Goal: Task Accomplishment & Management: Complete application form

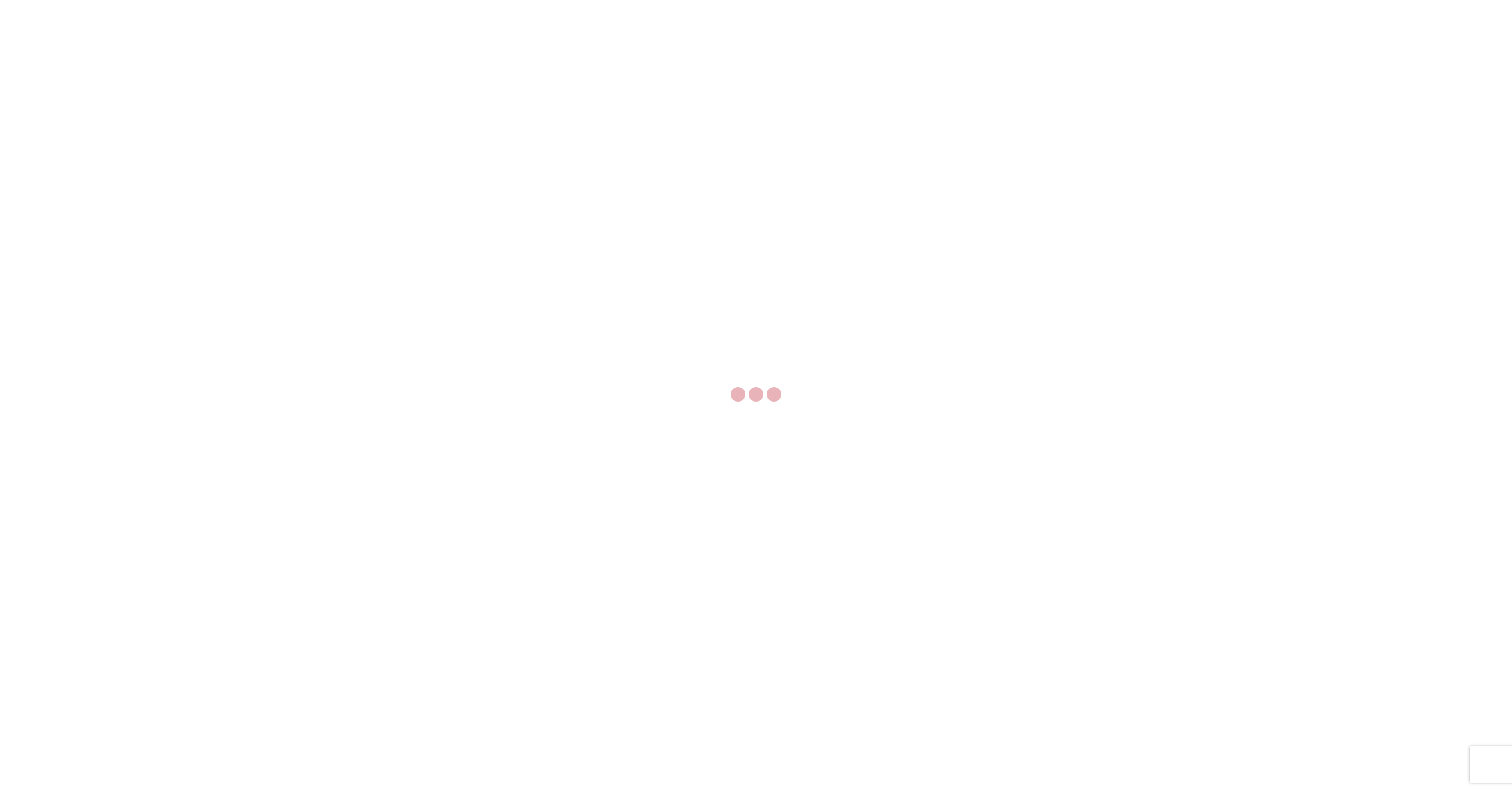
select select "FULL"
select select "LBS"
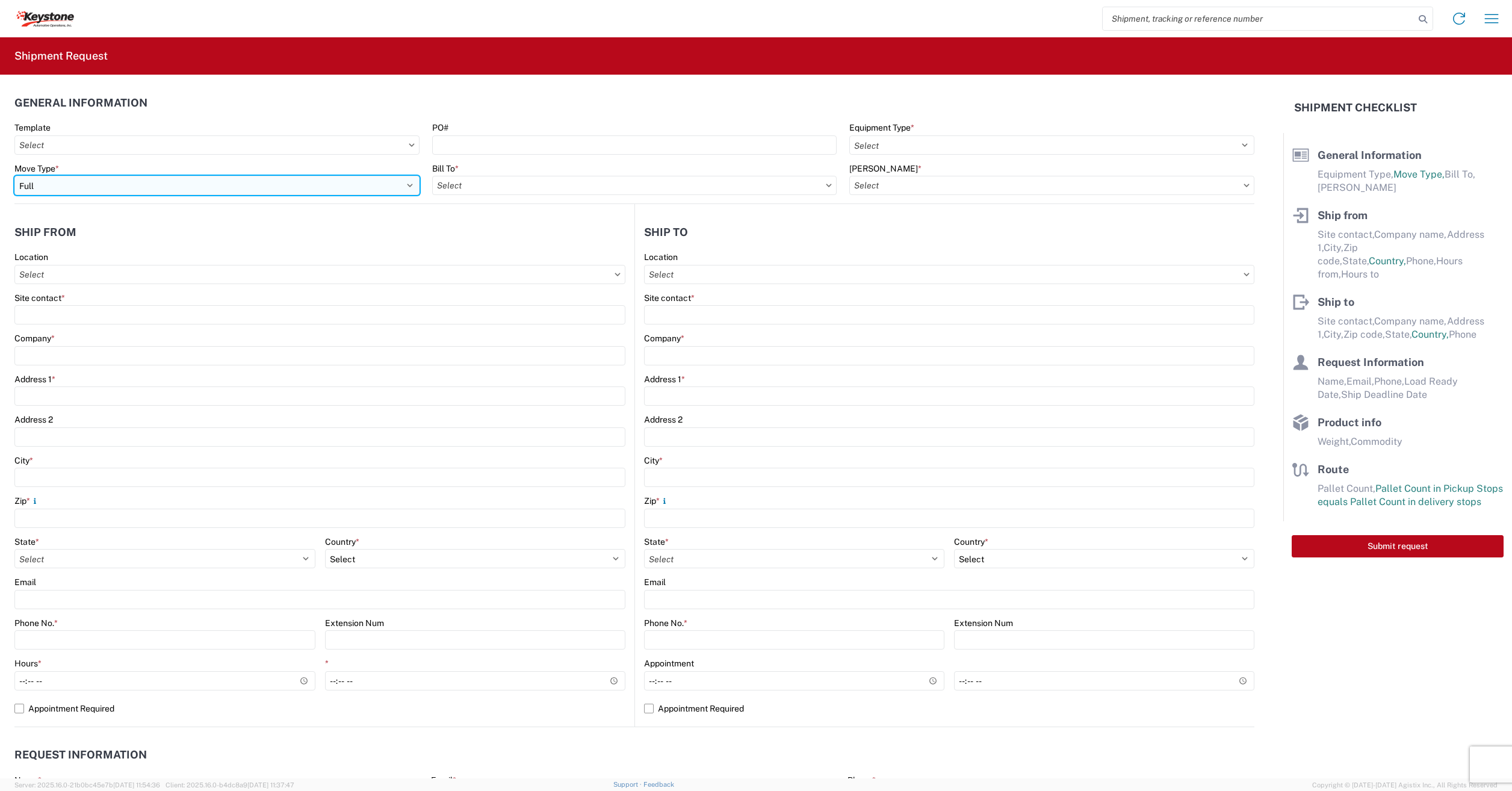
click at [350, 192] on select "Select Full Partial TL" at bounding box center [217, 185] width 405 height 19
select select "PARTIAL_TL"
click at [15, 176] on select "Select Full Partial TL" at bounding box center [217, 185] width 405 height 19
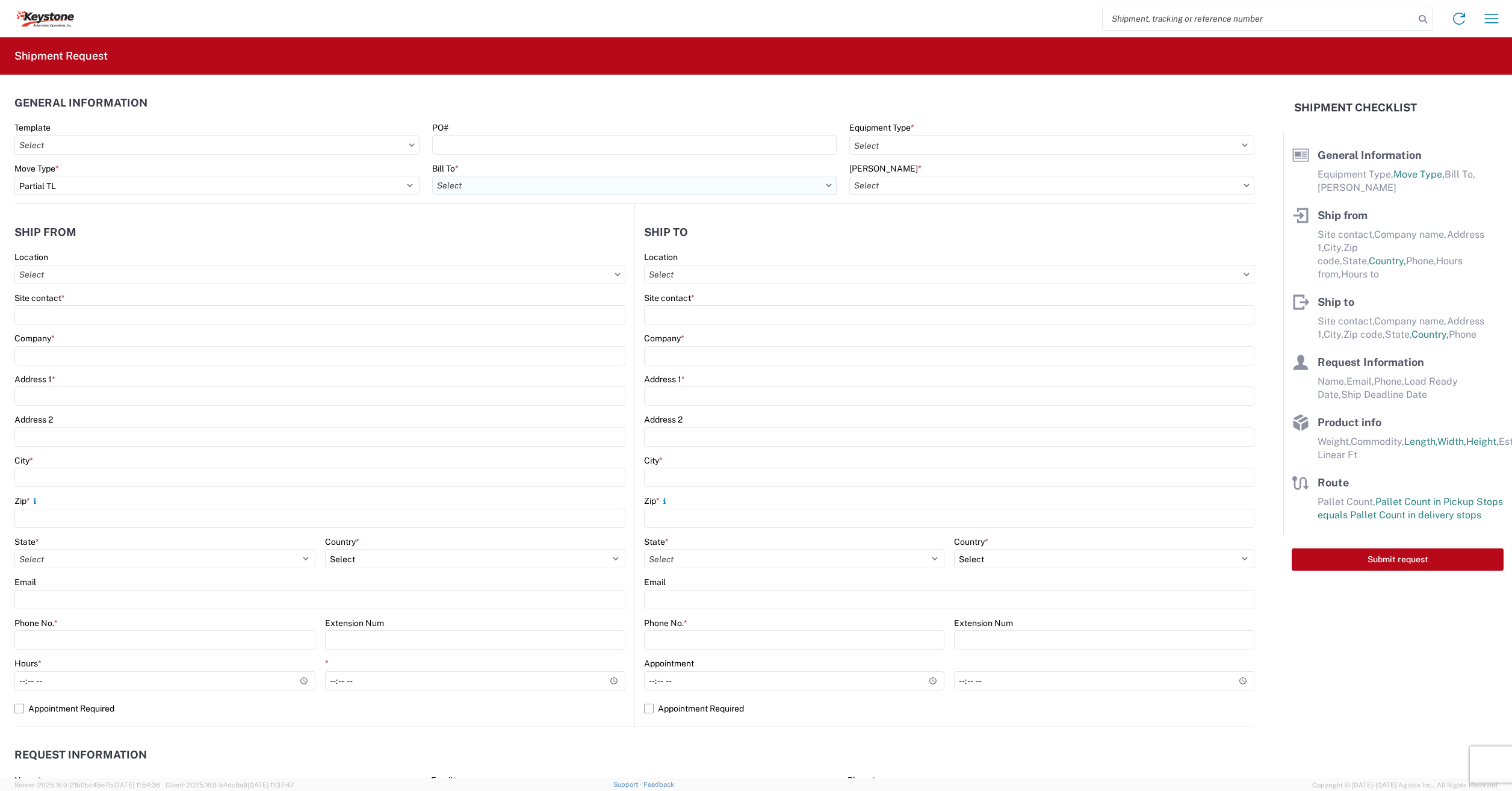
click at [495, 193] on input "Bill To *" at bounding box center [634, 185] width 405 height 19
click at [489, 151] on input "PO#" at bounding box center [634, 145] width 405 height 19
type input "4175410,4175622,4172493,"
click at [971, 143] on select "Select 53’ Dry Van Flatbed Dropdeck (van) Lowboy (flatbed) Rail" at bounding box center [1052, 145] width 405 height 19
select select "STDV"
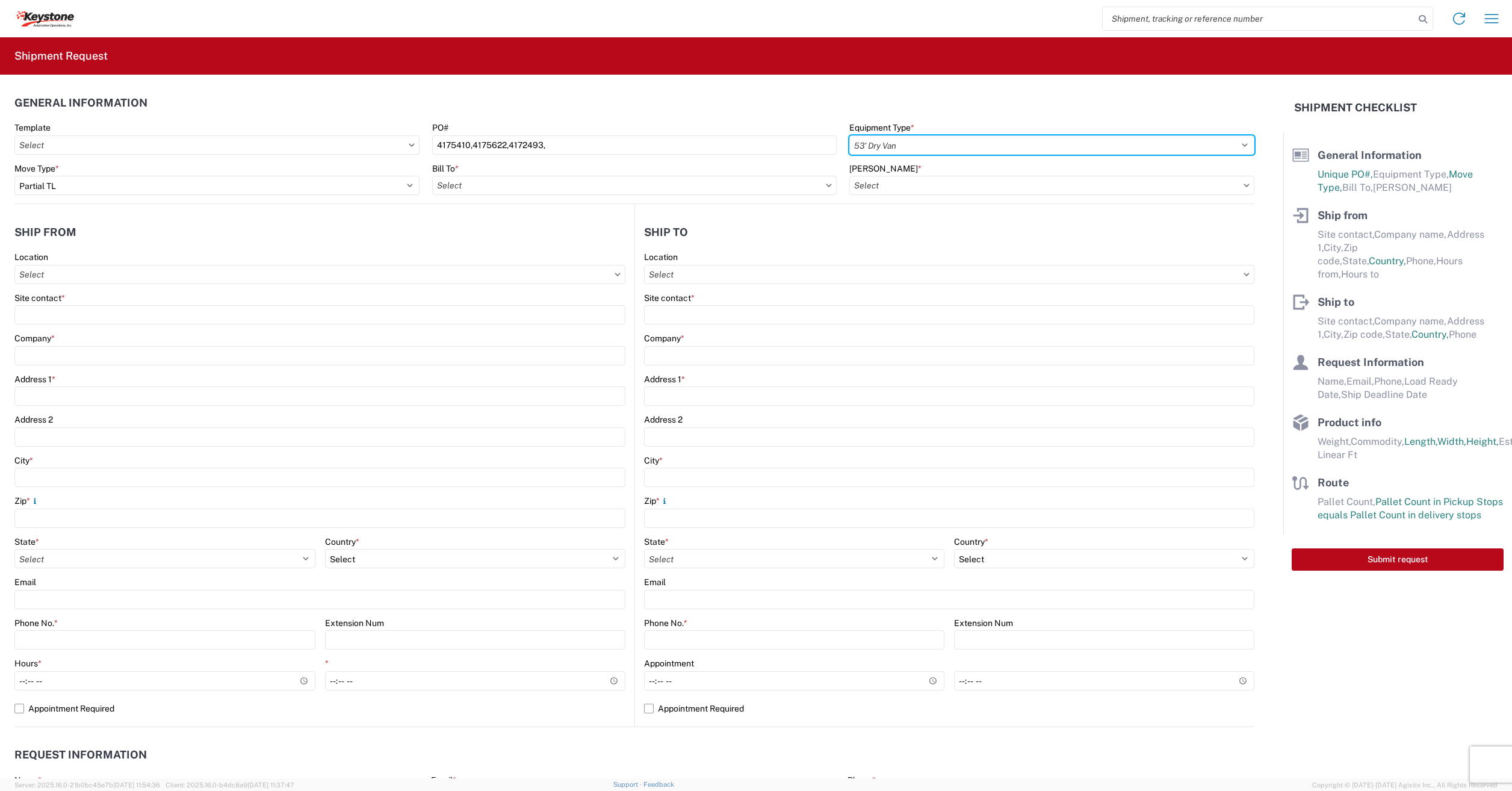
click at [850, 136] on select "Select 53’ Dry Van Flatbed Dropdeck (van) Lowboy (flatbed) Rail" at bounding box center [1052, 145] width 405 height 19
click at [546, 190] on input "Bill To *" at bounding box center [634, 185] width 405 height 19
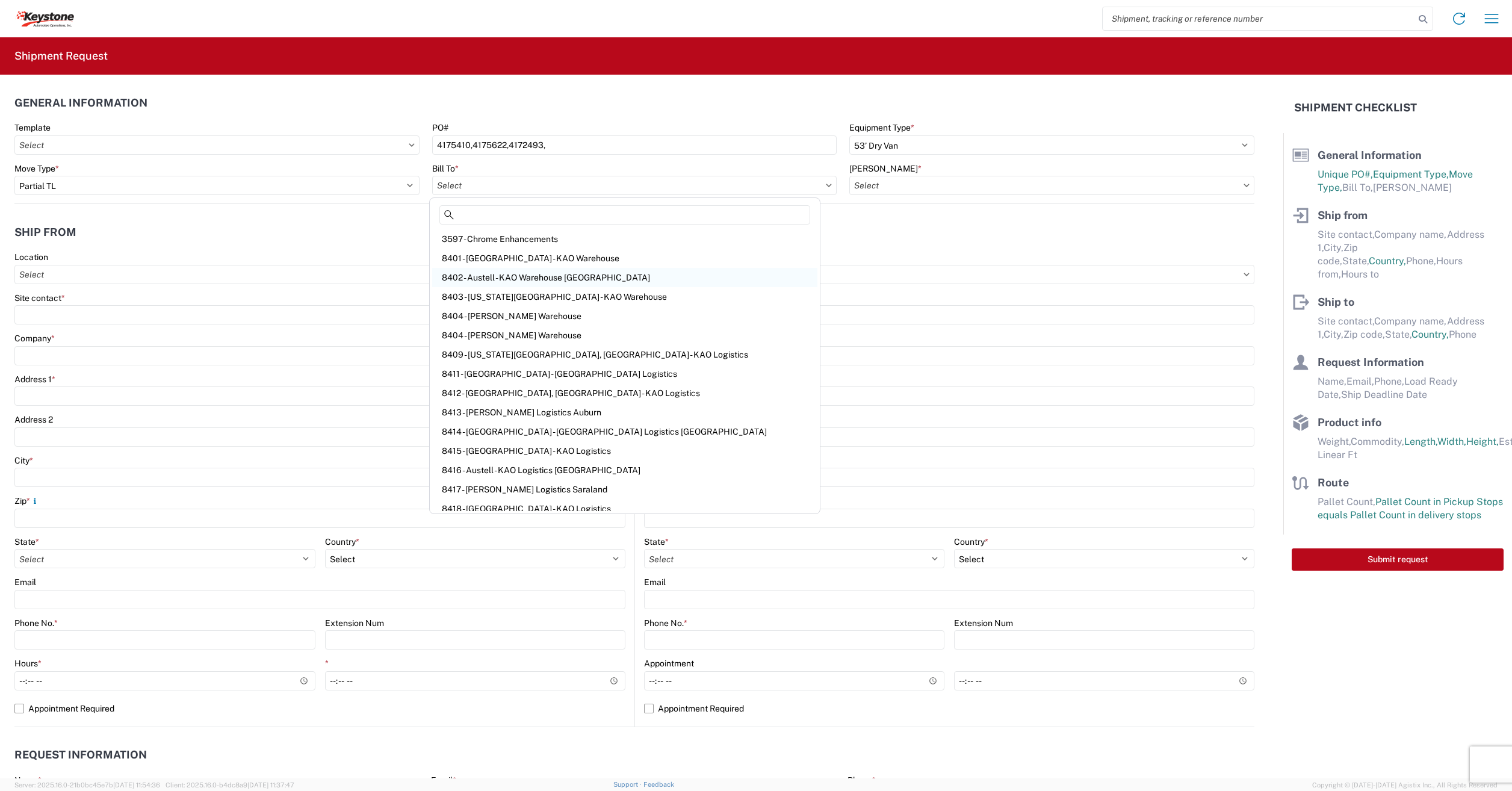
click at [530, 278] on div "8402 - Austell - KAO Warehouse [GEOGRAPHIC_DATA]" at bounding box center [625, 277] width 385 height 19
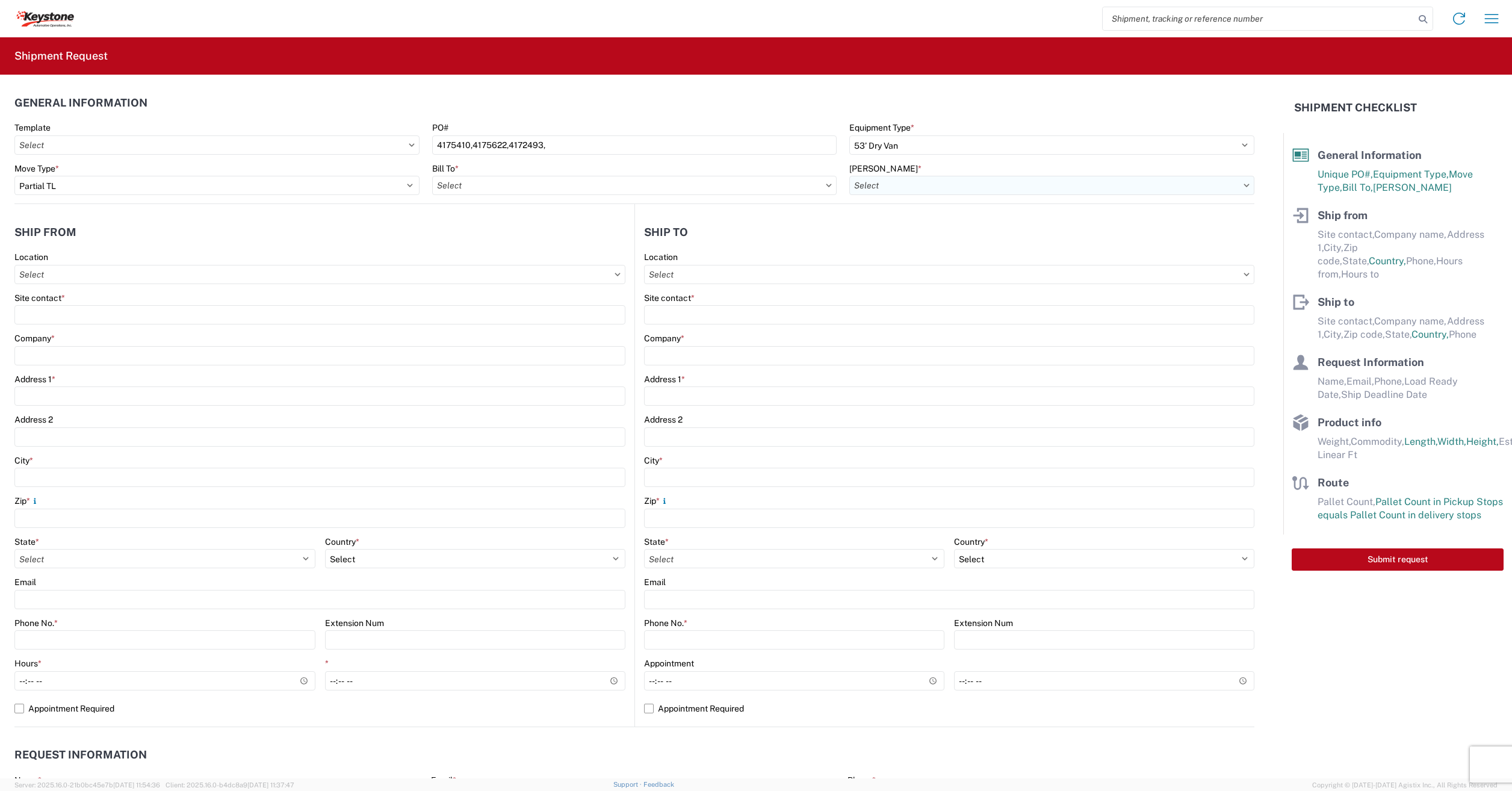
click at [852, 190] on input "[PERSON_NAME] *" at bounding box center [1052, 185] width 405 height 19
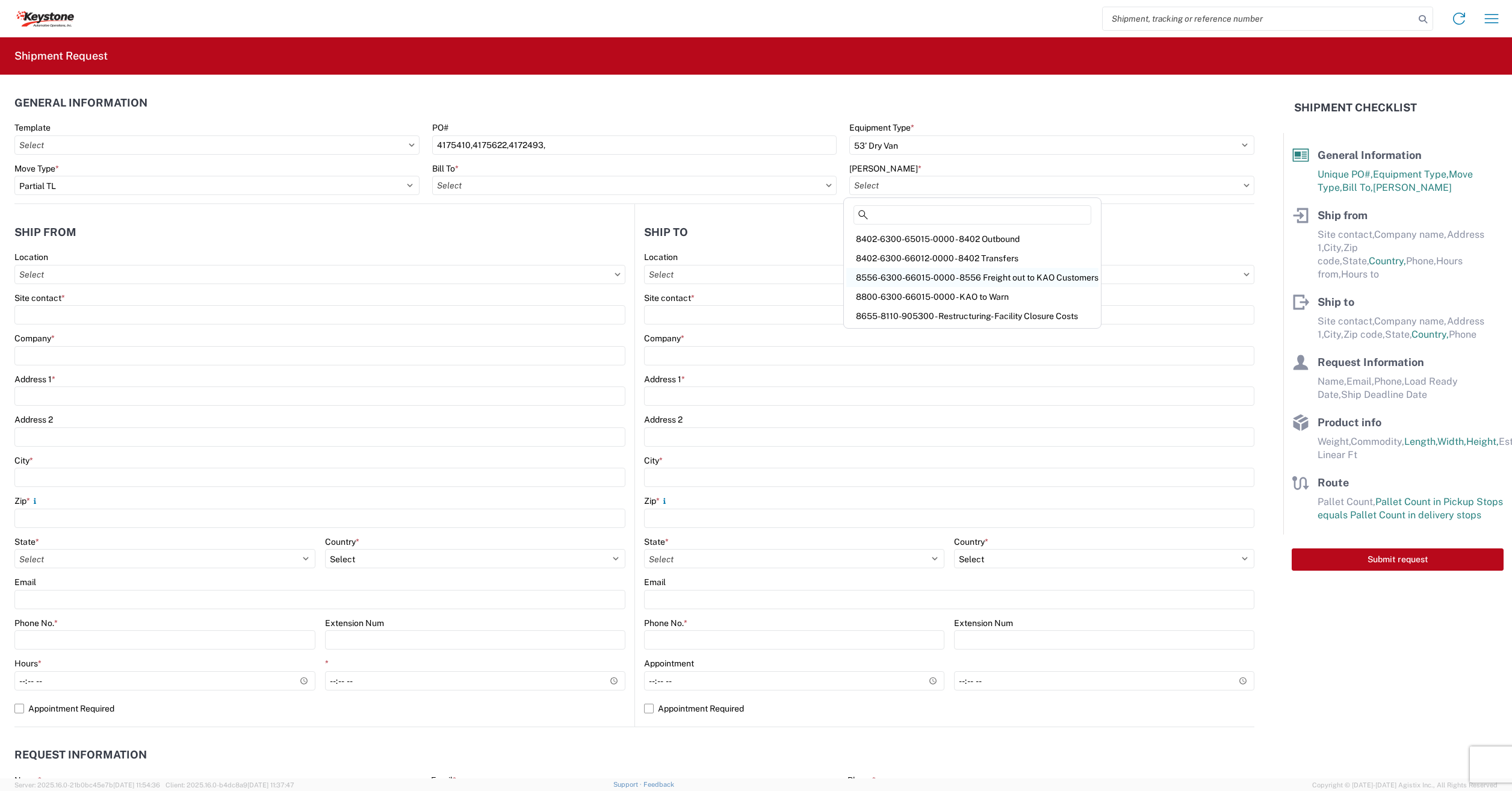
click at [893, 276] on div "8556-6300-66015-0000 - 8556 Freight out to KAO Customers" at bounding box center [972, 277] width 252 height 19
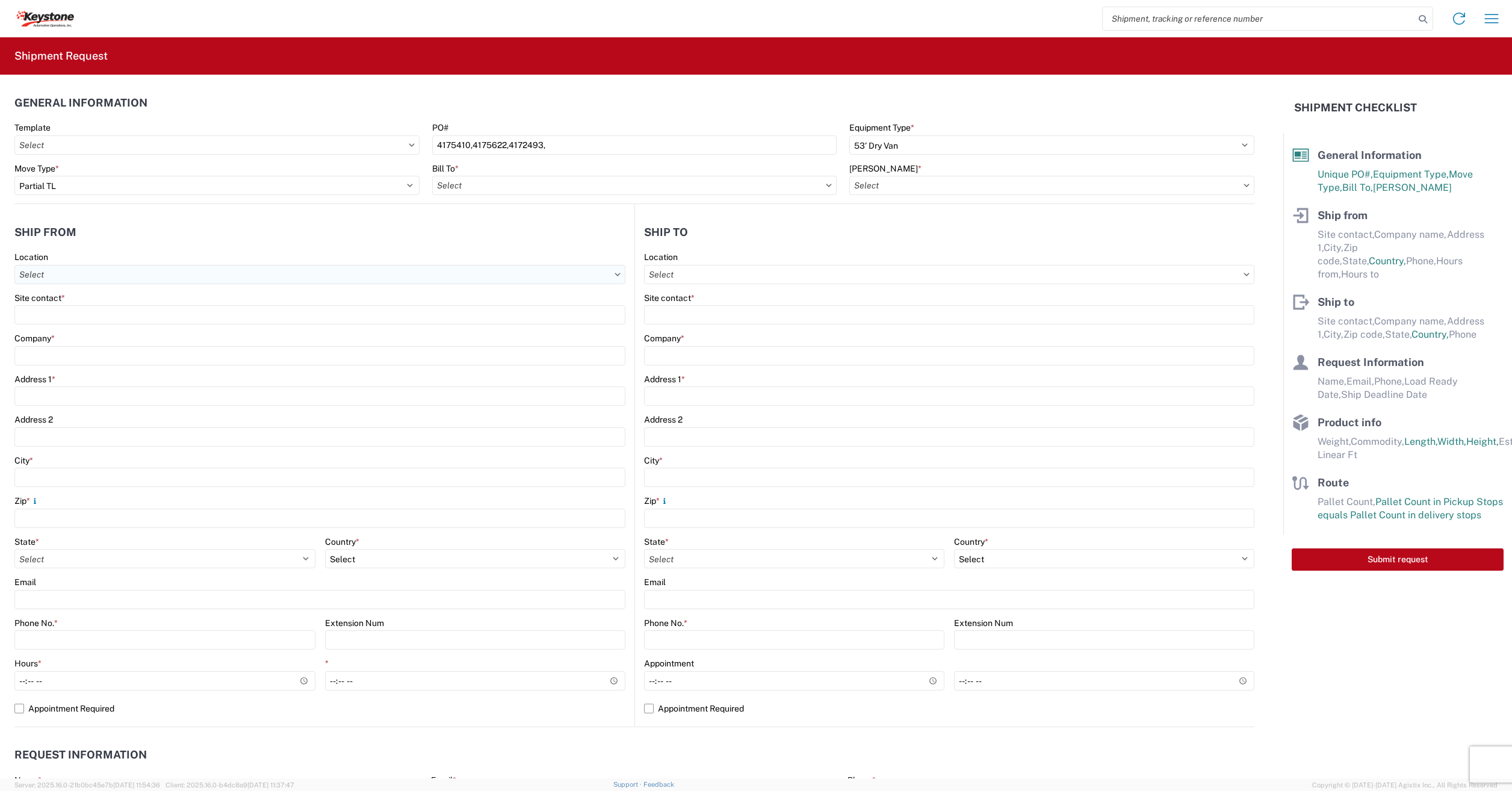
click at [21, 271] on input "Location" at bounding box center [320, 274] width 611 height 19
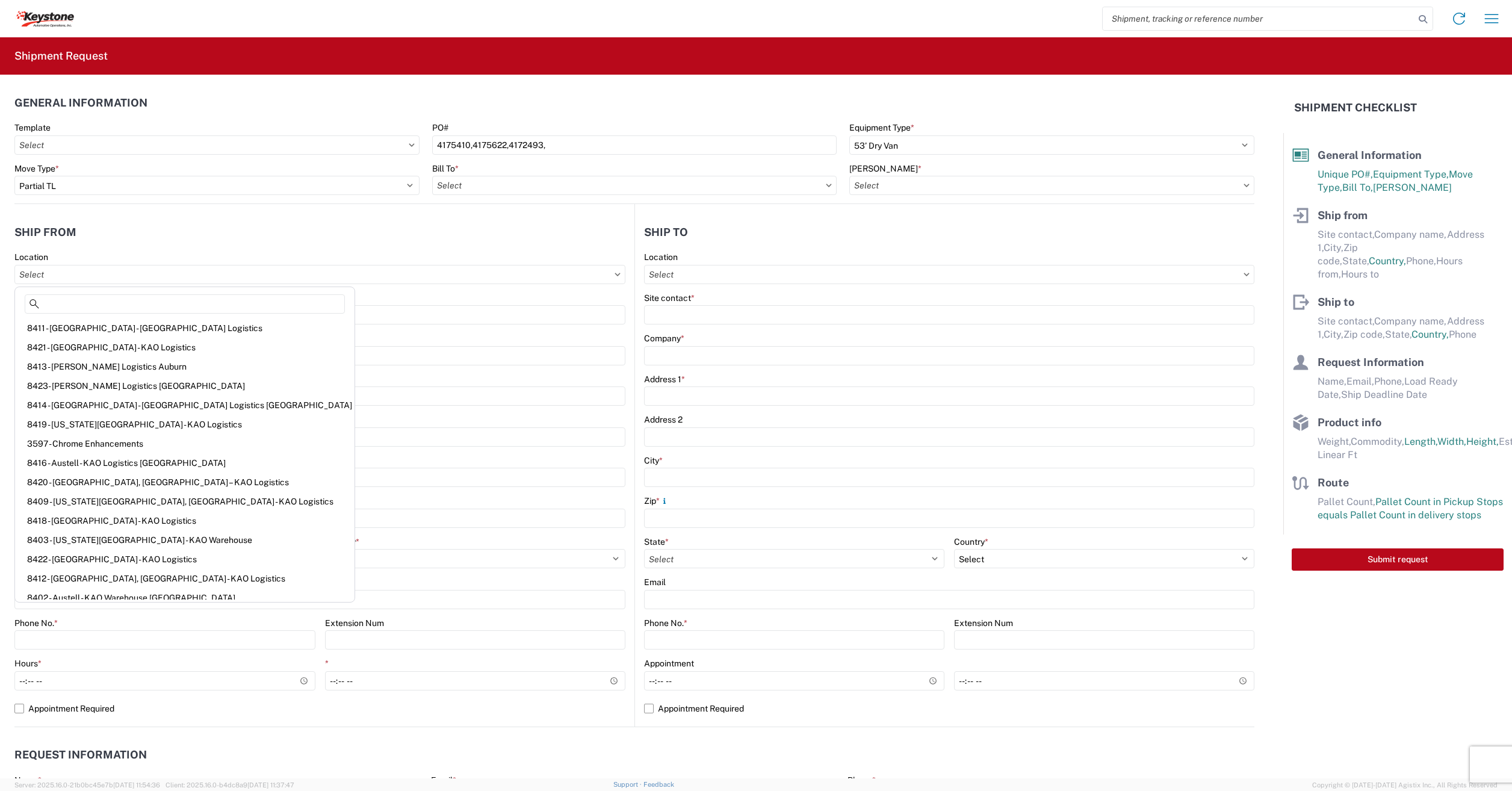
click at [253, 230] on header "Ship from" at bounding box center [325, 232] width 620 height 27
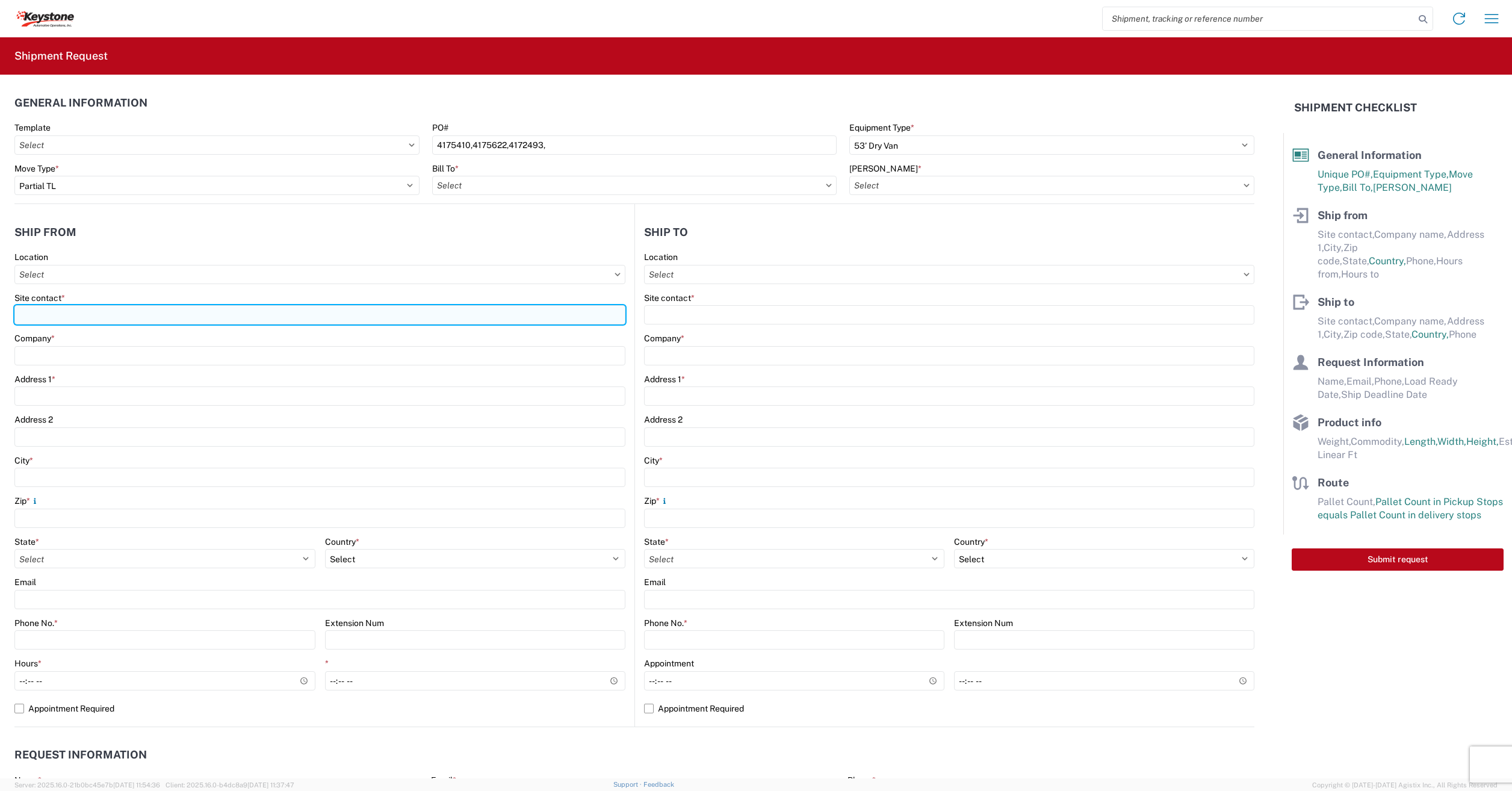
click at [49, 306] on input "Site contact *" at bounding box center [320, 314] width 611 height 19
type input "d"
type input "Dometic"
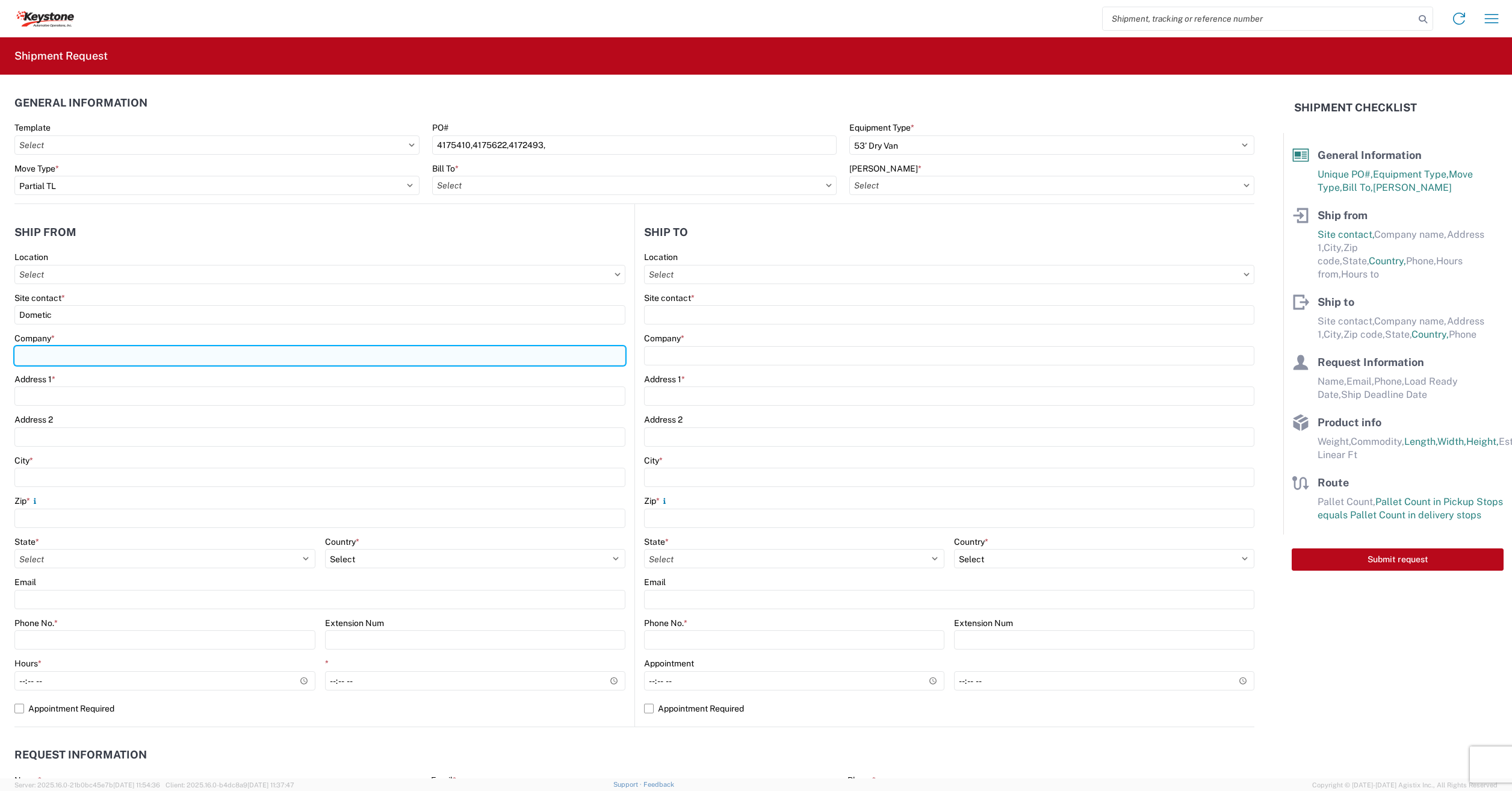
click at [30, 355] on input "Company *" at bounding box center [320, 355] width 611 height 19
type input "Dometic"
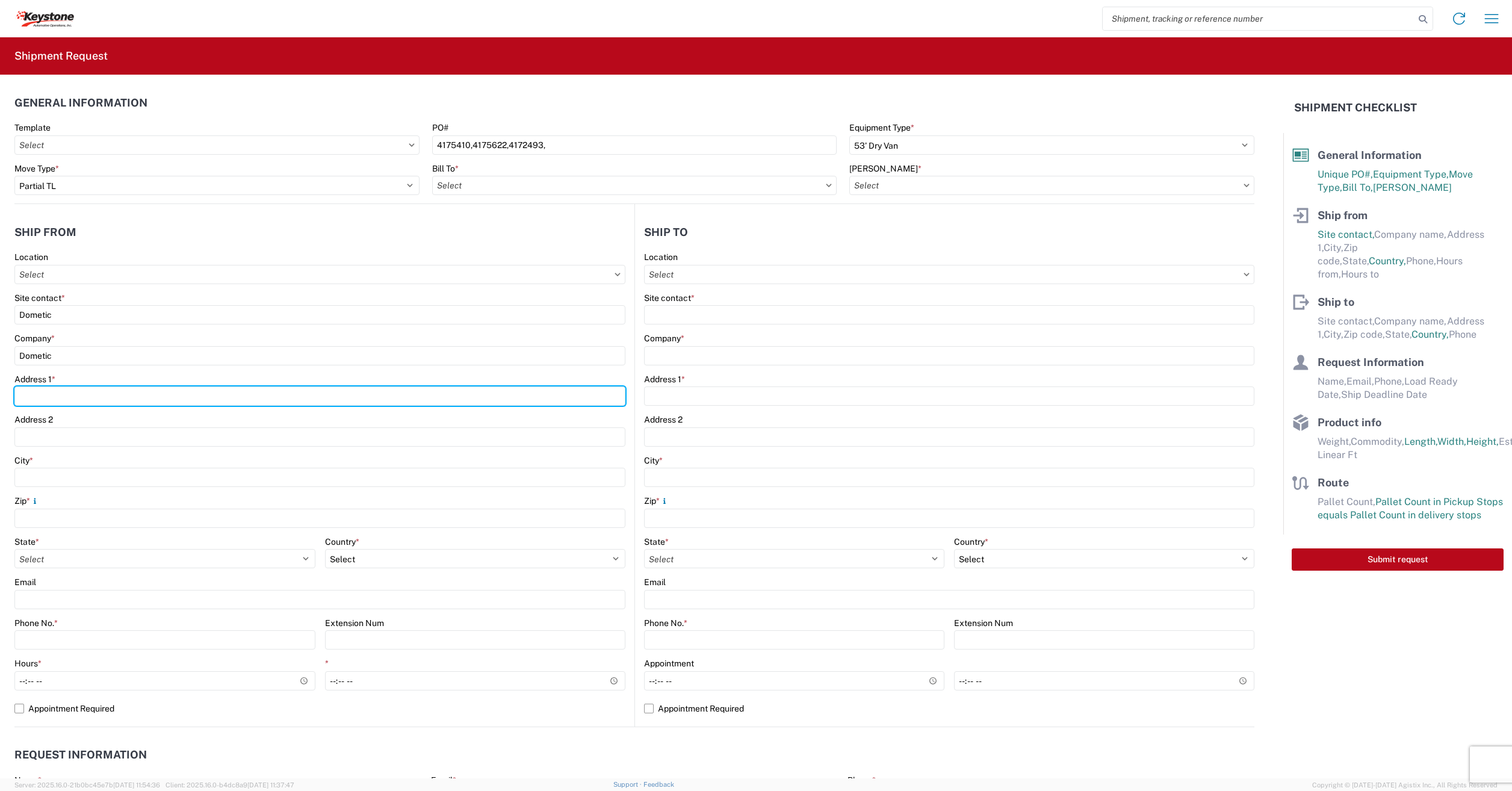
type input "[STREET_ADDRESS]"
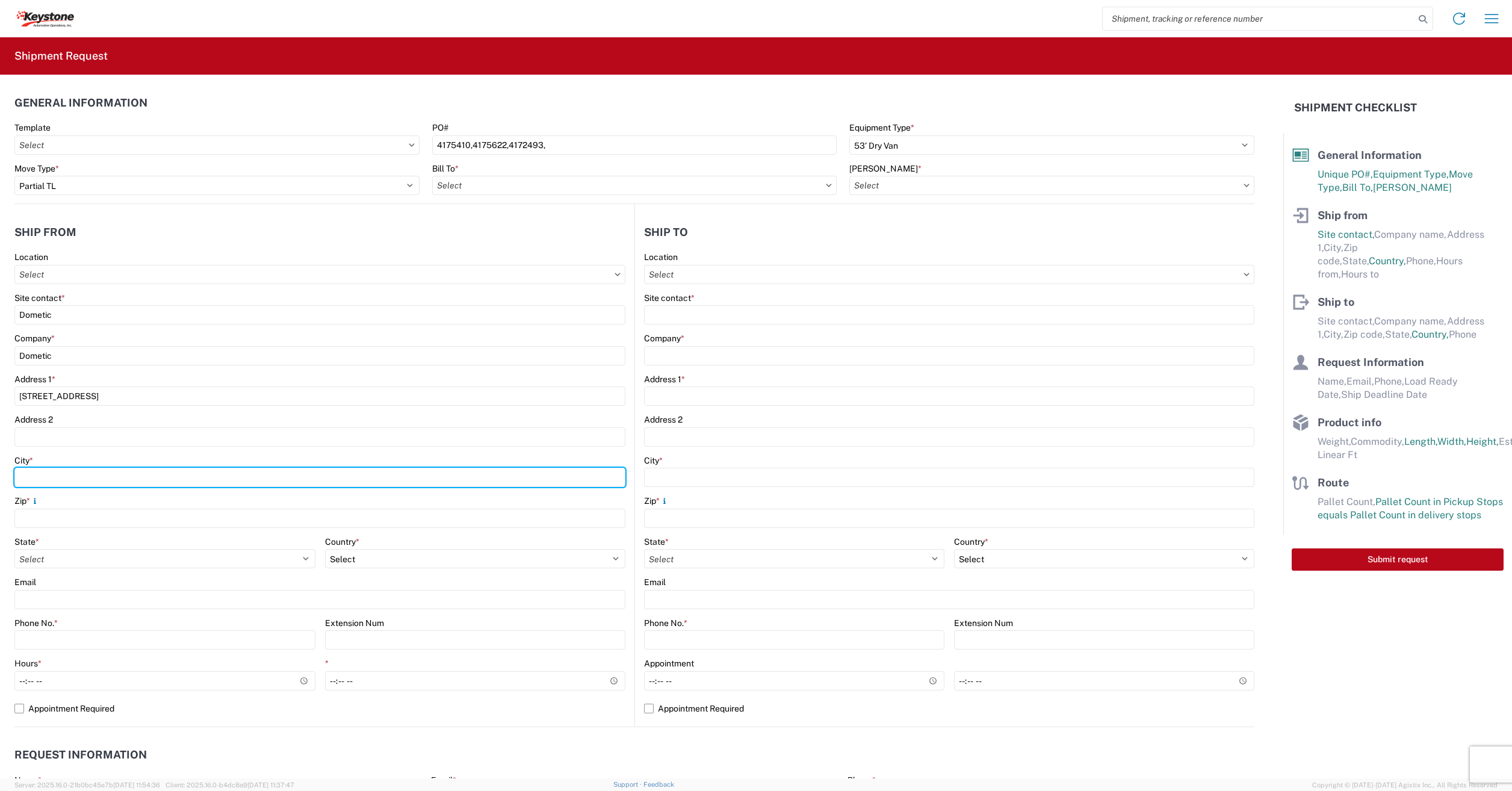
type input "[GEOGRAPHIC_DATA]"
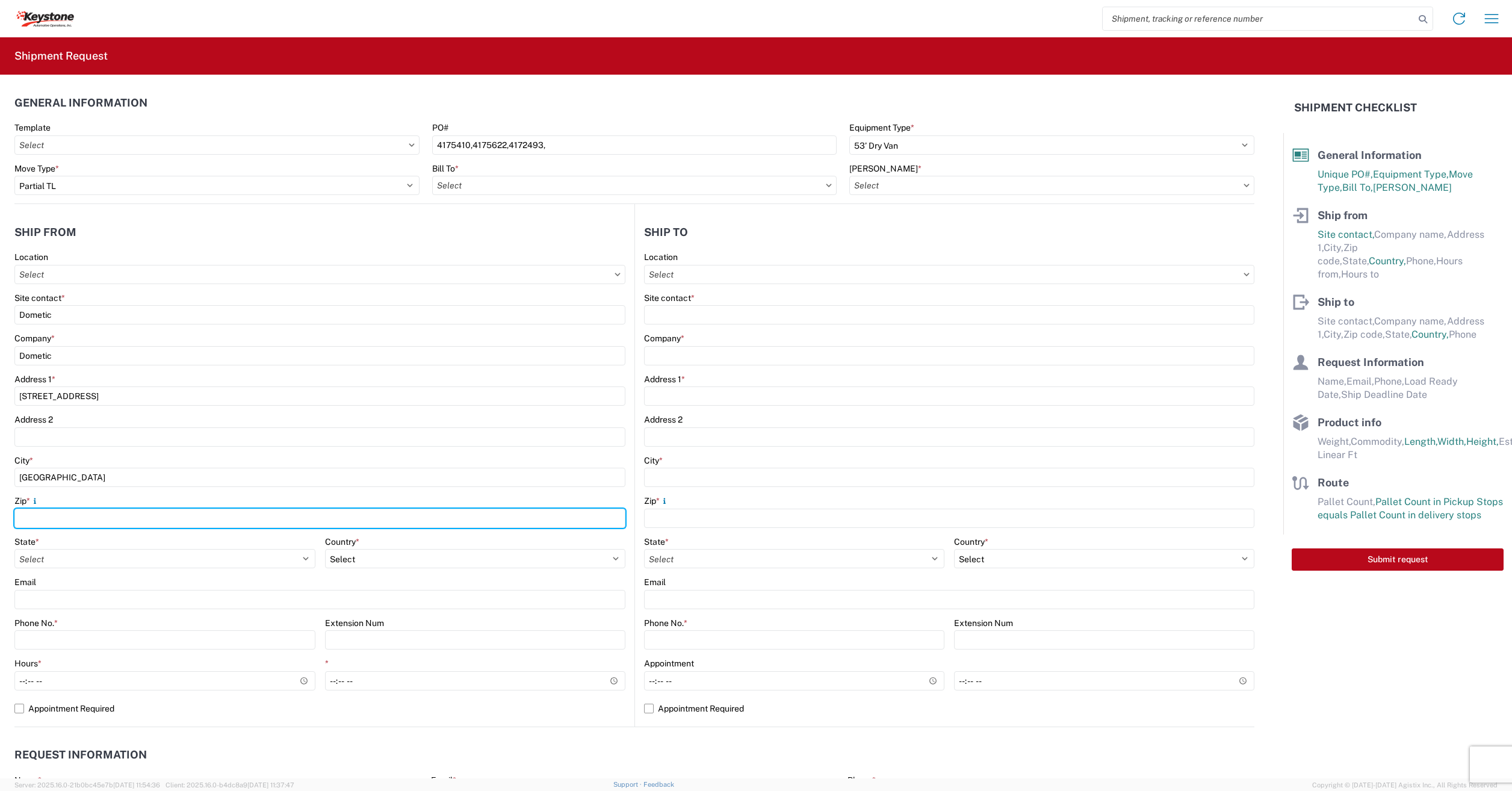
type input "75051"
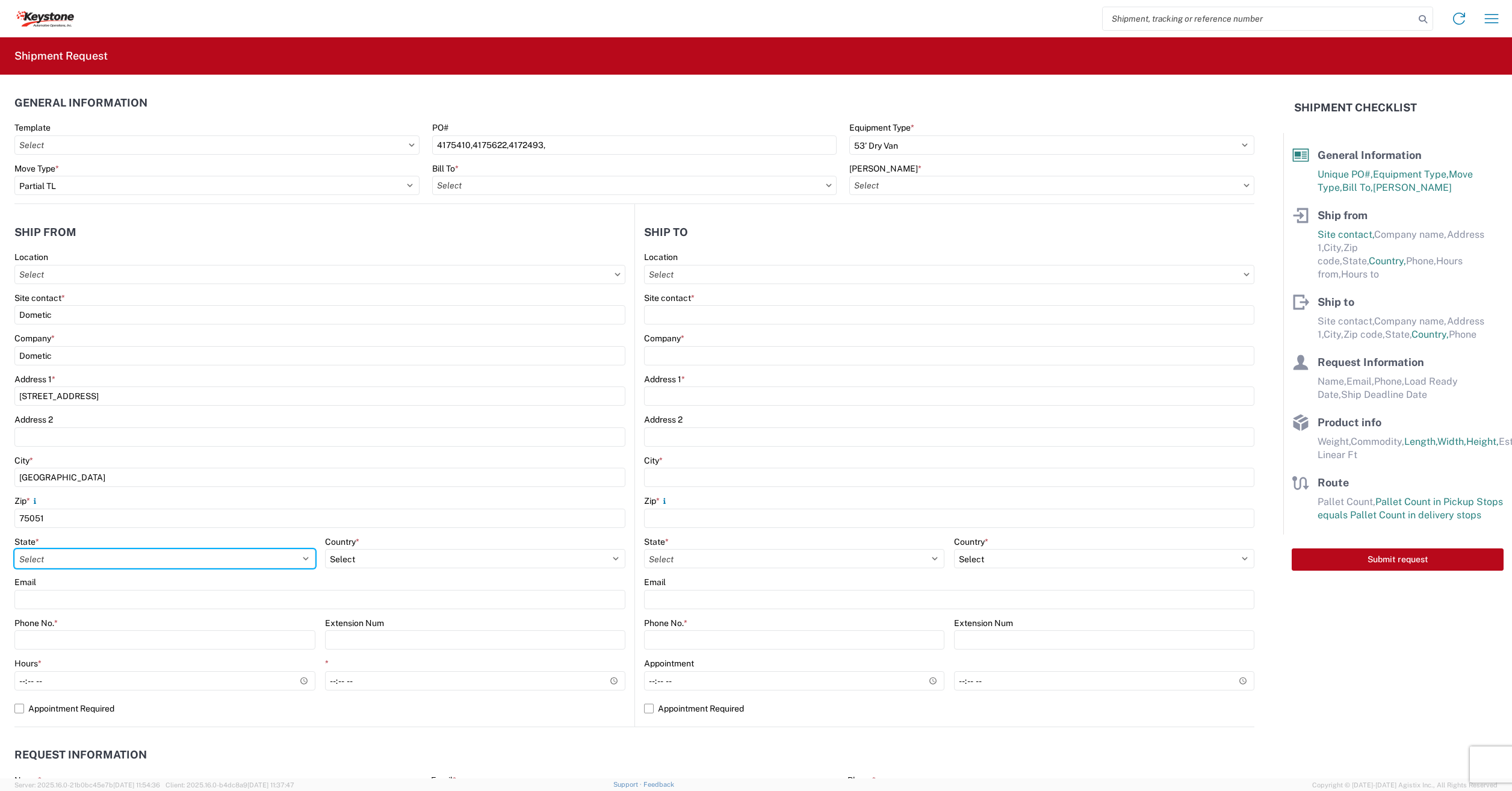
select select "[GEOGRAPHIC_DATA]"
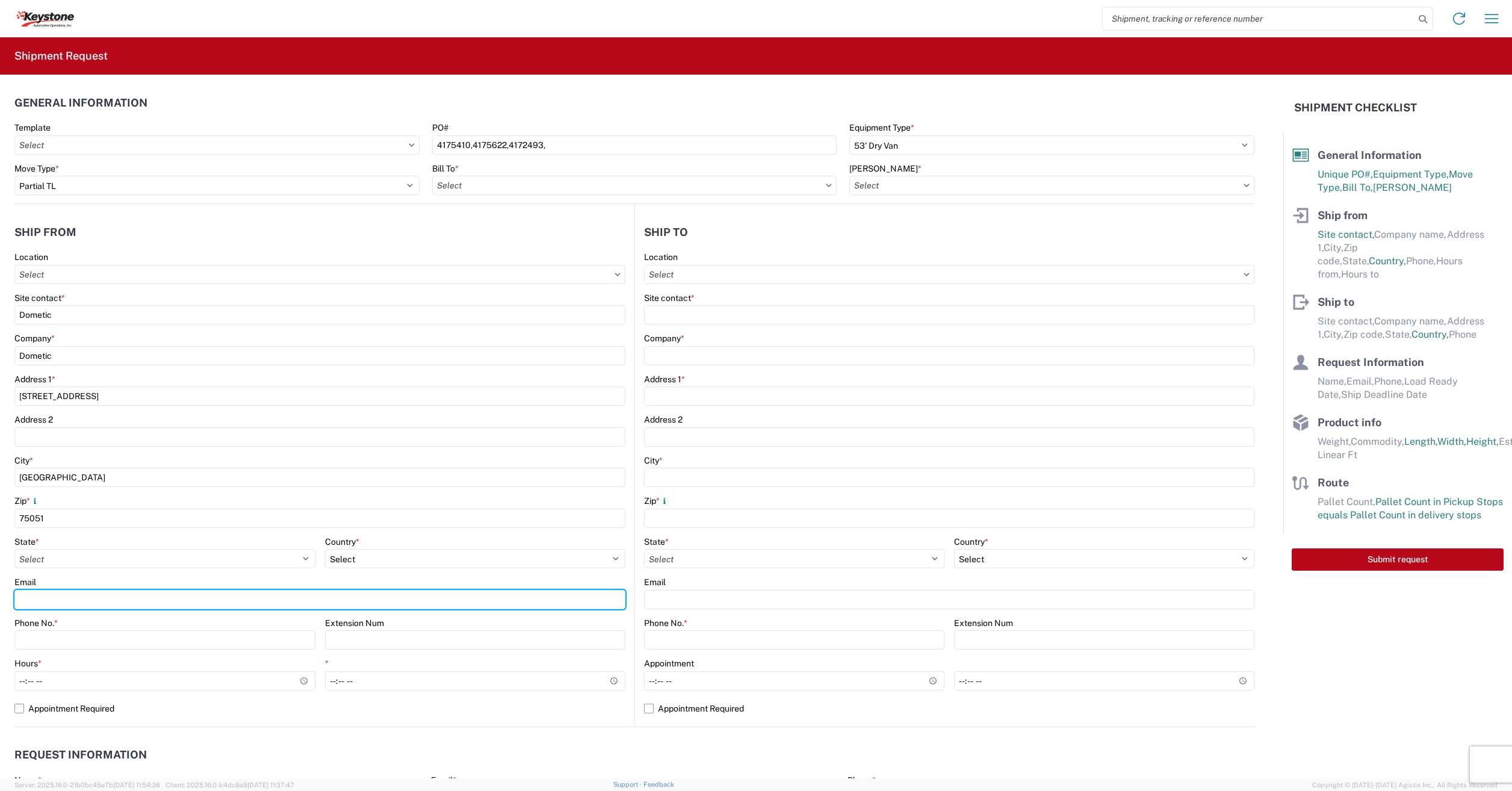
type input "[EMAIL_ADDRESS][PERSON_NAME][DOMAIN_NAME]"
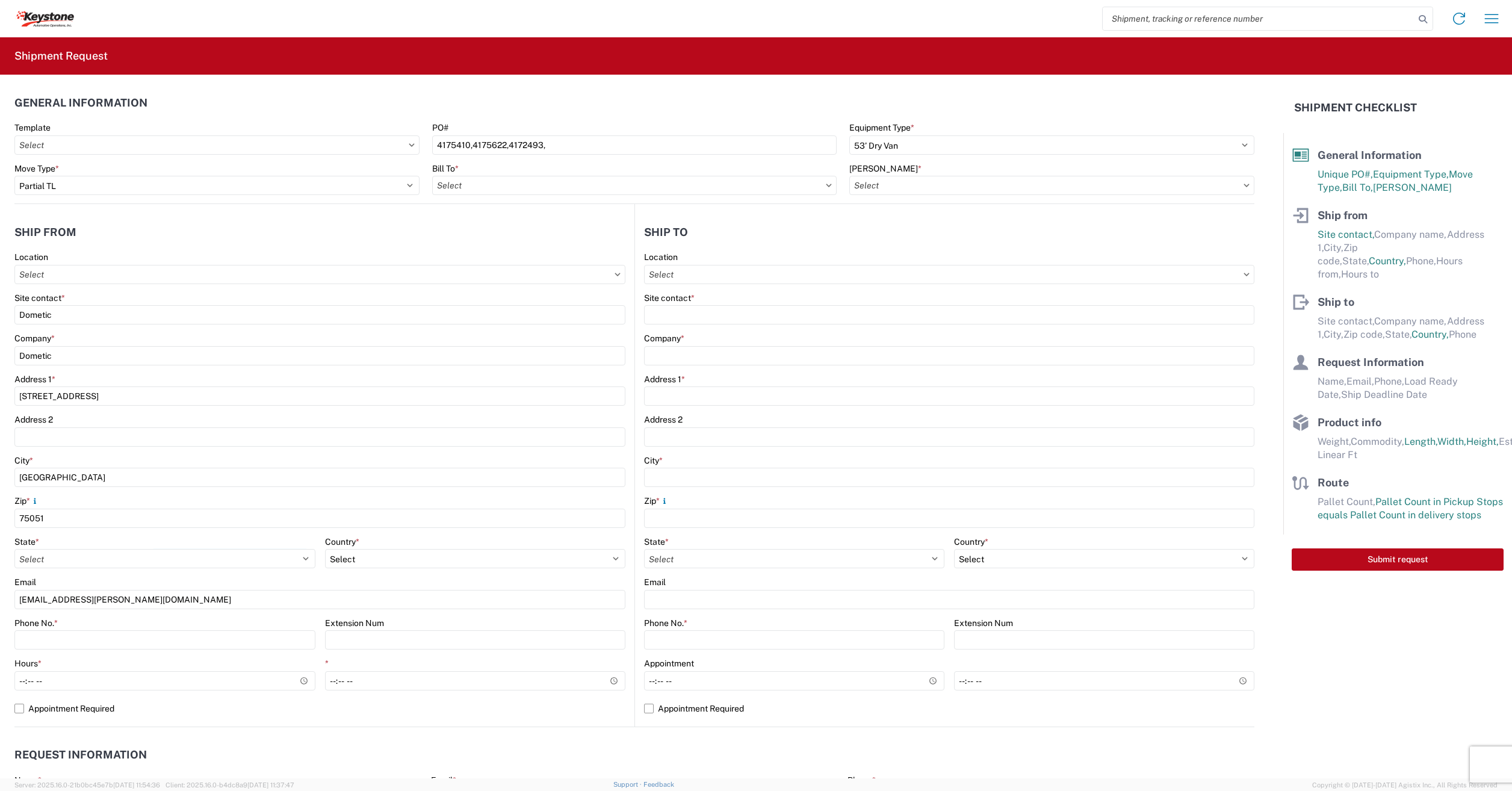
type input "3304395548"
type input "KEYSTONE AUTO OPERATIONS RV"
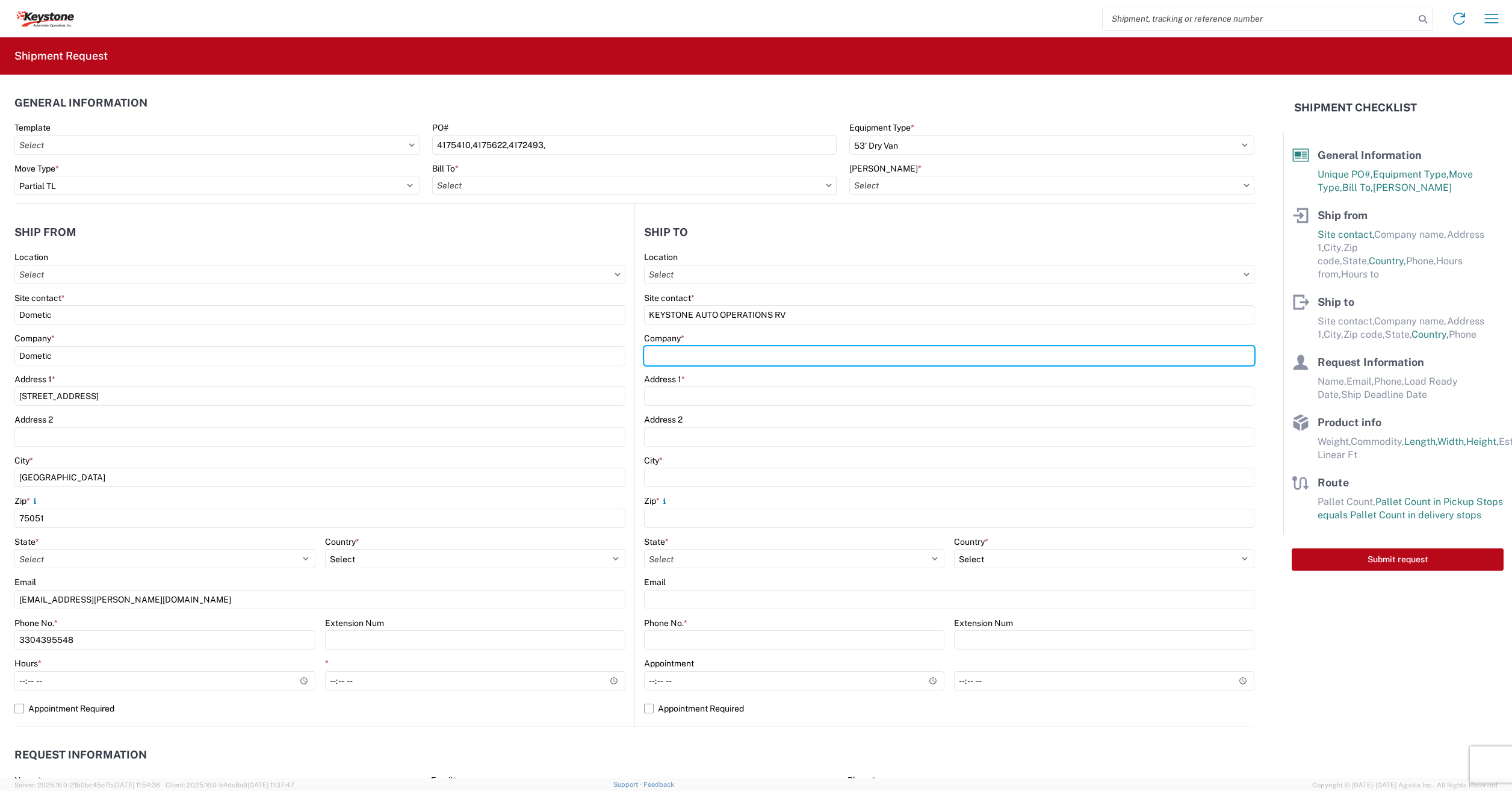
type input "KEYSTONE Automotive Operations"
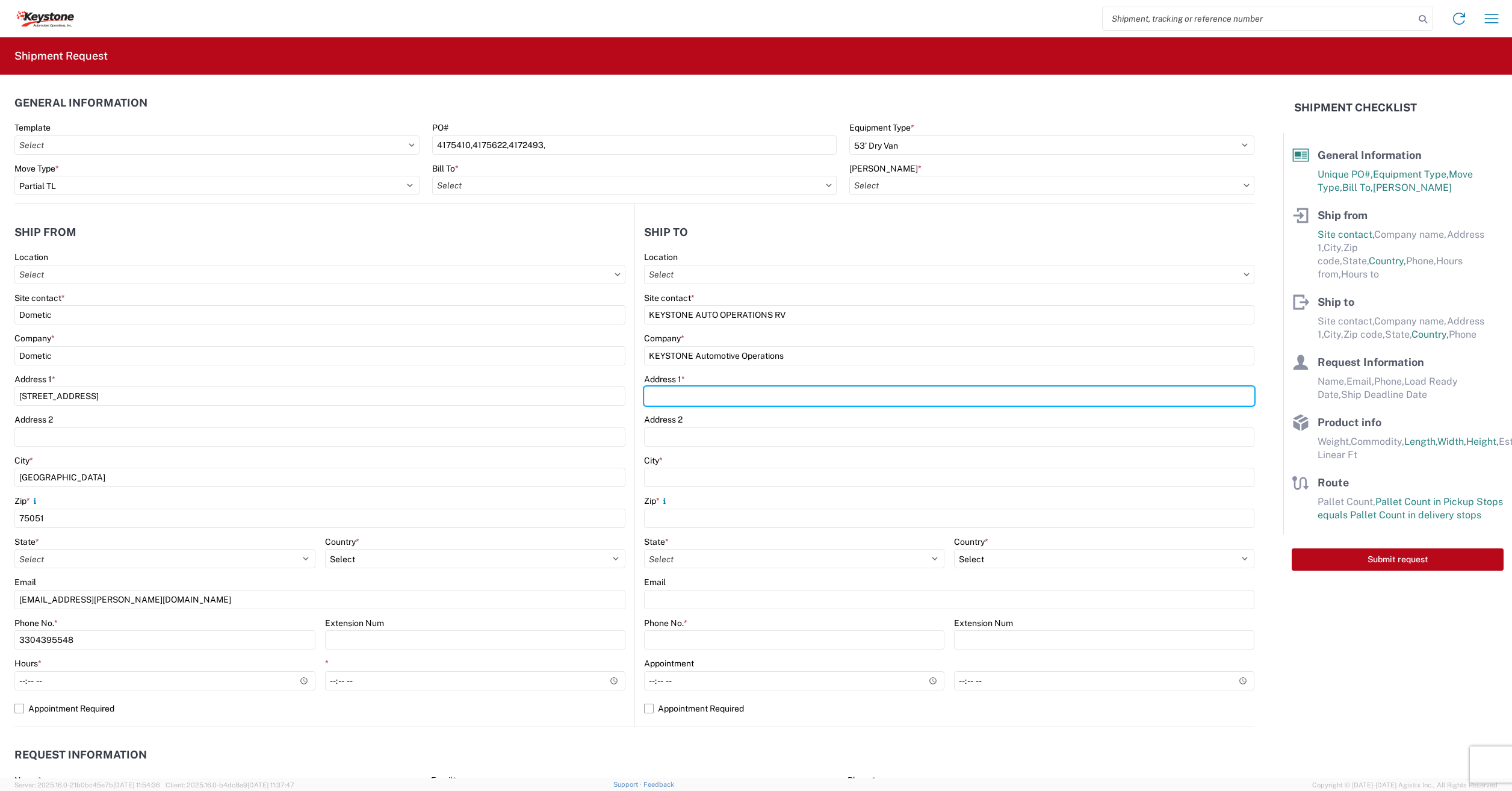
type input "635 OCOEE BUSINESS"
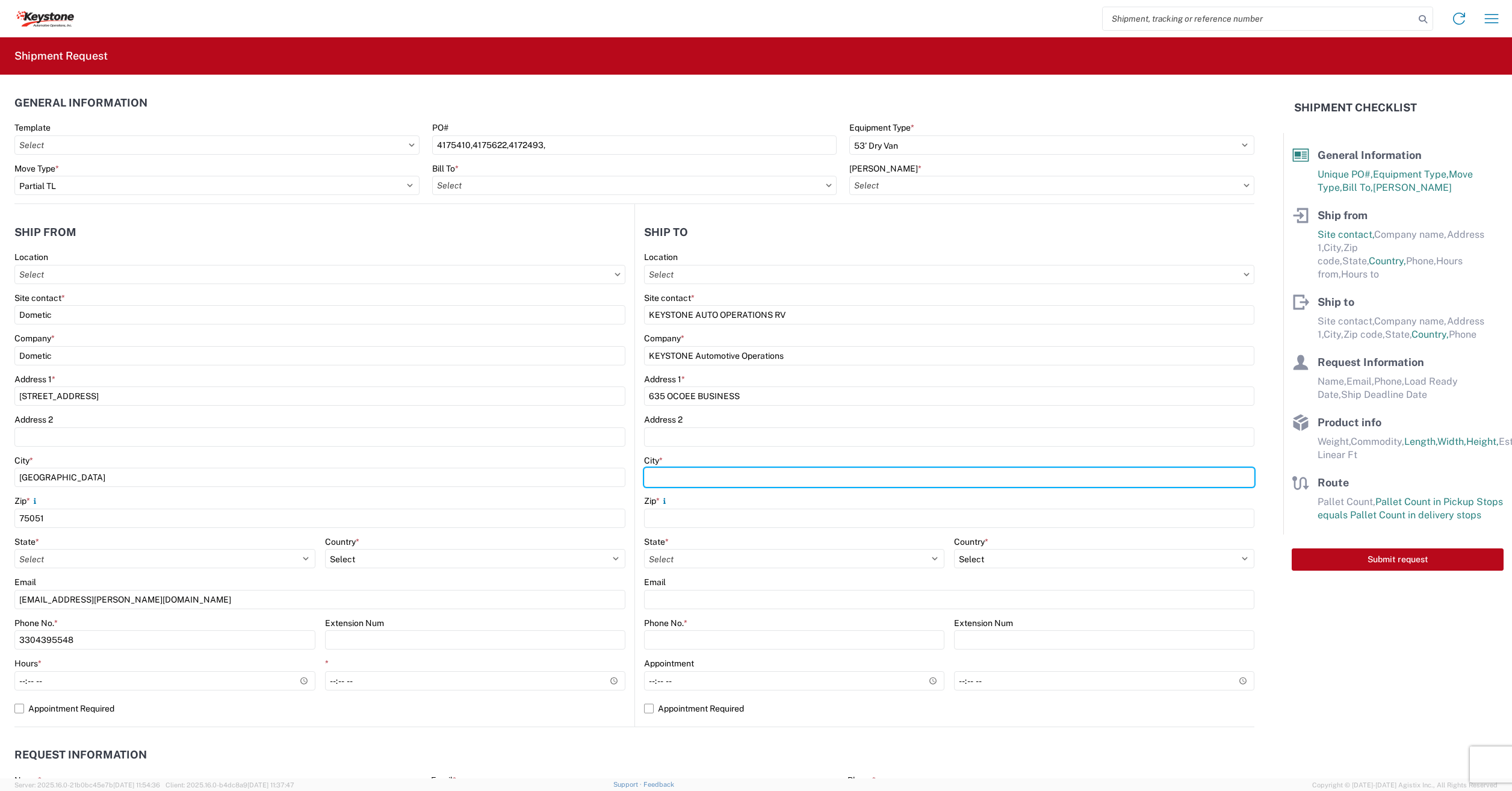
type input "OCOEE"
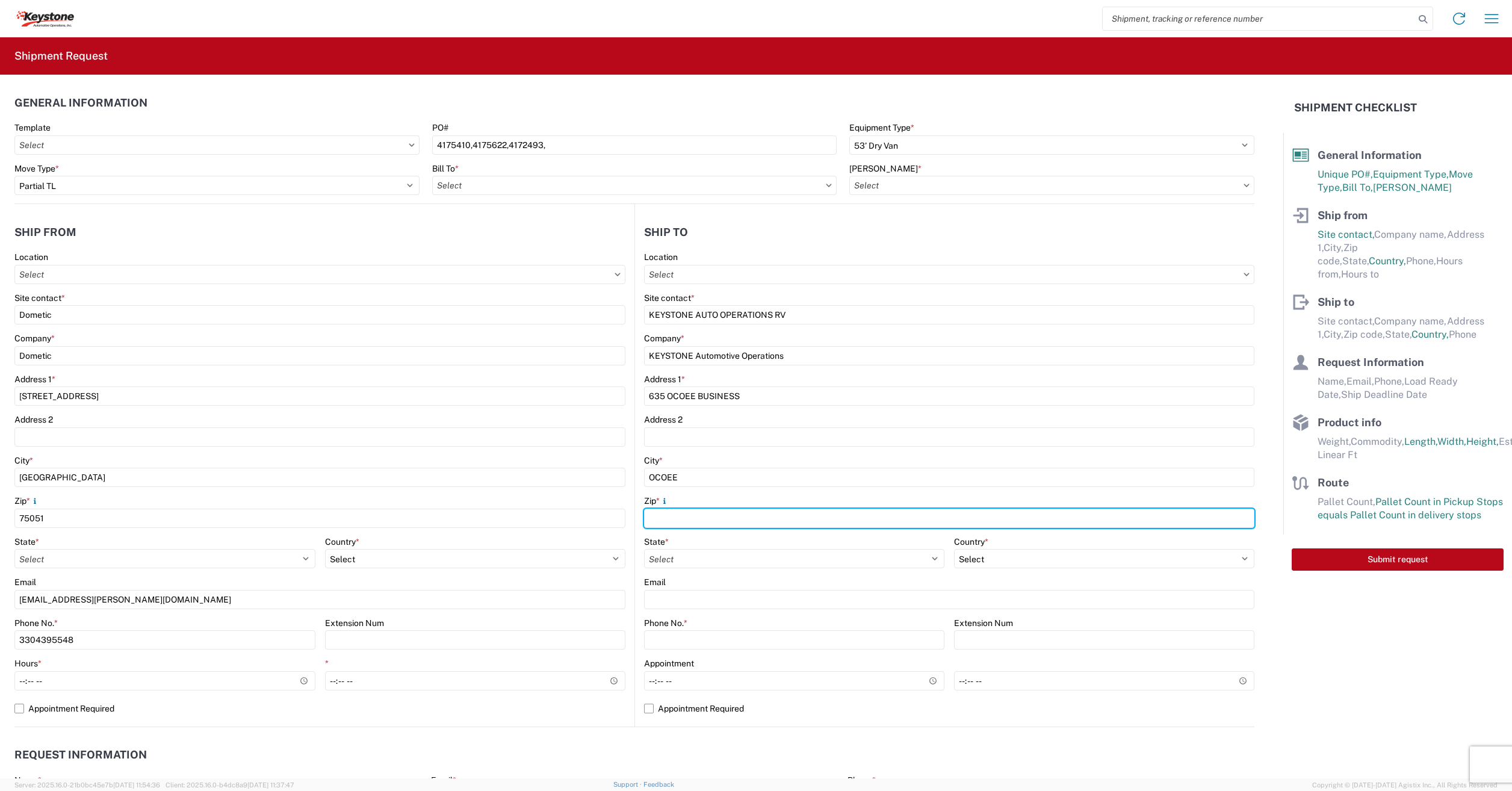
type input "34761"
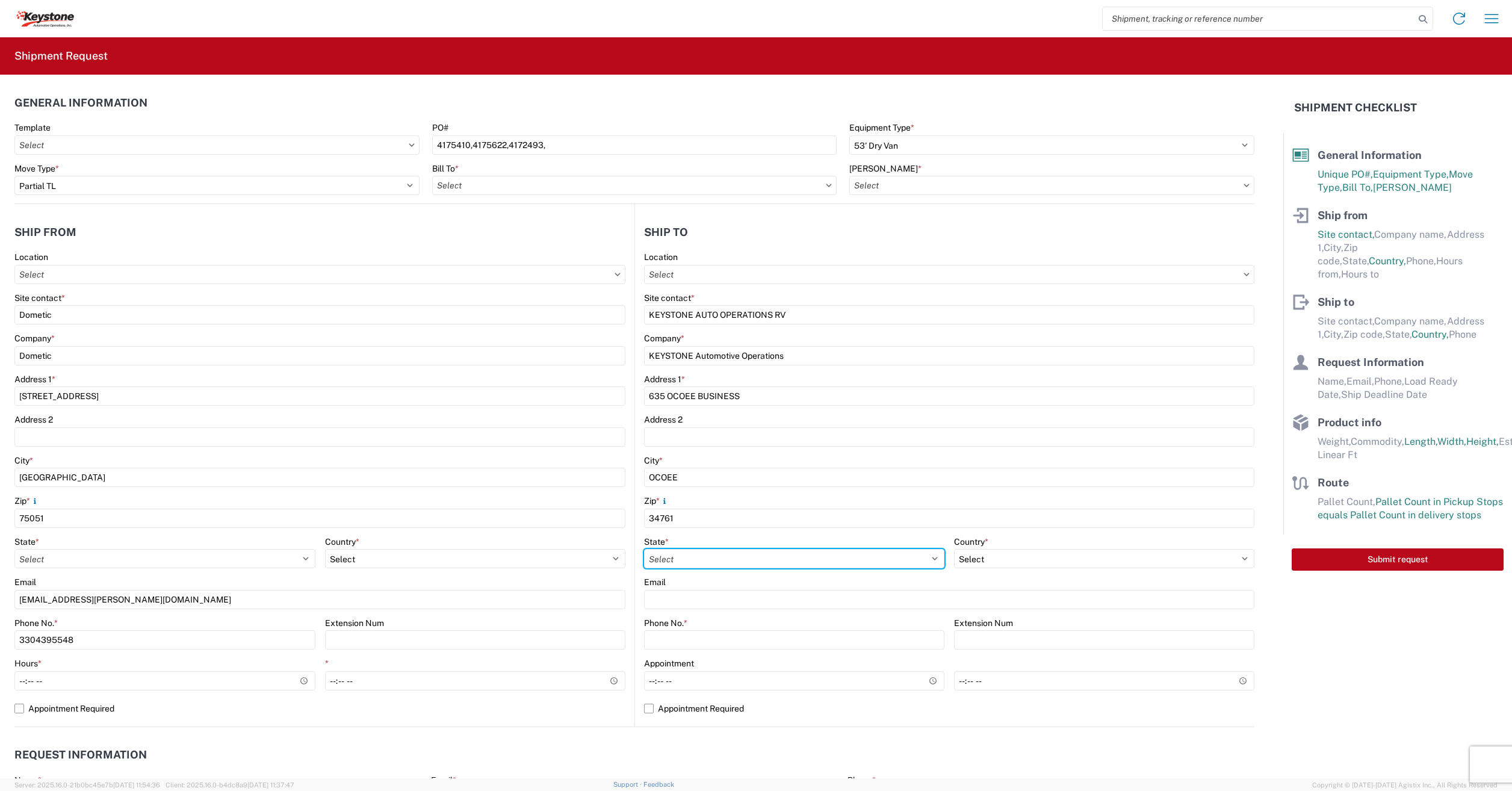
select select "FL"
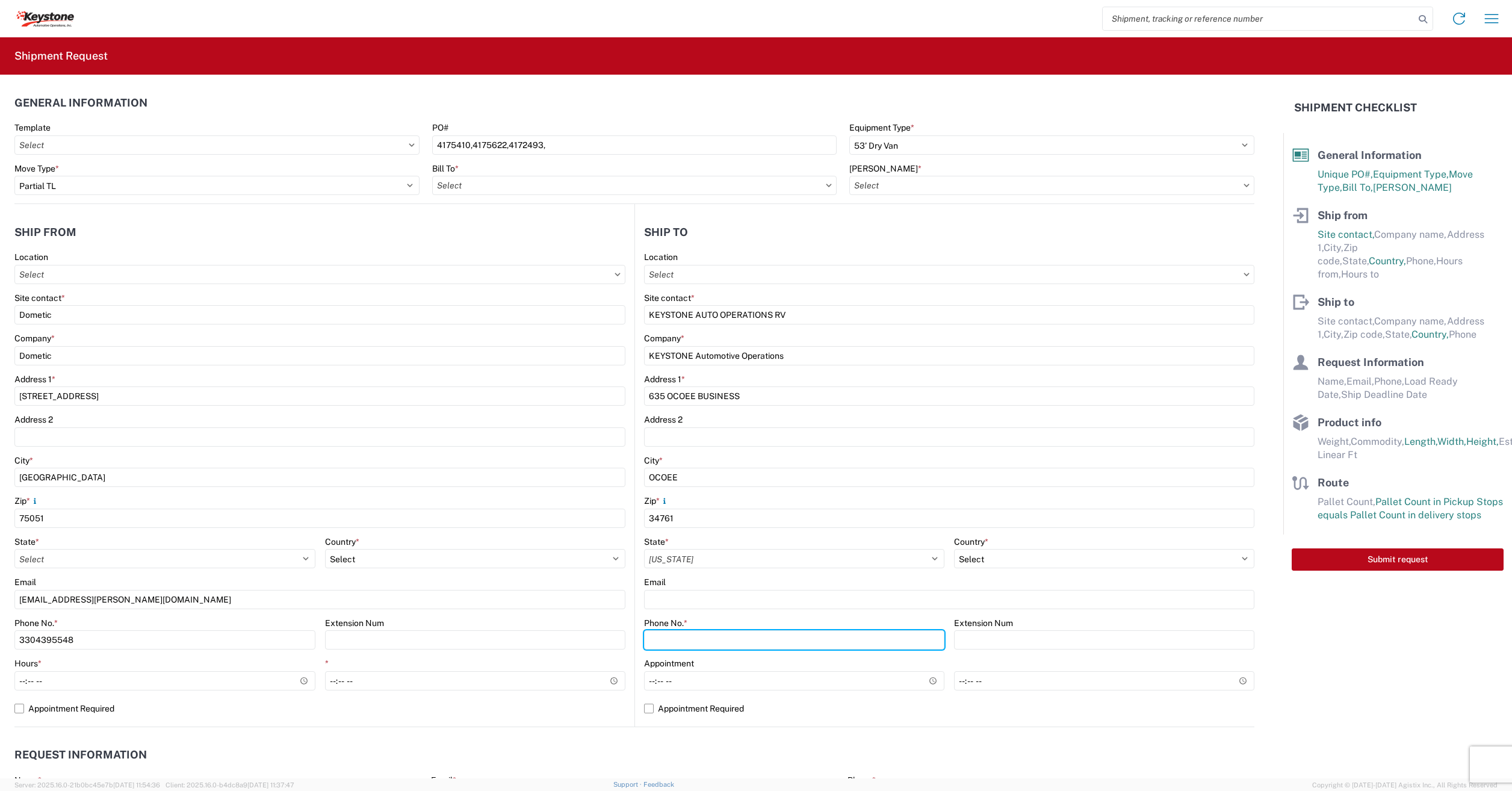
type input "3304395548"
type input "[PERSON_NAME]"
type input "[EMAIL_ADDRESS][PERSON_NAME][DOMAIN_NAME]"
type input "3304395548"
type input "[DATE]"
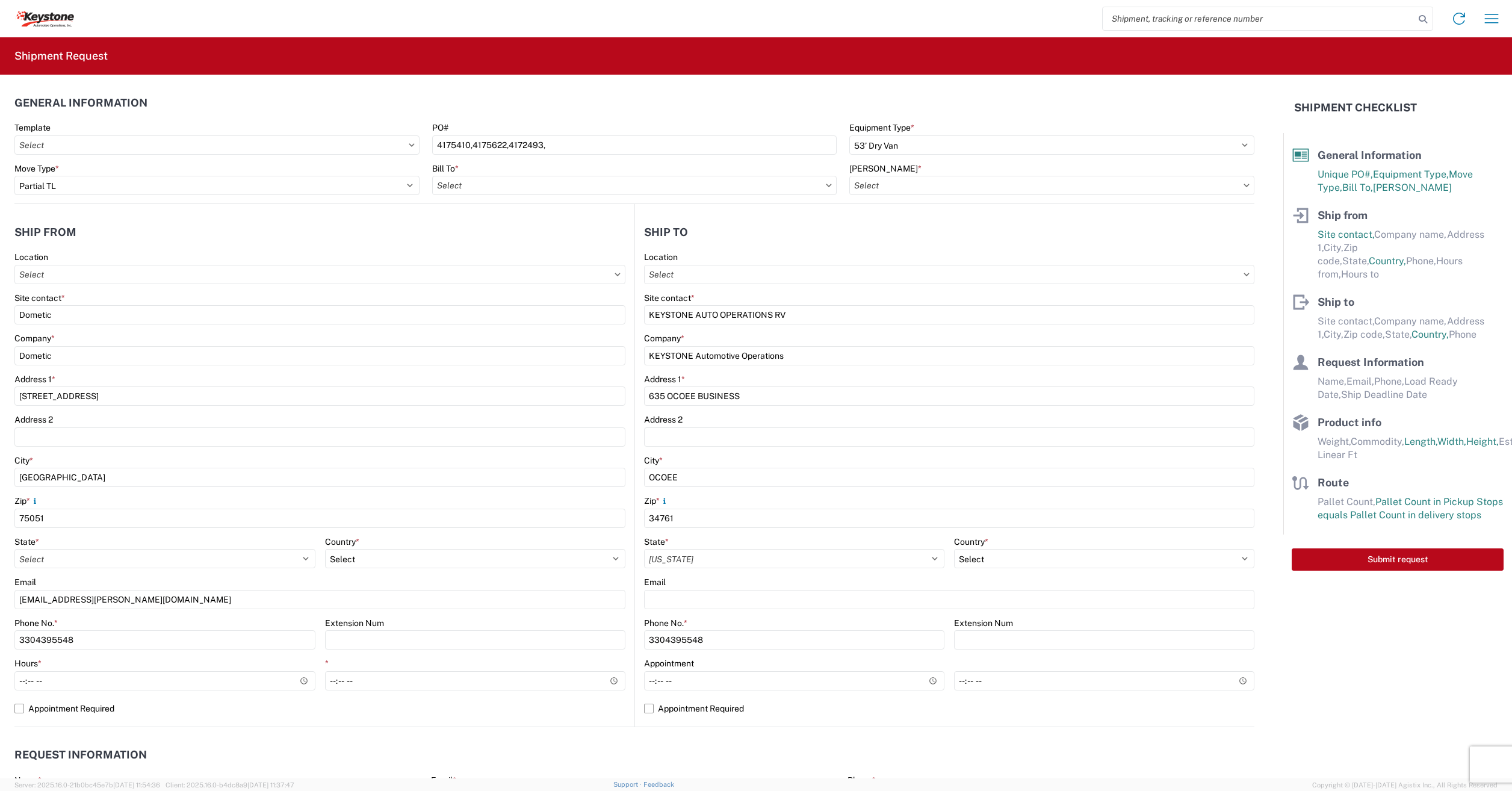
type input "[DATE]"
type input "1289"
type input "Other"
type input "8"
type input "48"
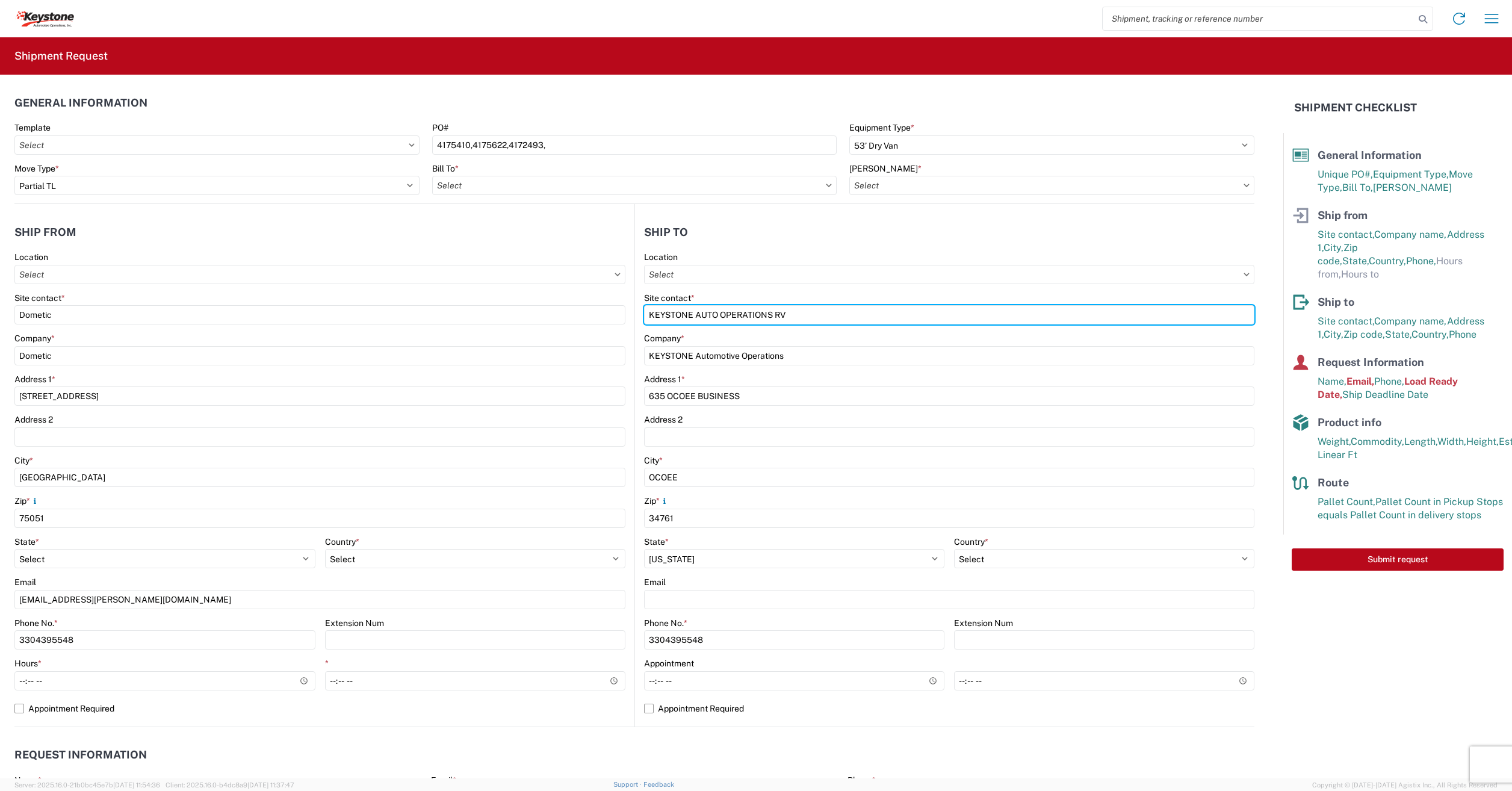
drag, startPoint x: 820, startPoint y: 311, endPoint x: 583, endPoint y: 302, distance: 237.2
click at [582, 301] on div "Ship from Location Site contact * Dometic Company * Dometic Address [STREET_ADD…" at bounding box center [634, 465] width 1240 height 523
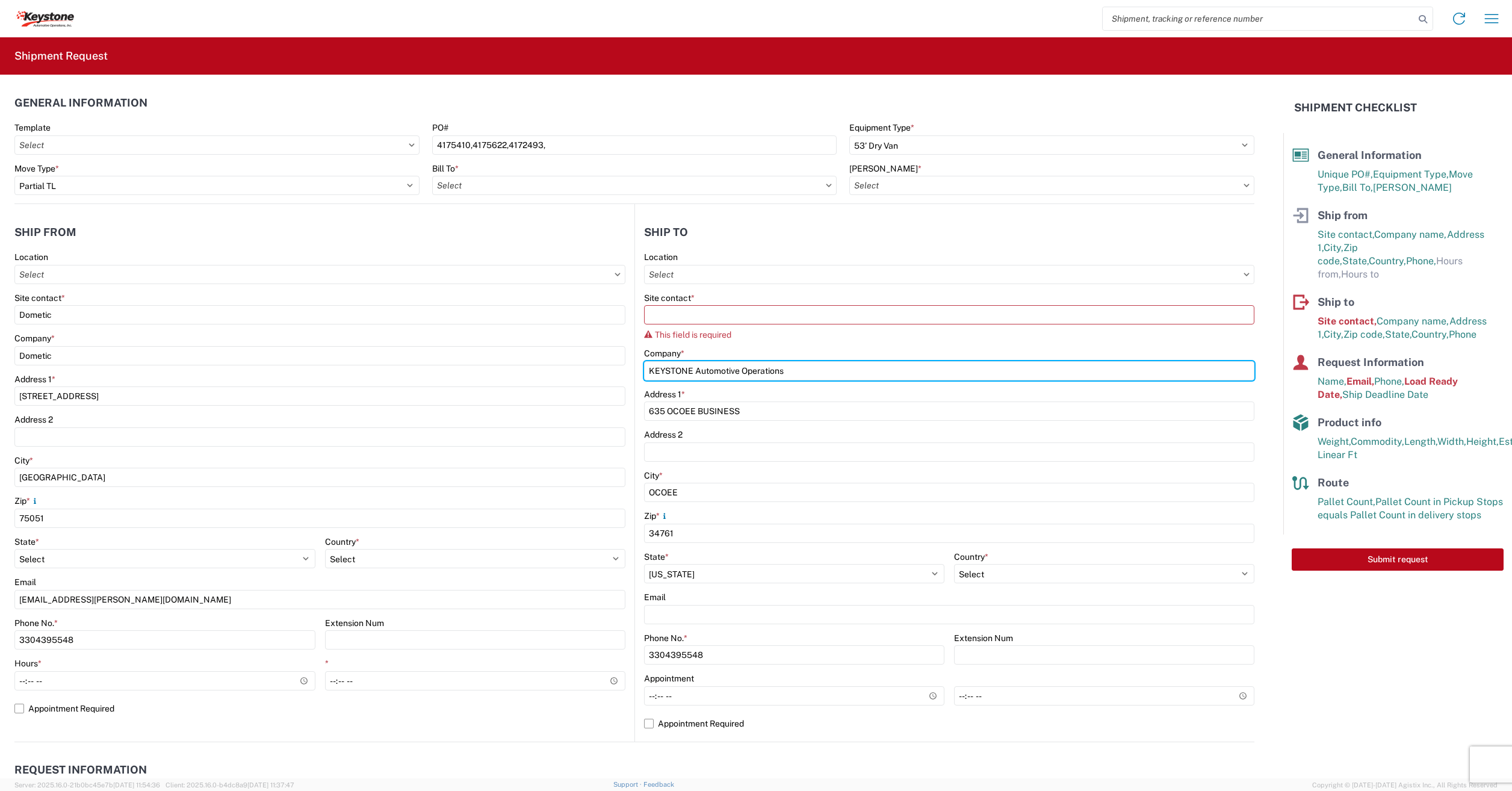
drag, startPoint x: 804, startPoint y: 372, endPoint x: 624, endPoint y: 378, distance: 180.1
click at [588, 359] on div "Ship from Location Site contact * Dometic Company * Dometic Address [STREET_ADD…" at bounding box center [634, 472] width 1240 height 538
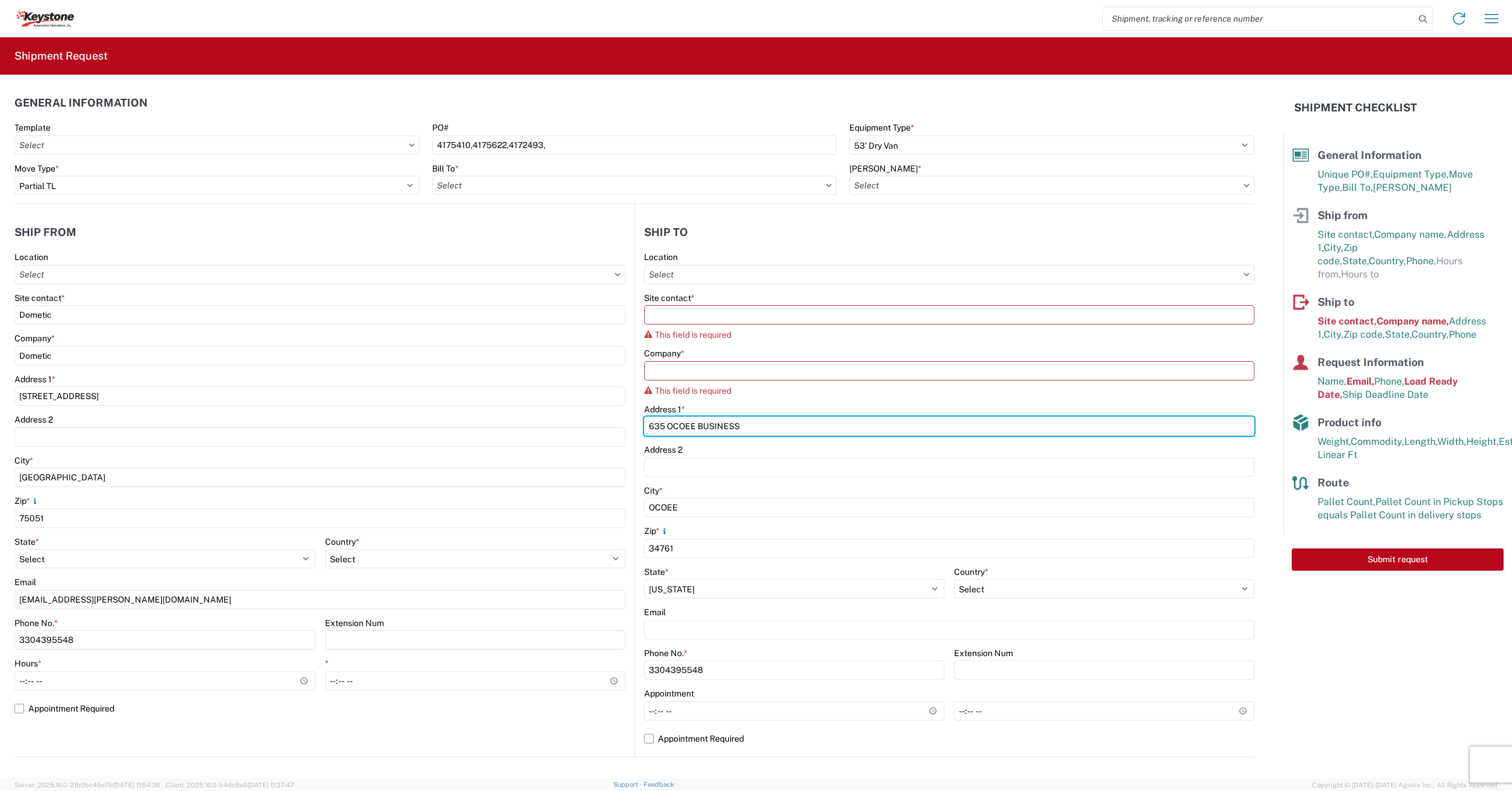
drag, startPoint x: 753, startPoint y: 424, endPoint x: 563, endPoint y: 417, distance: 190.1
click at [563, 417] on div "Ship from Location Site contact * Dometic Company * Dometic Address [STREET_ADD…" at bounding box center [634, 480] width 1240 height 553
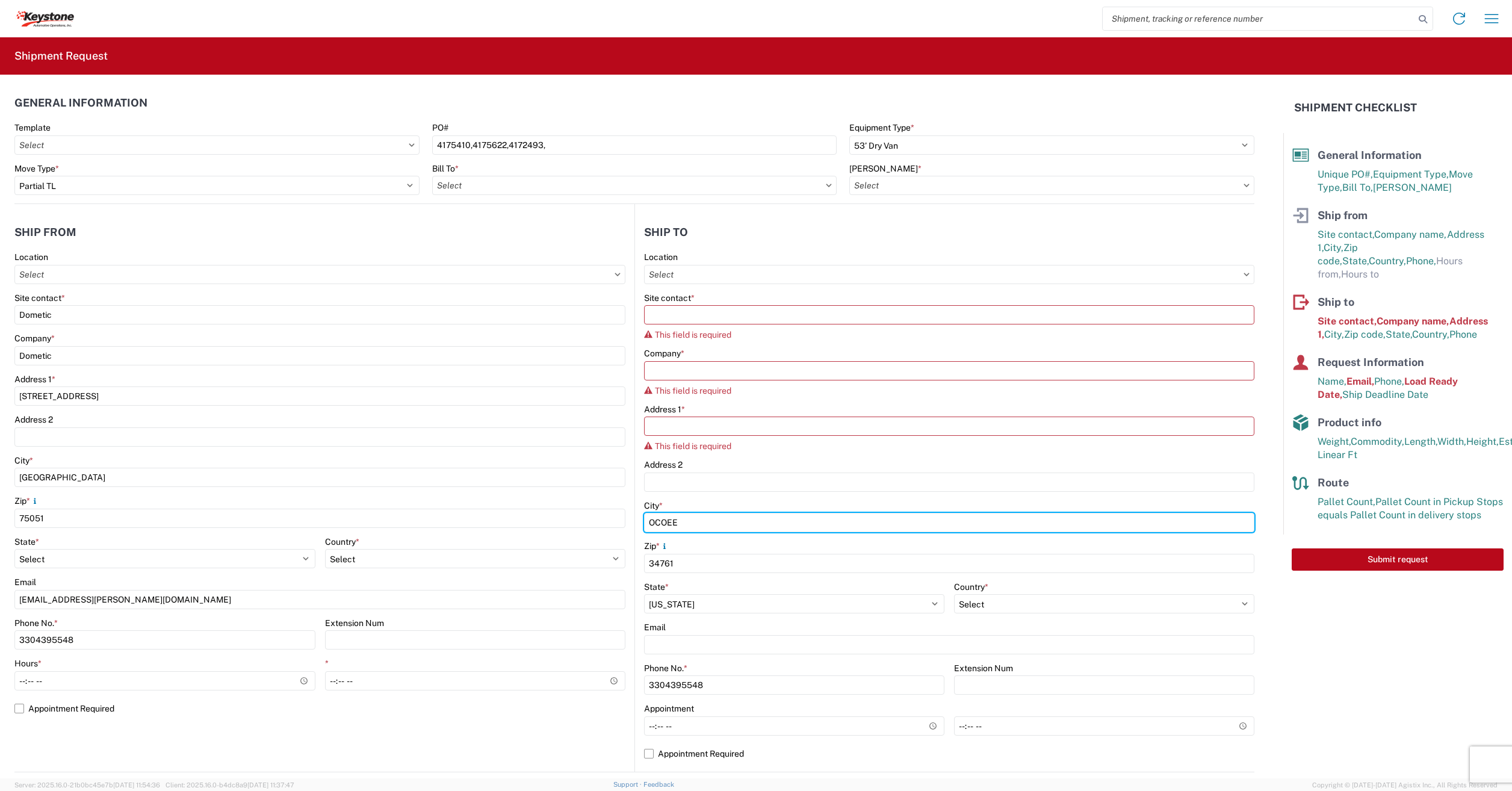
drag, startPoint x: 724, startPoint y: 524, endPoint x: 579, endPoint y: 529, distance: 145.1
click at [581, 528] on div "Ship from Location Site contact * Dometic Company * Dometic Address [STREET_ADD…" at bounding box center [634, 488] width 1240 height 568
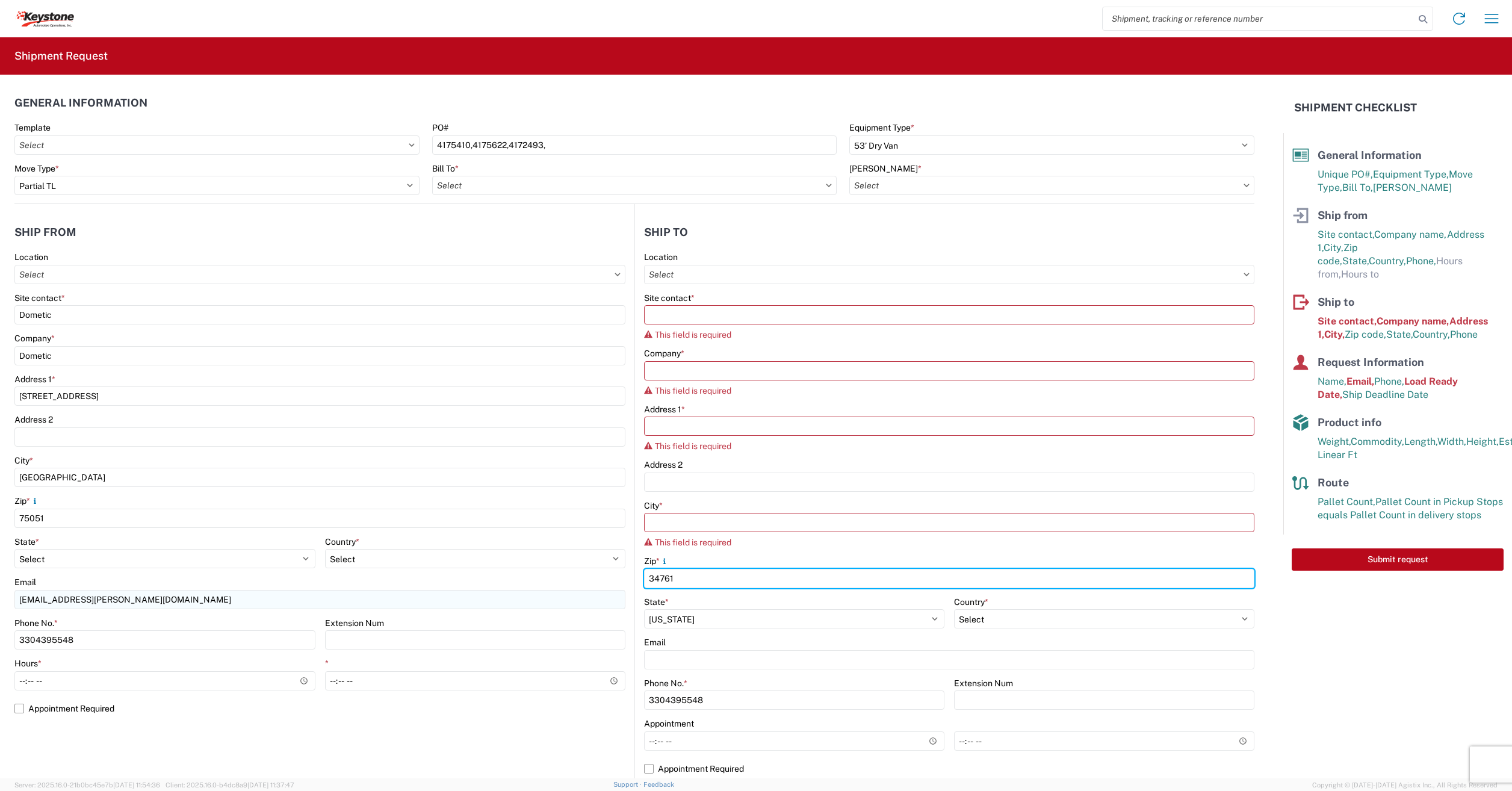
drag, startPoint x: 739, startPoint y: 572, endPoint x: 495, endPoint y: 591, distance: 244.7
click at [495, 591] on div "Ship from Location Site contact * Dometic Company * Dometic Address [STREET_ADD…" at bounding box center [634, 495] width 1240 height 583
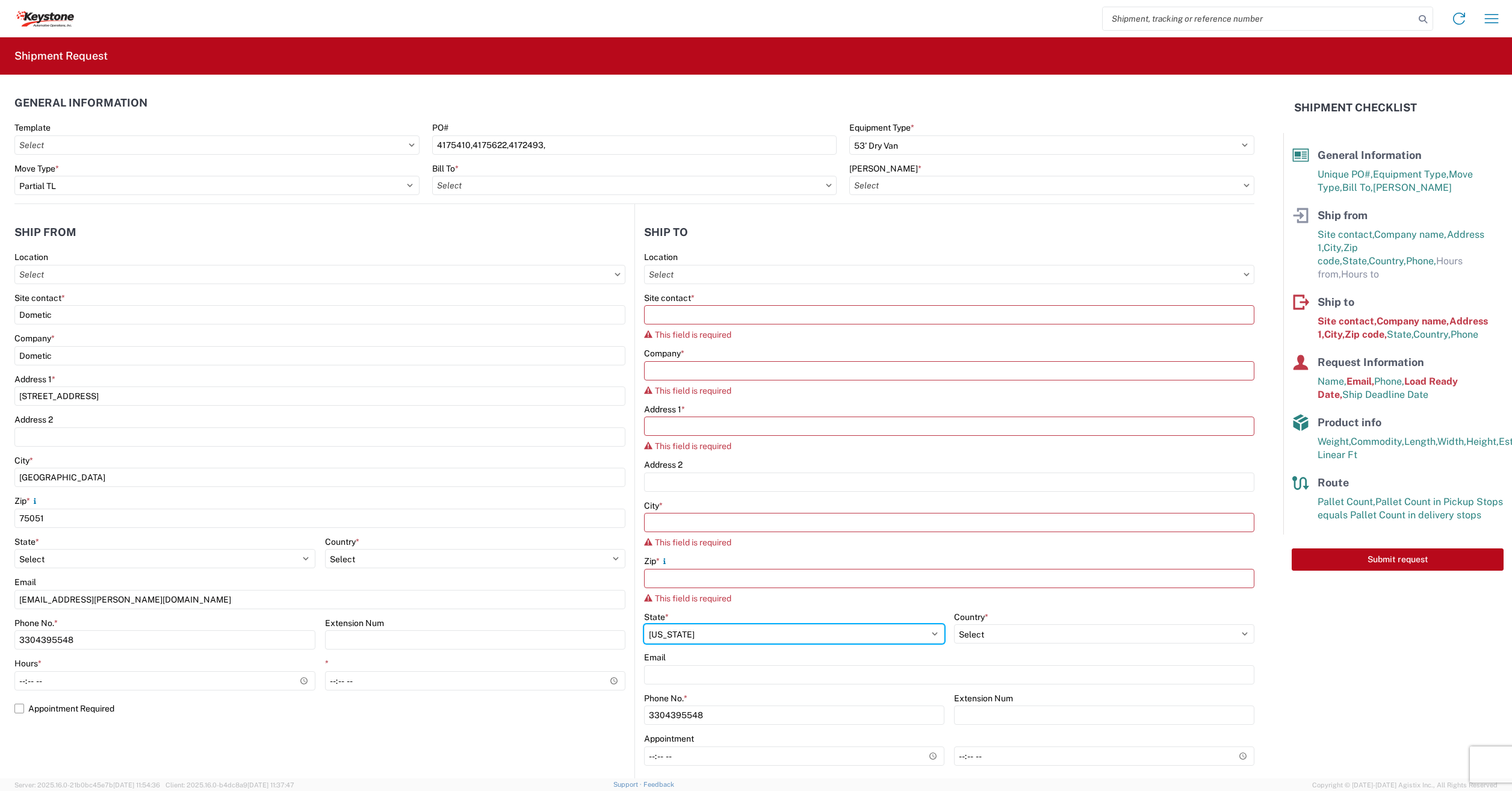
drag, startPoint x: 699, startPoint y: 627, endPoint x: 625, endPoint y: 633, distance: 74.2
click at [625, 633] on div "Ship from Location Site contact * Dometic Company * Dometic Address [STREET_ADD…" at bounding box center [634, 503] width 1240 height 598
select select
click at [316, 568] on select "Select [US_STATE] [US_STATE] [US_STATE] [US_STATE] Armed Forces Americas Armed …" at bounding box center [165, 558] width 301 height 19
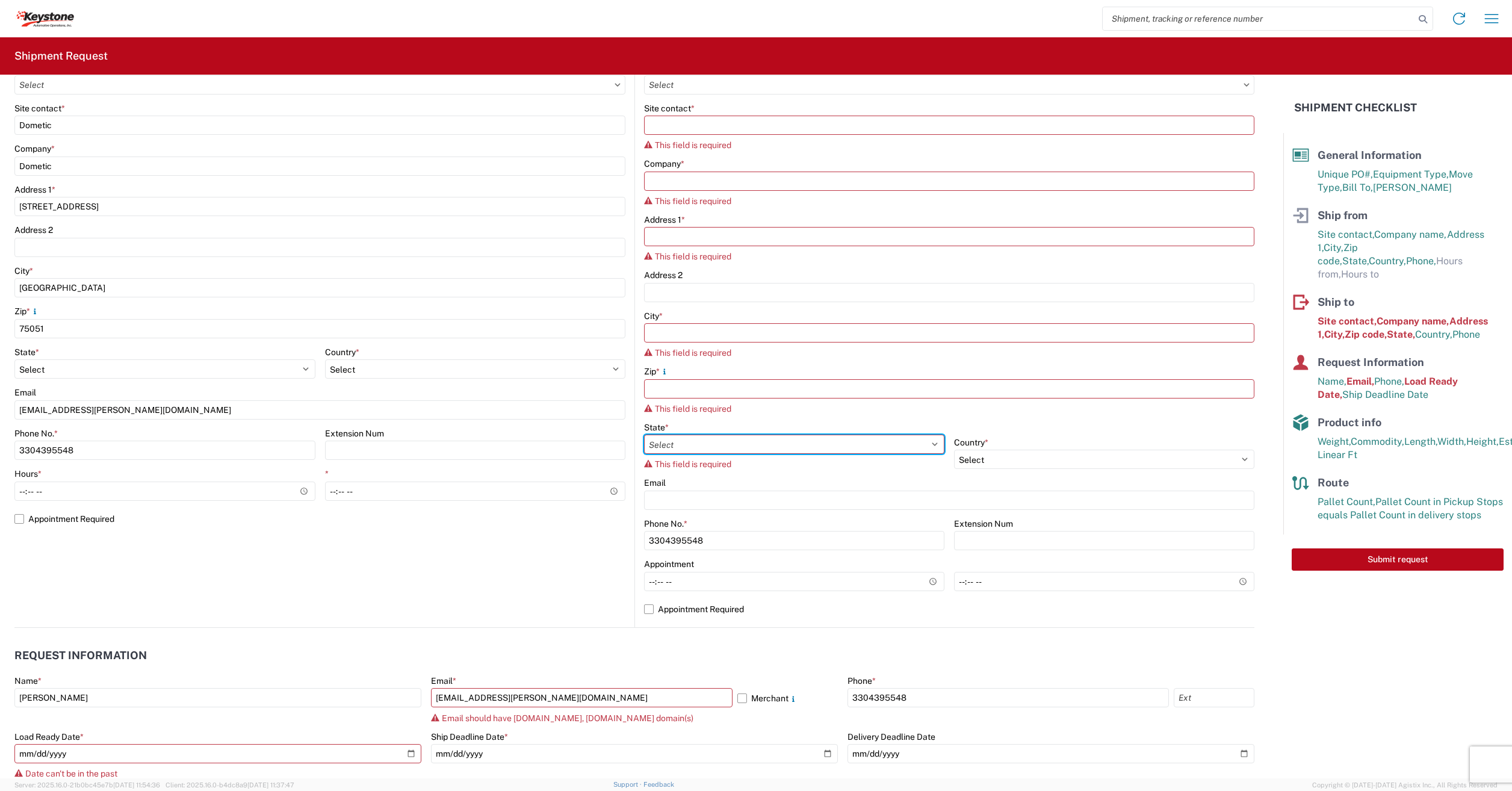
scroll to position [241, 0]
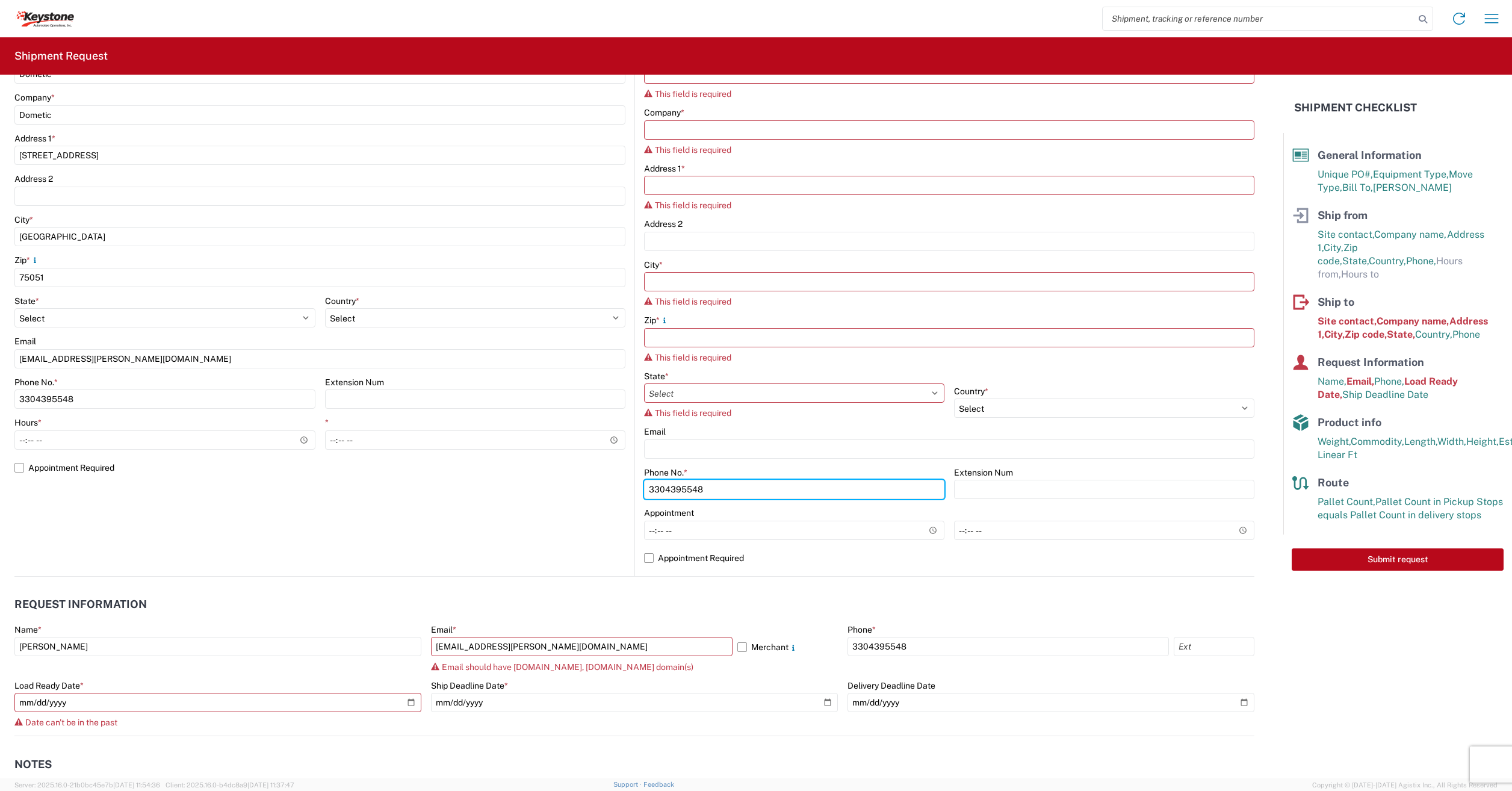
drag, startPoint x: 725, startPoint y: 493, endPoint x: 434, endPoint y: 512, distance: 291.6
click at [431, 511] on div "Ship from Location Site contact * Dometic Company * Dometic Address [STREET_ADD…" at bounding box center [634, 269] width 1240 height 614
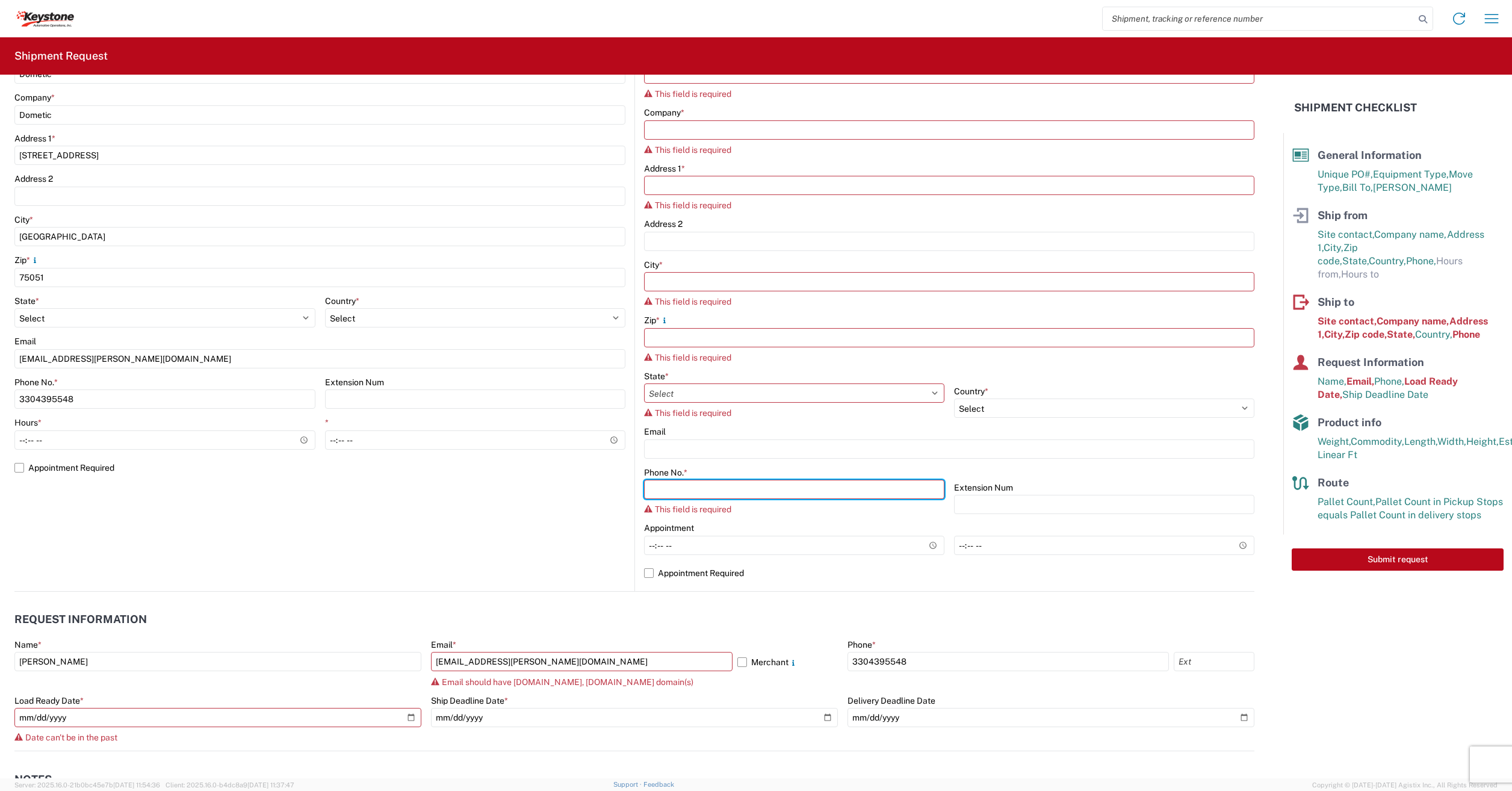
scroll to position [0, 0]
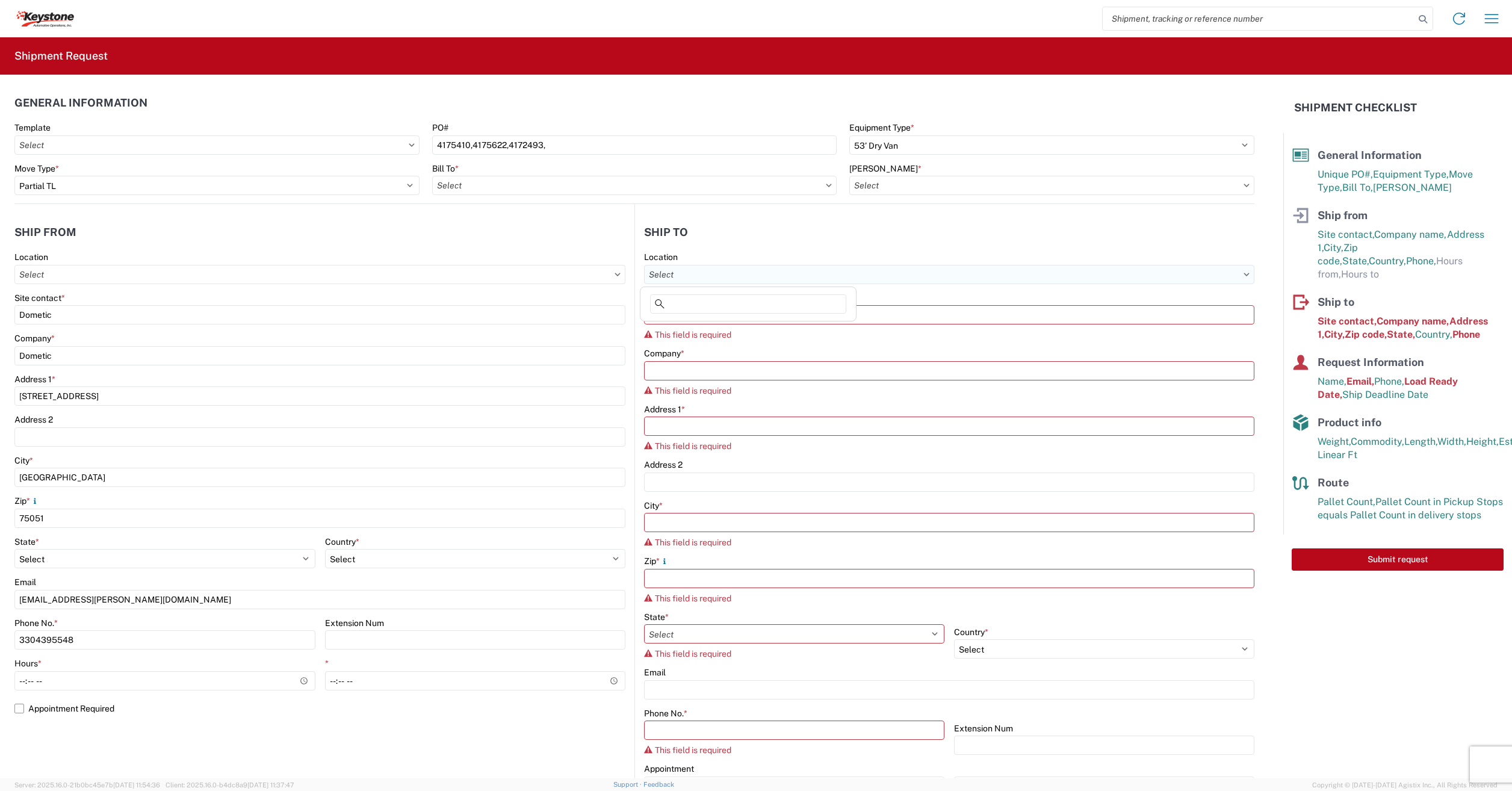
click at [625, 283] on input "Location" at bounding box center [320, 274] width 611 height 19
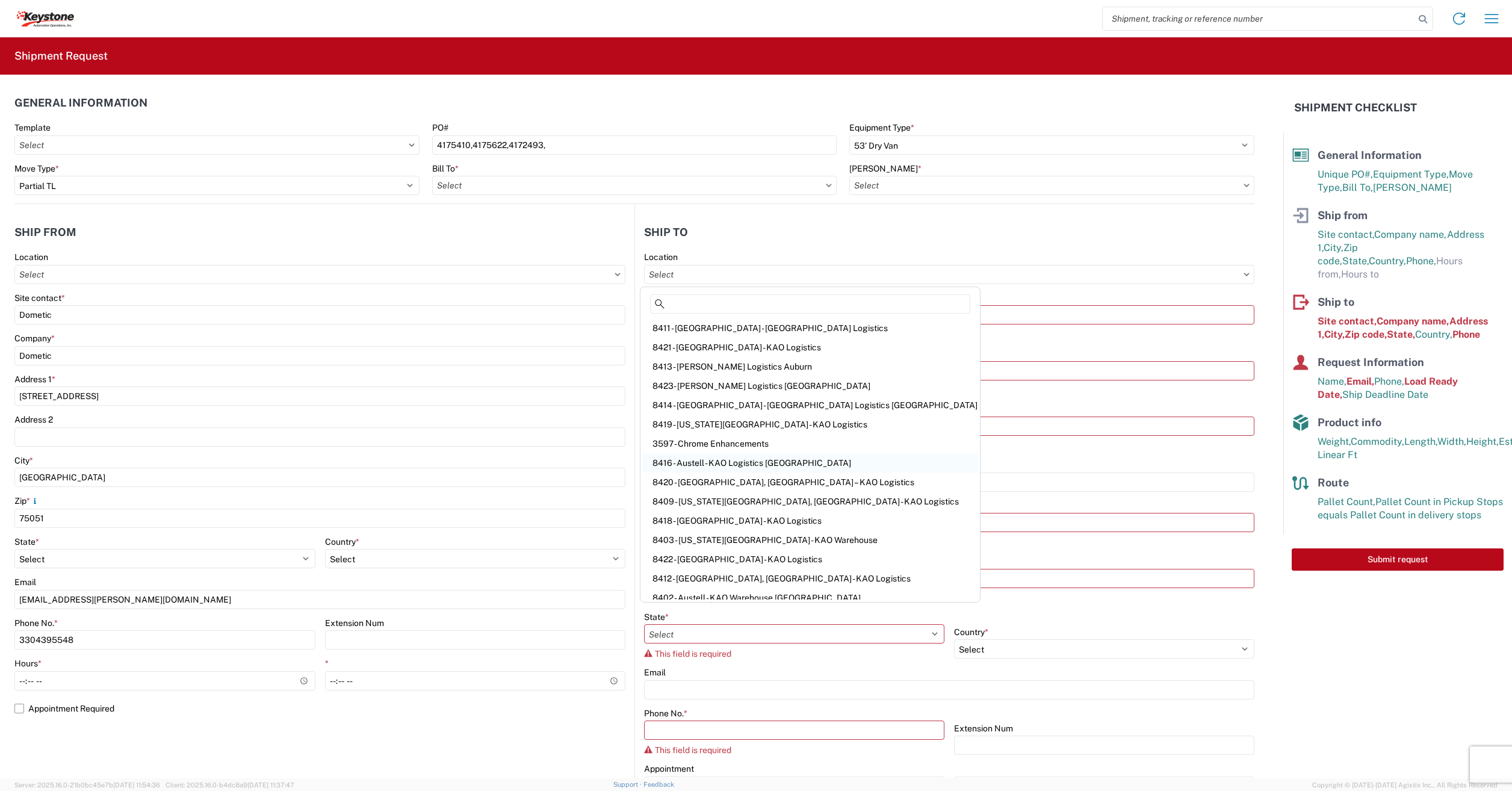
click at [712, 459] on div "8416 - Austell - KAO Logistics [GEOGRAPHIC_DATA]" at bounding box center [809, 462] width 334 height 19
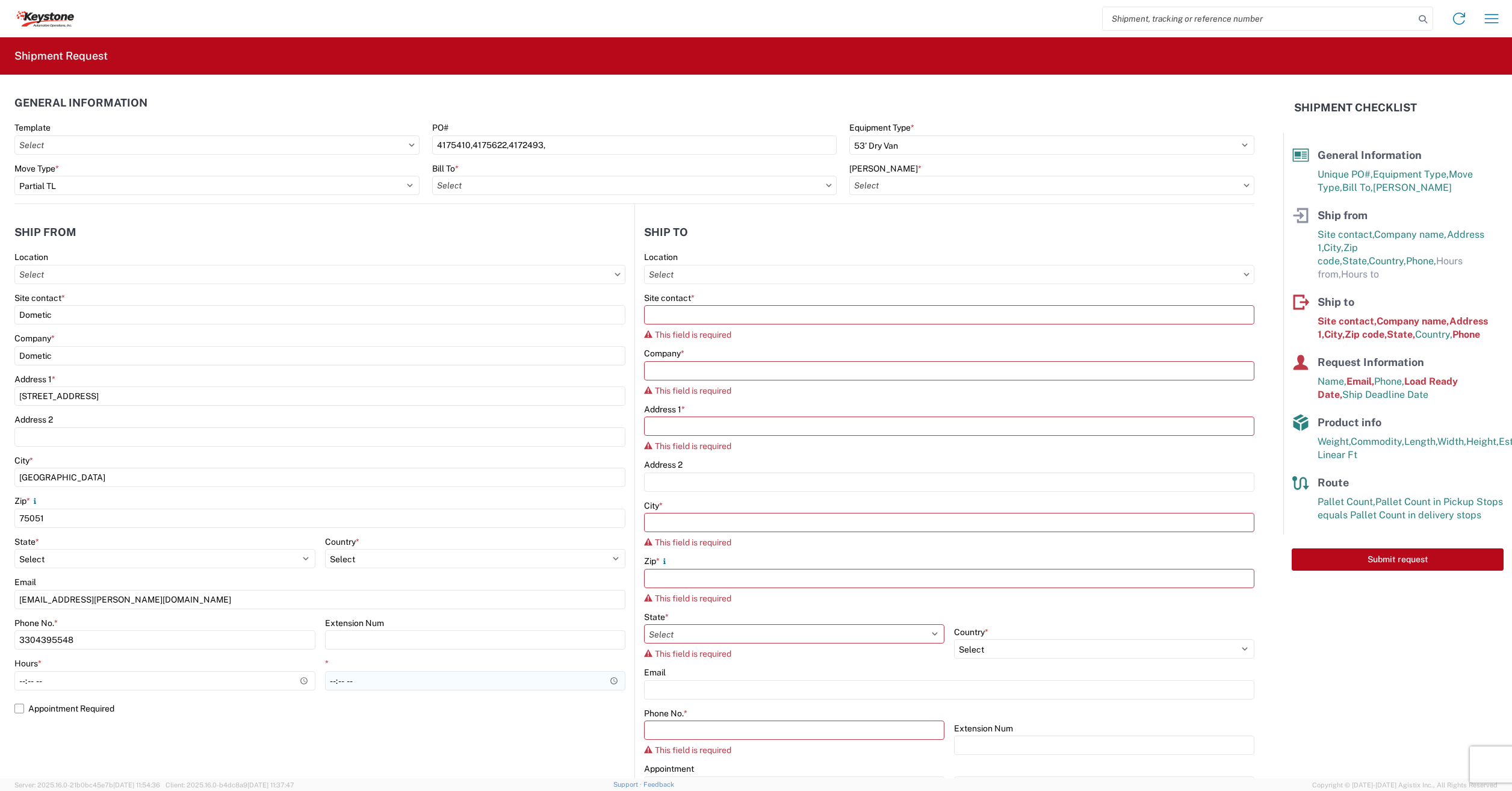
select select "GA"
select select "US"
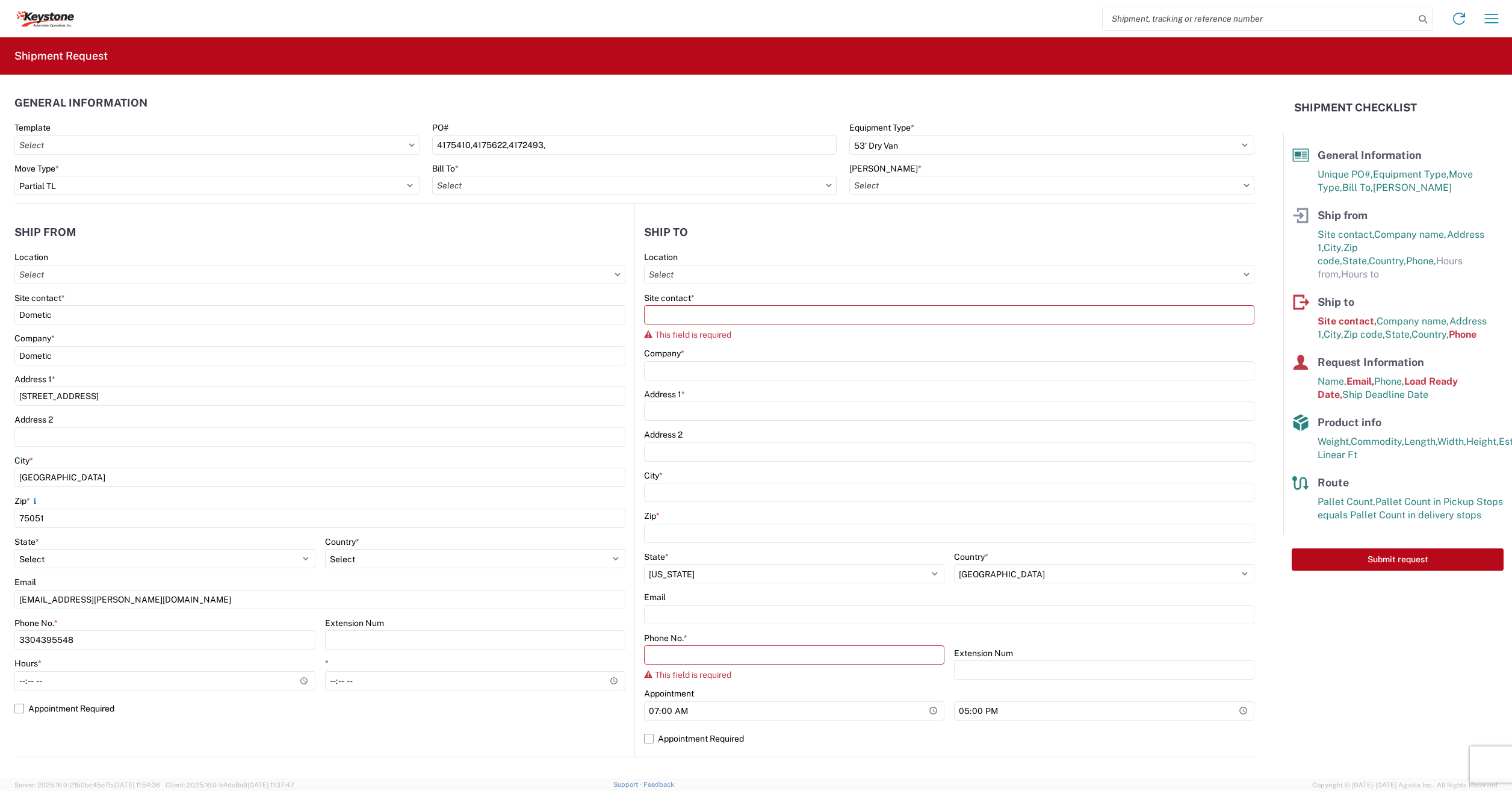
scroll to position [121, 0]
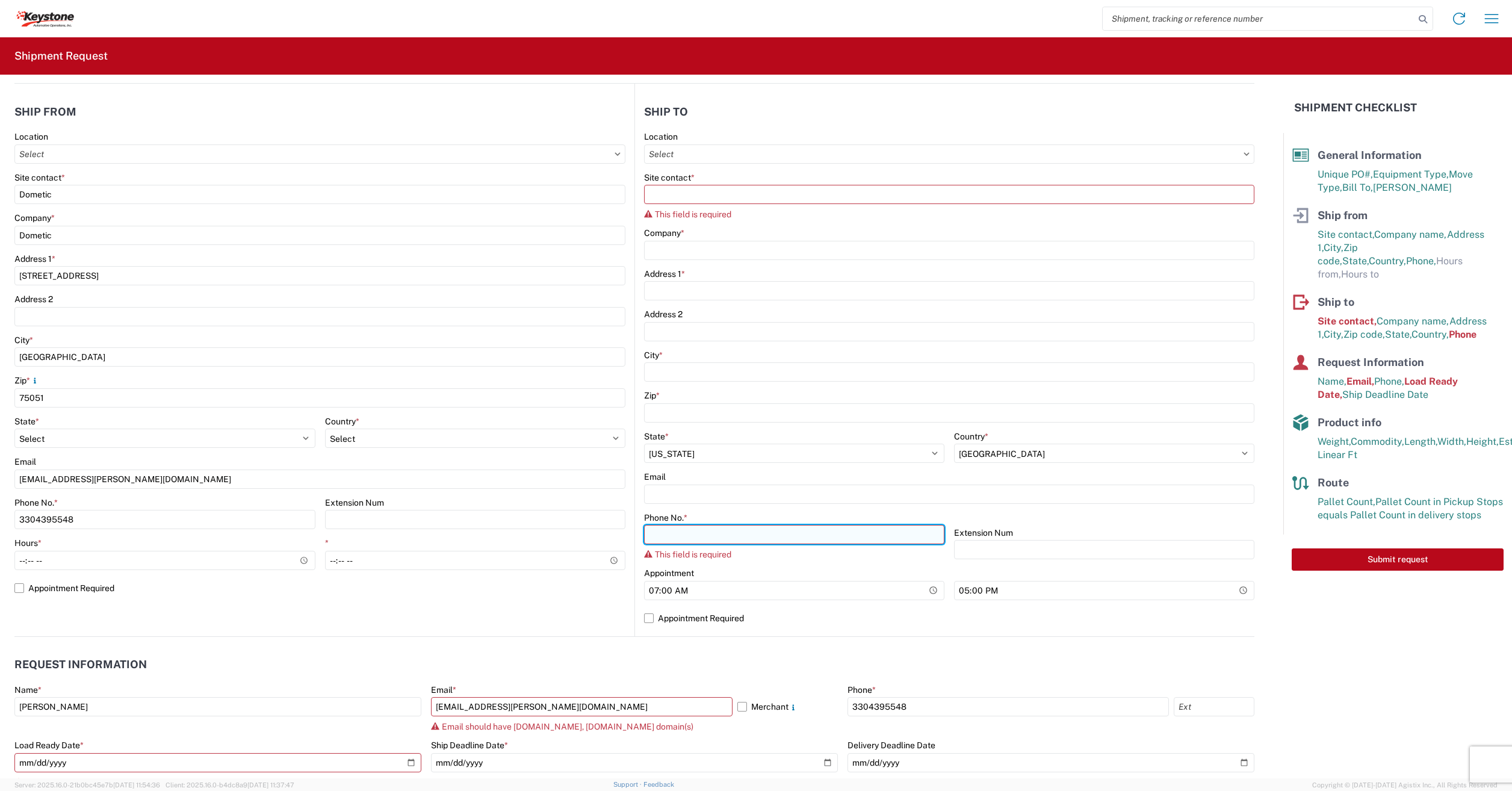
click at [669, 534] on input "Phone No. *" at bounding box center [795, 534] width 301 height 19
paste input "[PHONE_NUMBER]"
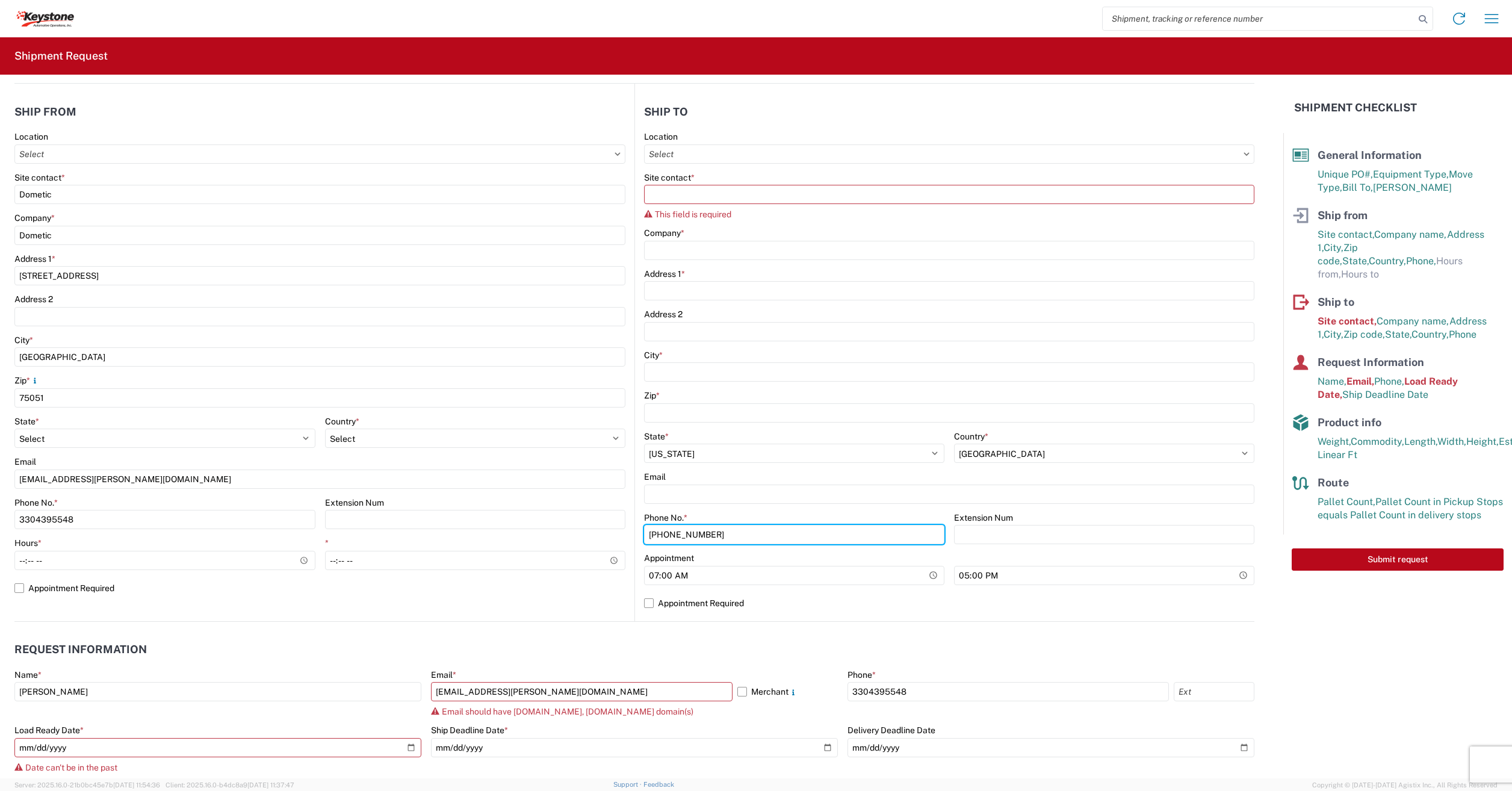
type input "[PHONE_NUMBER]"
click at [535, 637] on header "Request Information" at bounding box center [634, 649] width 1240 height 27
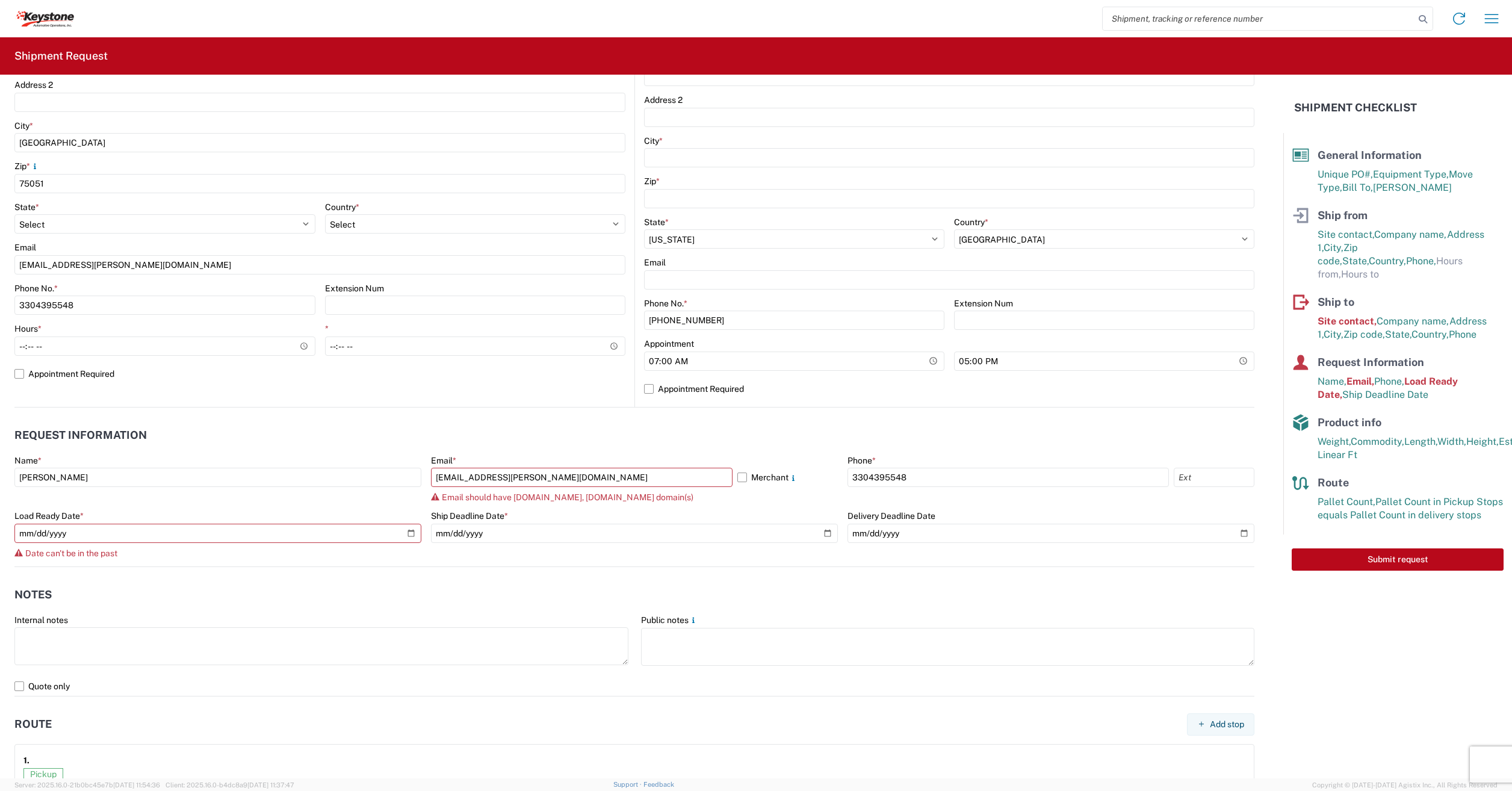
scroll to position [421, 0]
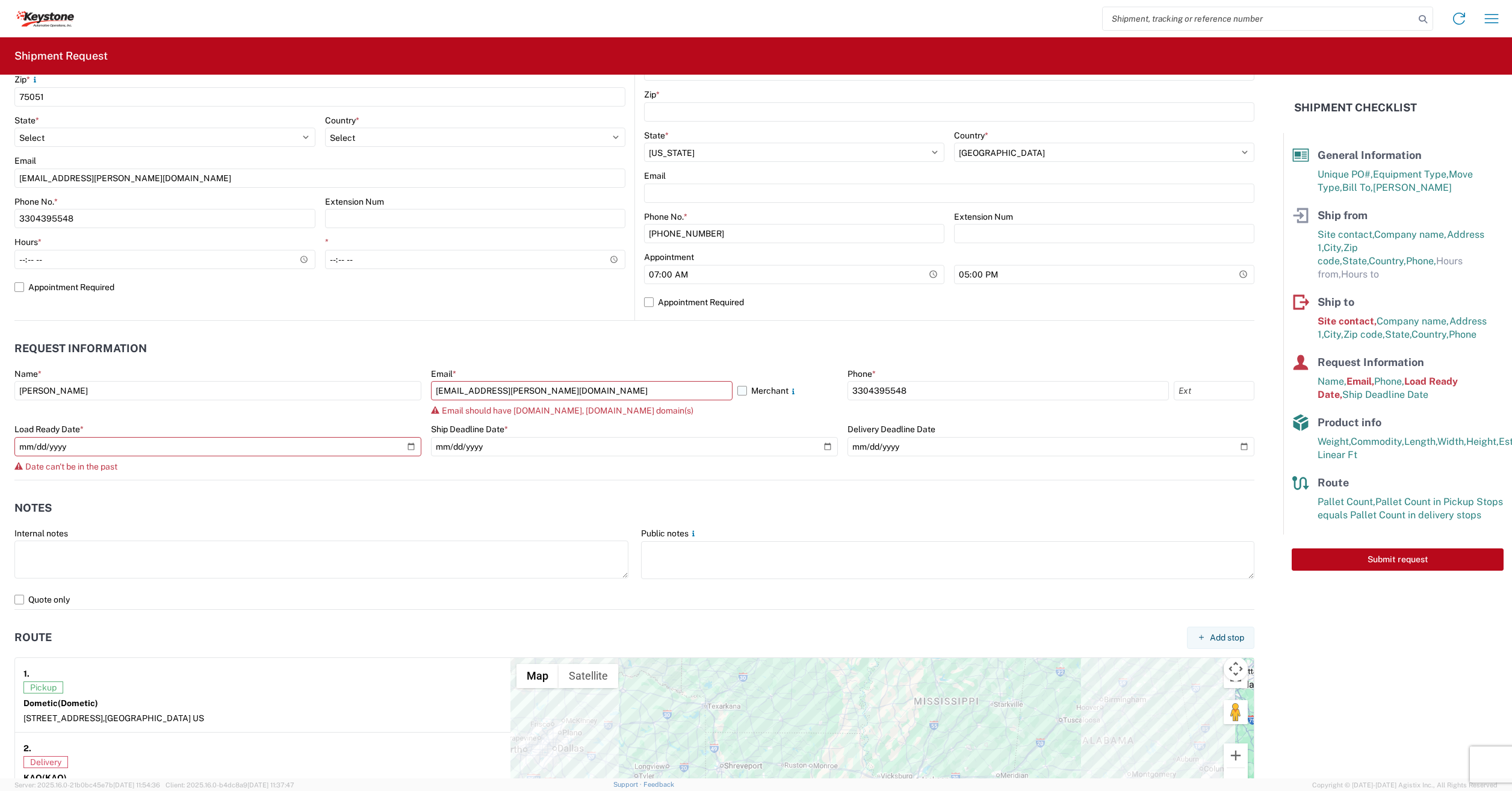
click at [742, 386] on label "Merchant" at bounding box center [787, 390] width 100 height 19
click at [0, 0] on input "Merchant" at bounding box center [0, 0] width 0 height 0
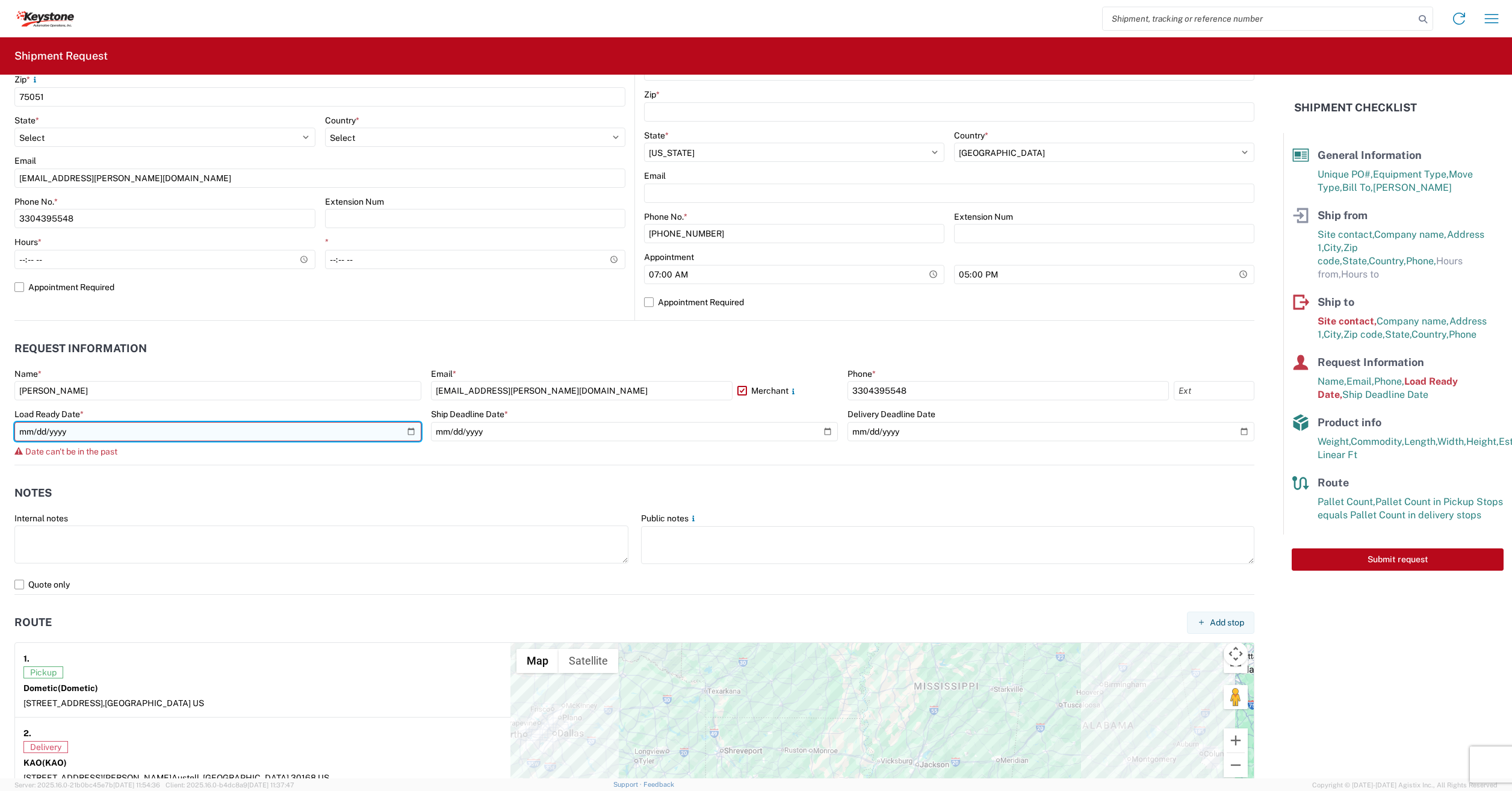
click at [404, 431] on input "[DATE]" at bounding box center [218, 431] width 407 height 19
type input "[DATE]"
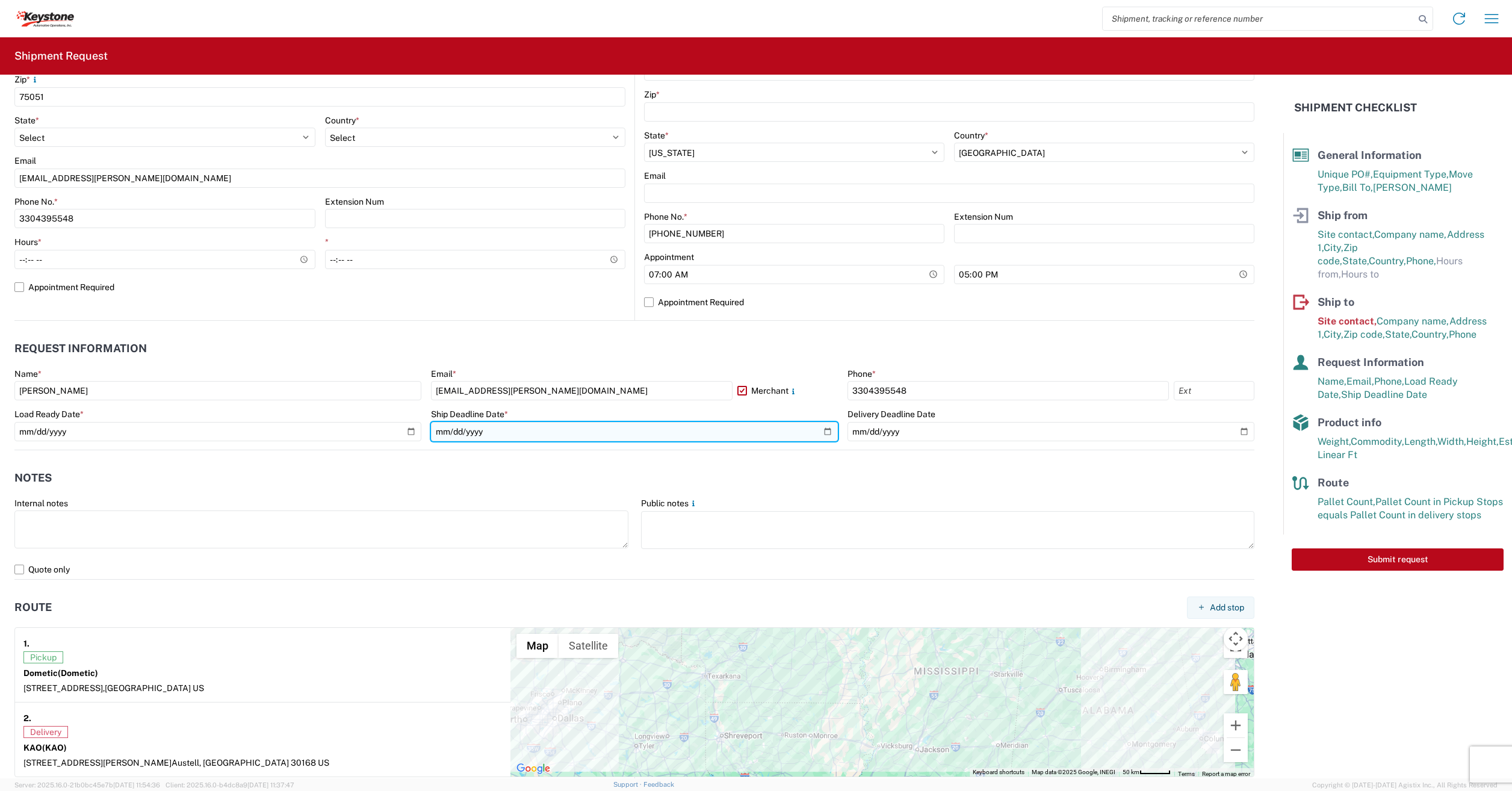
click at [818, 433] on input "[DATE]" at bounding box center [634, 431] width 407 height 19
type input "[DATE]"
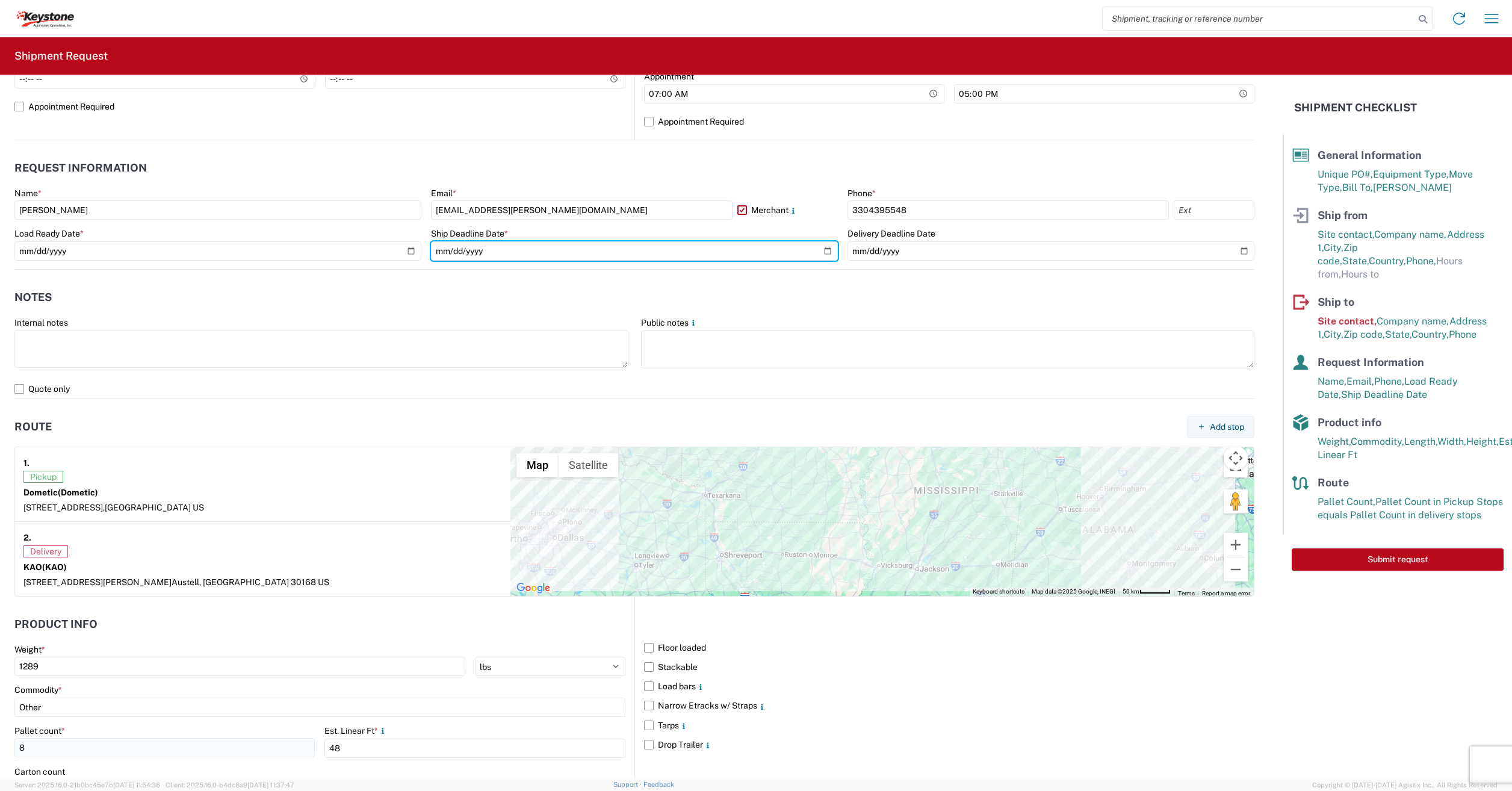
scroll to position [755, 0]
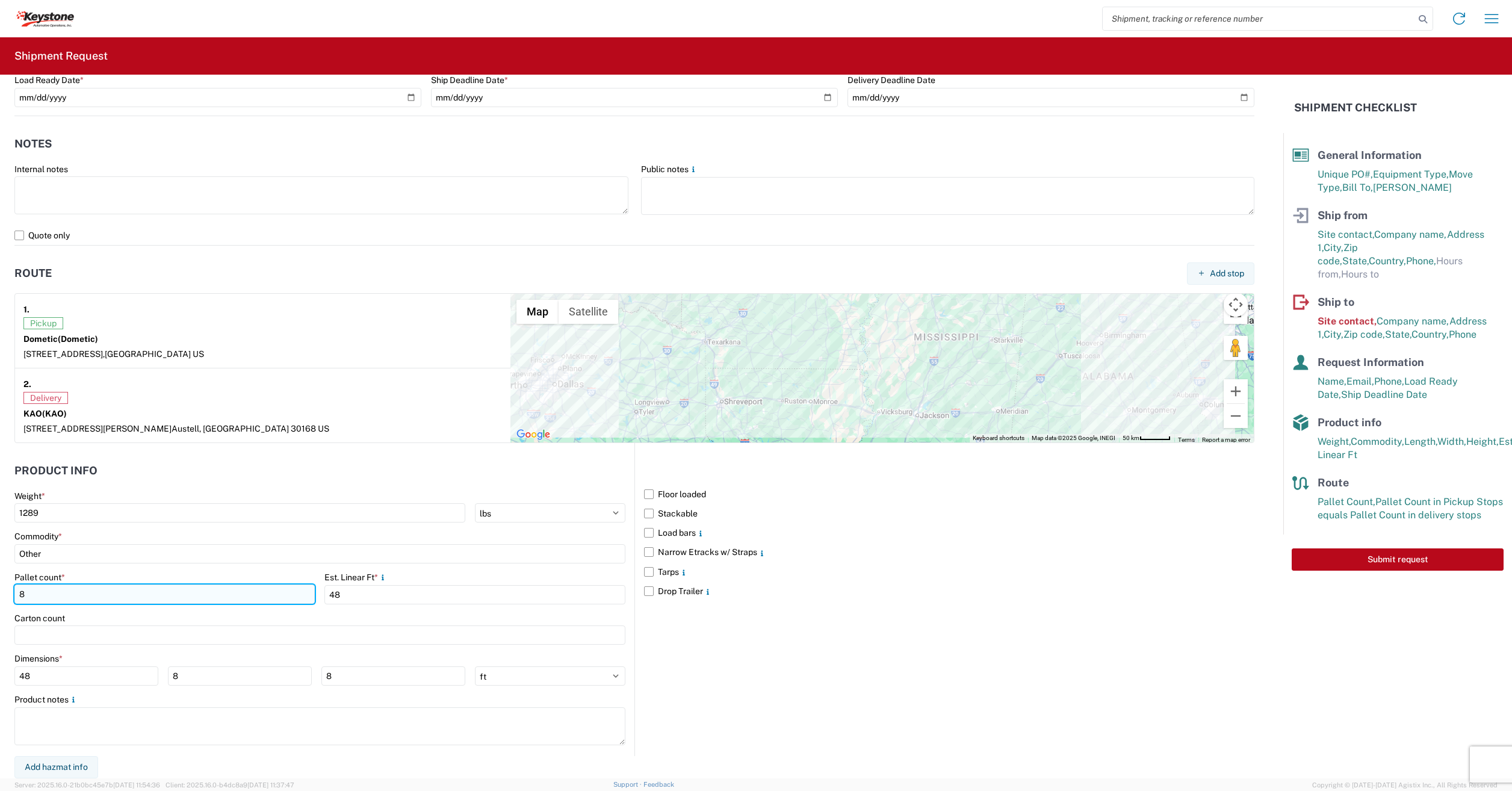
click at [103, 595] on input "8" at bounding box center [165, 593] width 301 height 19
type input "10"
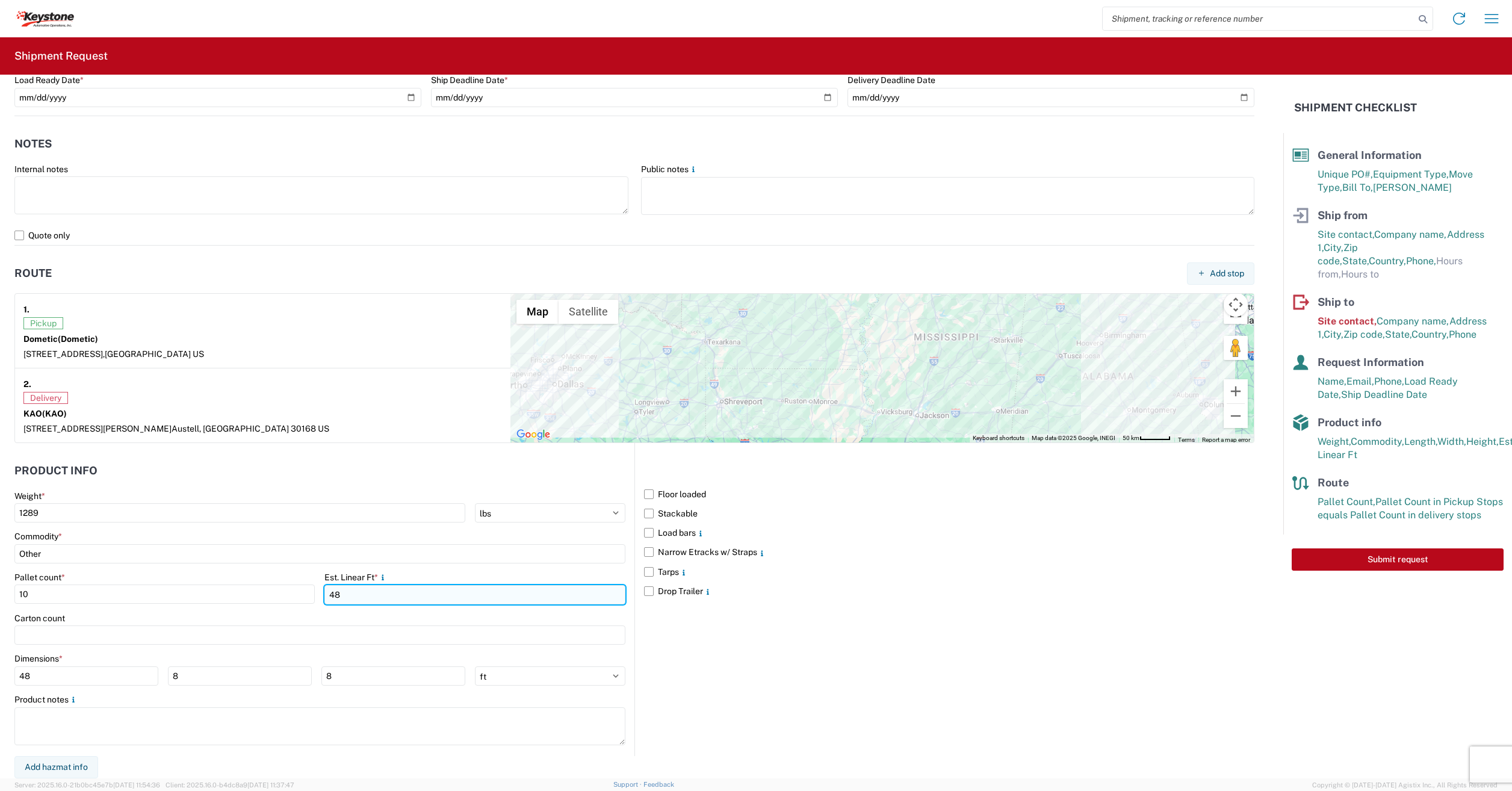
click at [355, 596] on input "48" at bounding box center [475, 594] width 301 height 19
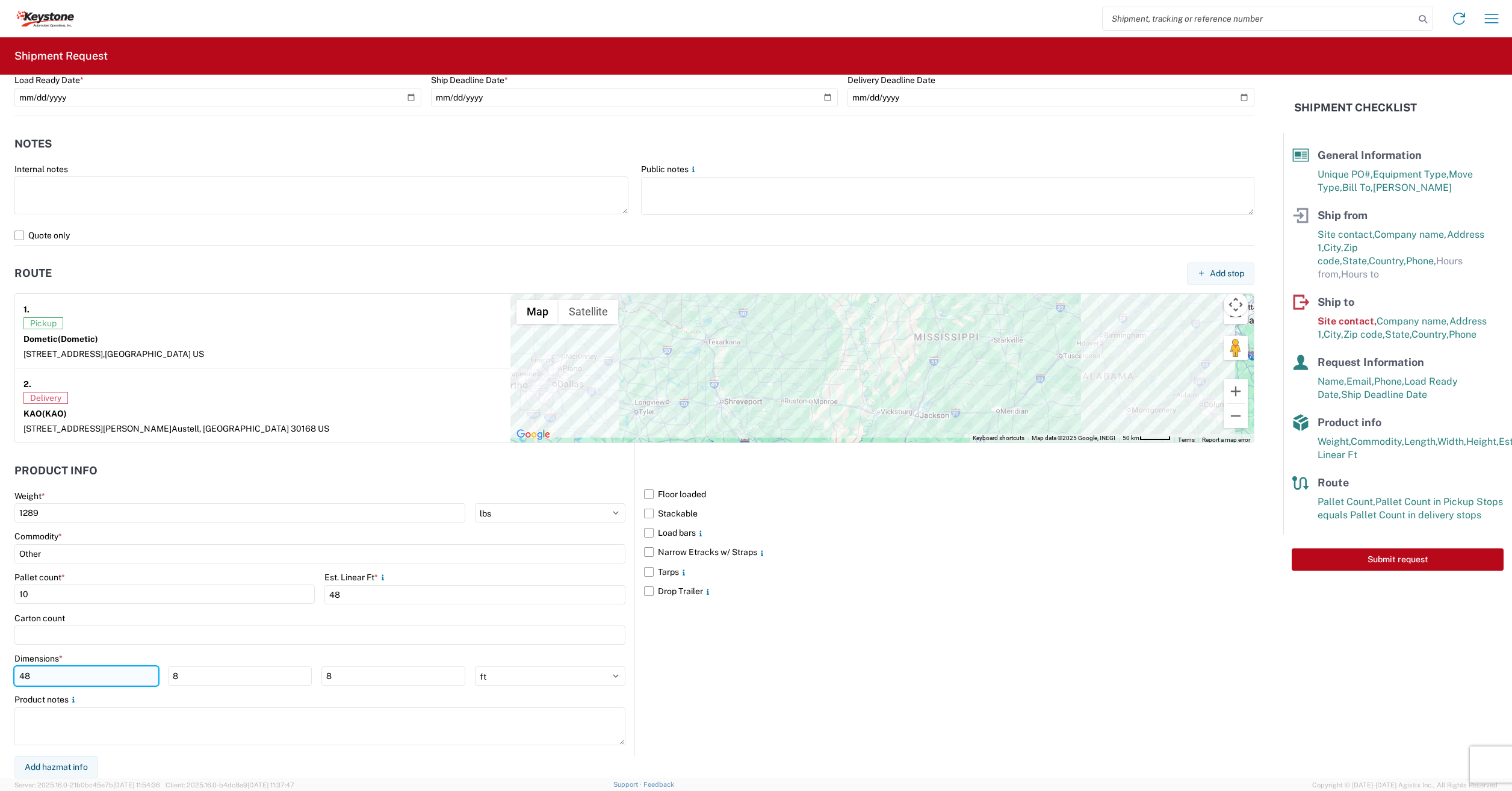
click at [95, 680] on input "48" at bounding box center [86, 675] width 144 height 19
click at [95, 679] on input "48" at bounding box center [86, 675] width 144 height 19
click at [87, 681] on input "48" at bounding box center [86, 675] width 144 height 19
click at [89, 680] on input "48" at bounding box center [86, 675] width 144 height 19
click at [89, 678] on input "48" at bounding box center [86, 675] width 144 height 19
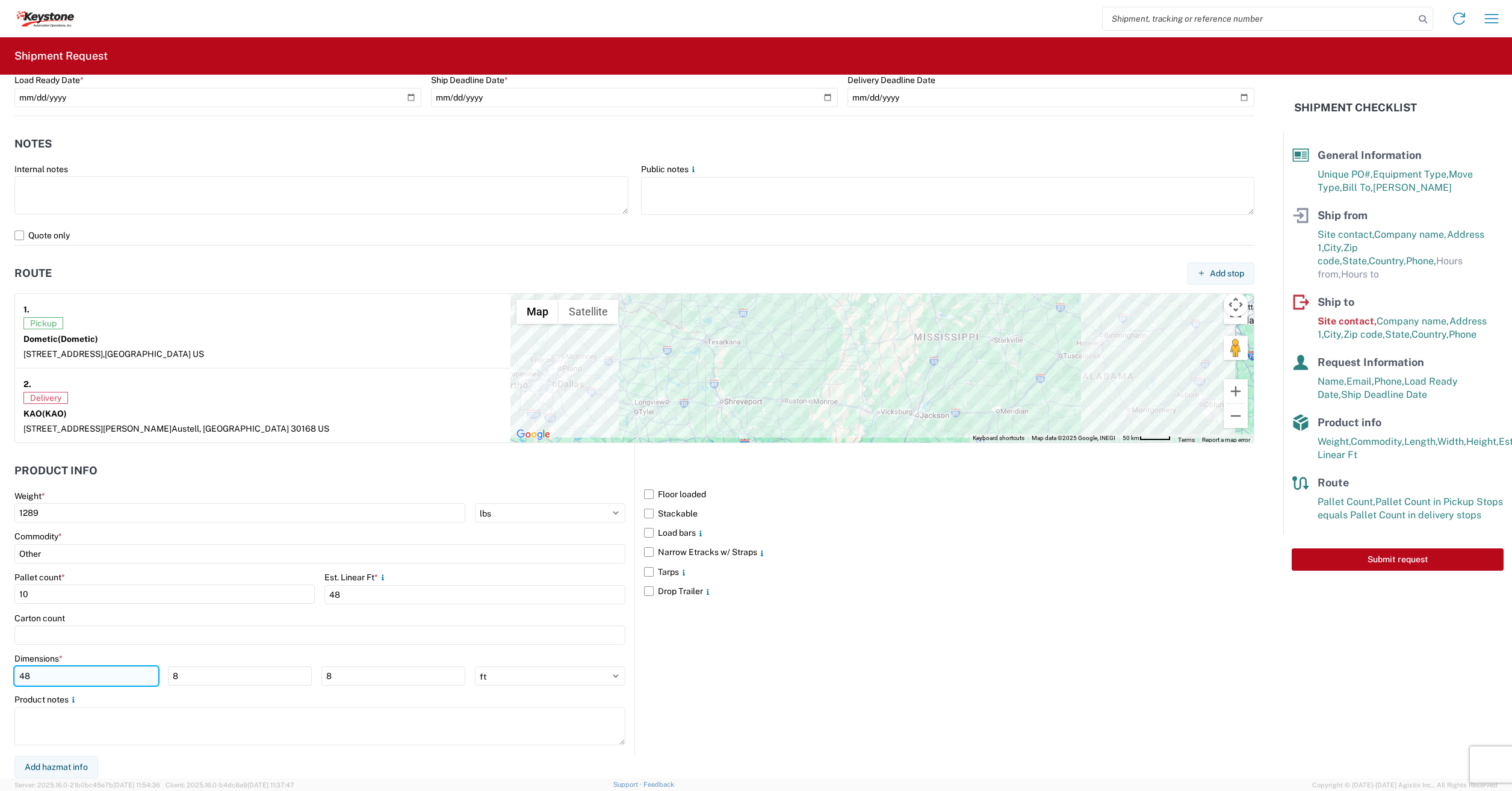
click at [89, 678] on input "48" at bounding box center [86, 675] width 144 height 19
type input "30"
type input "90"
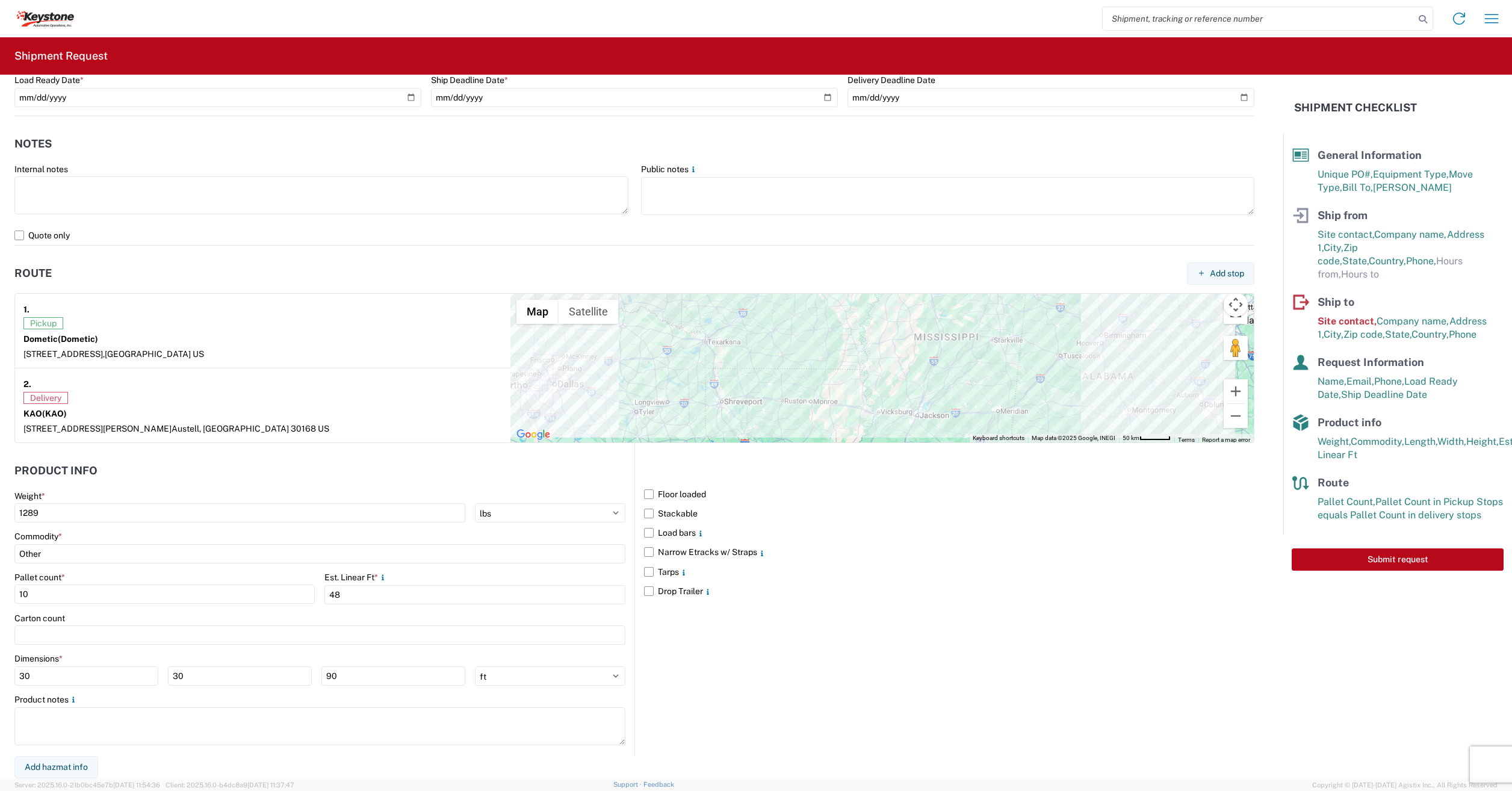
click at [503, 262] on header "Route Add stop" at bounding box center [634, 273] width 1240 height 27
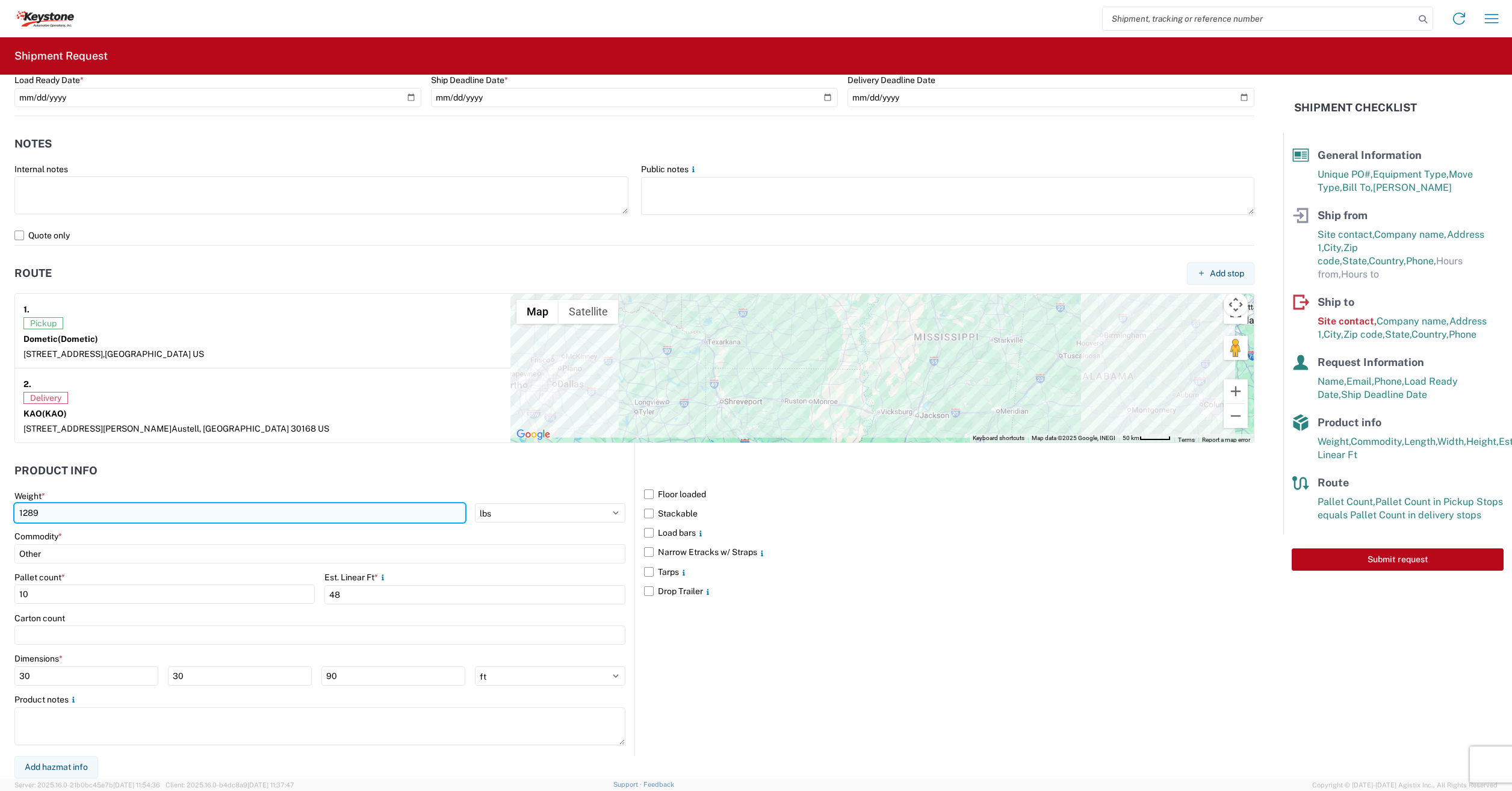
click at [60, 511] on input "1289" at bounding box center [240, 512] width 451 height 19
type input "1"
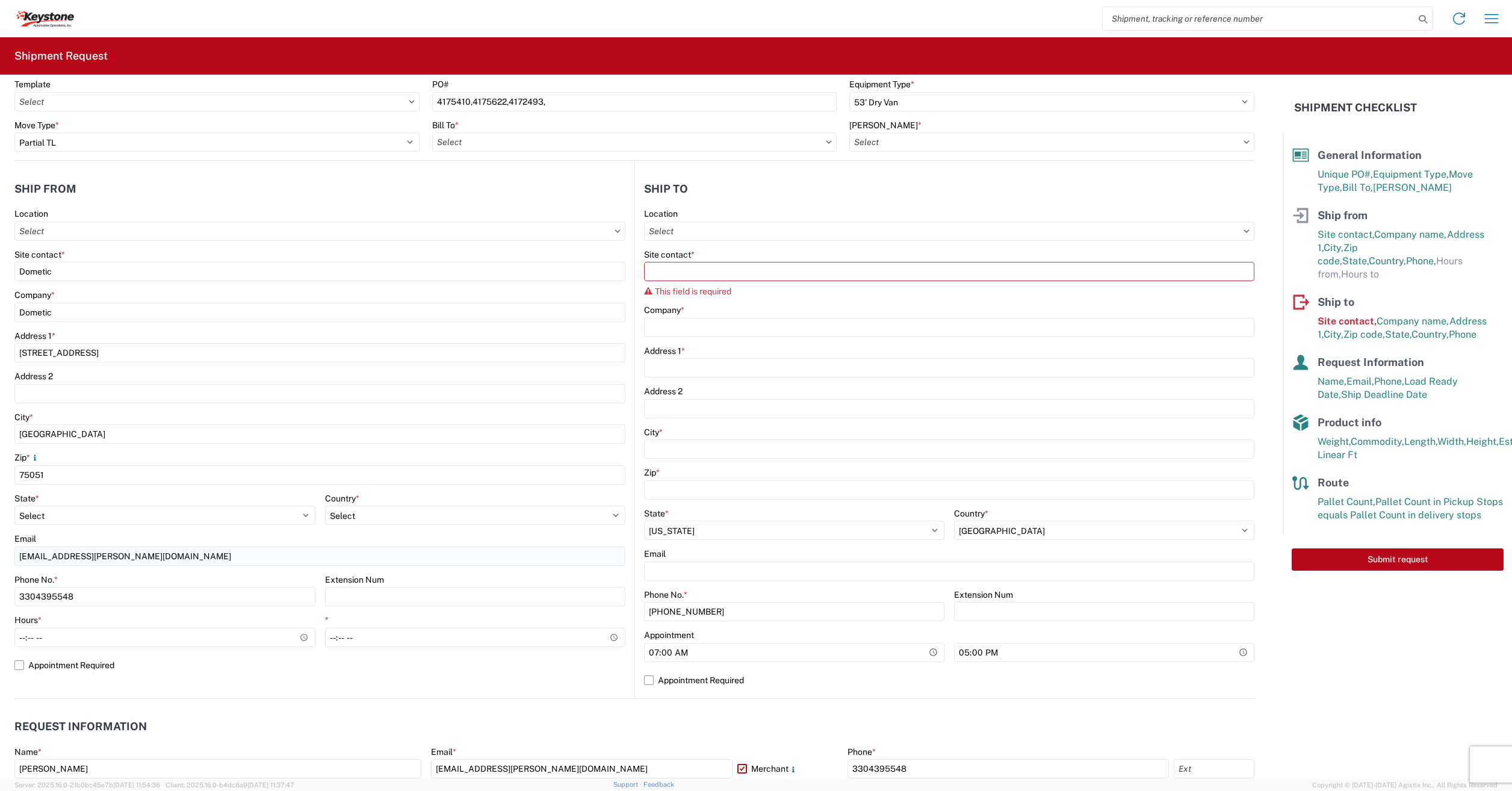
scroll to position [0, 0]
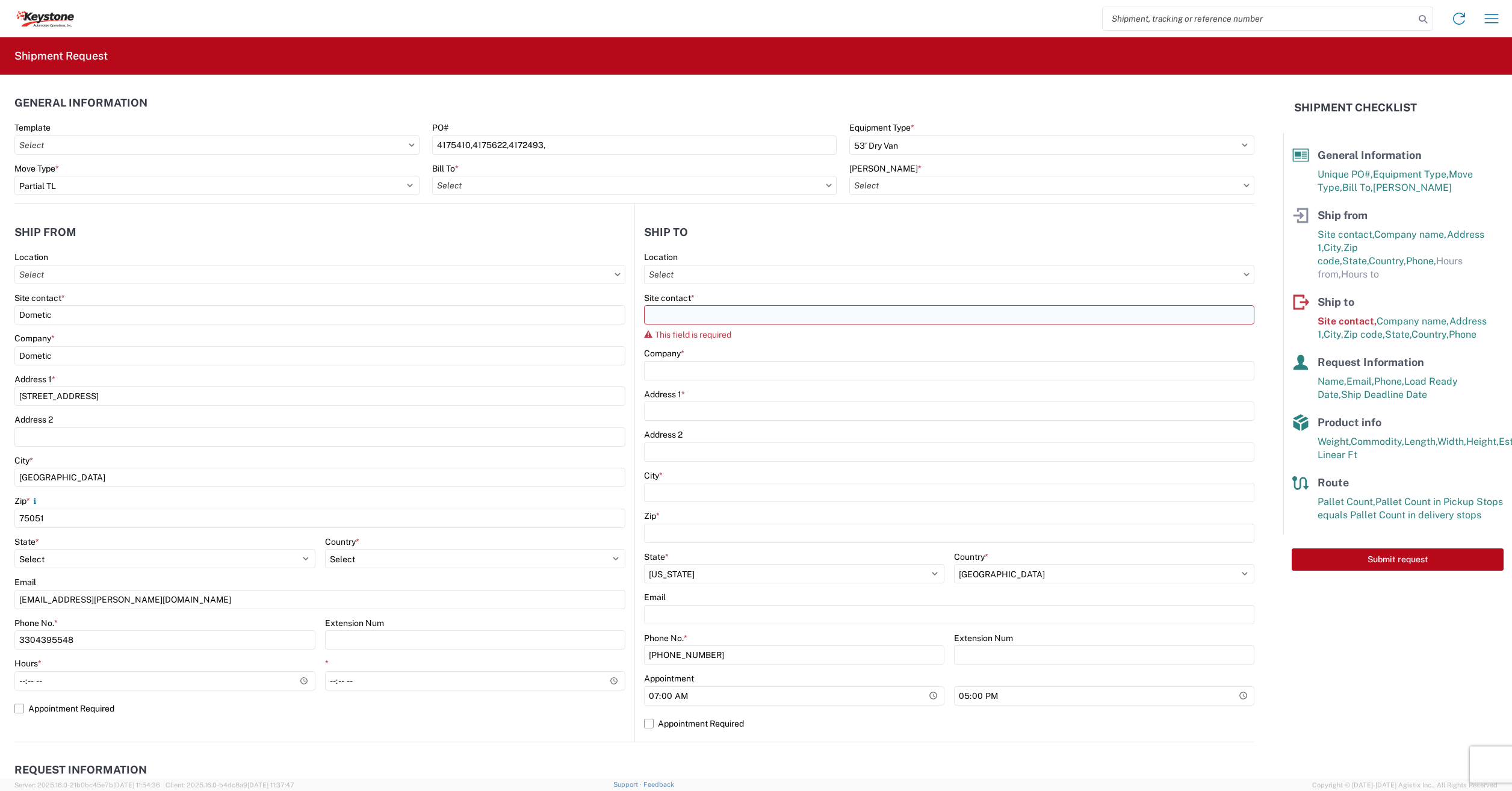
type input "3180"
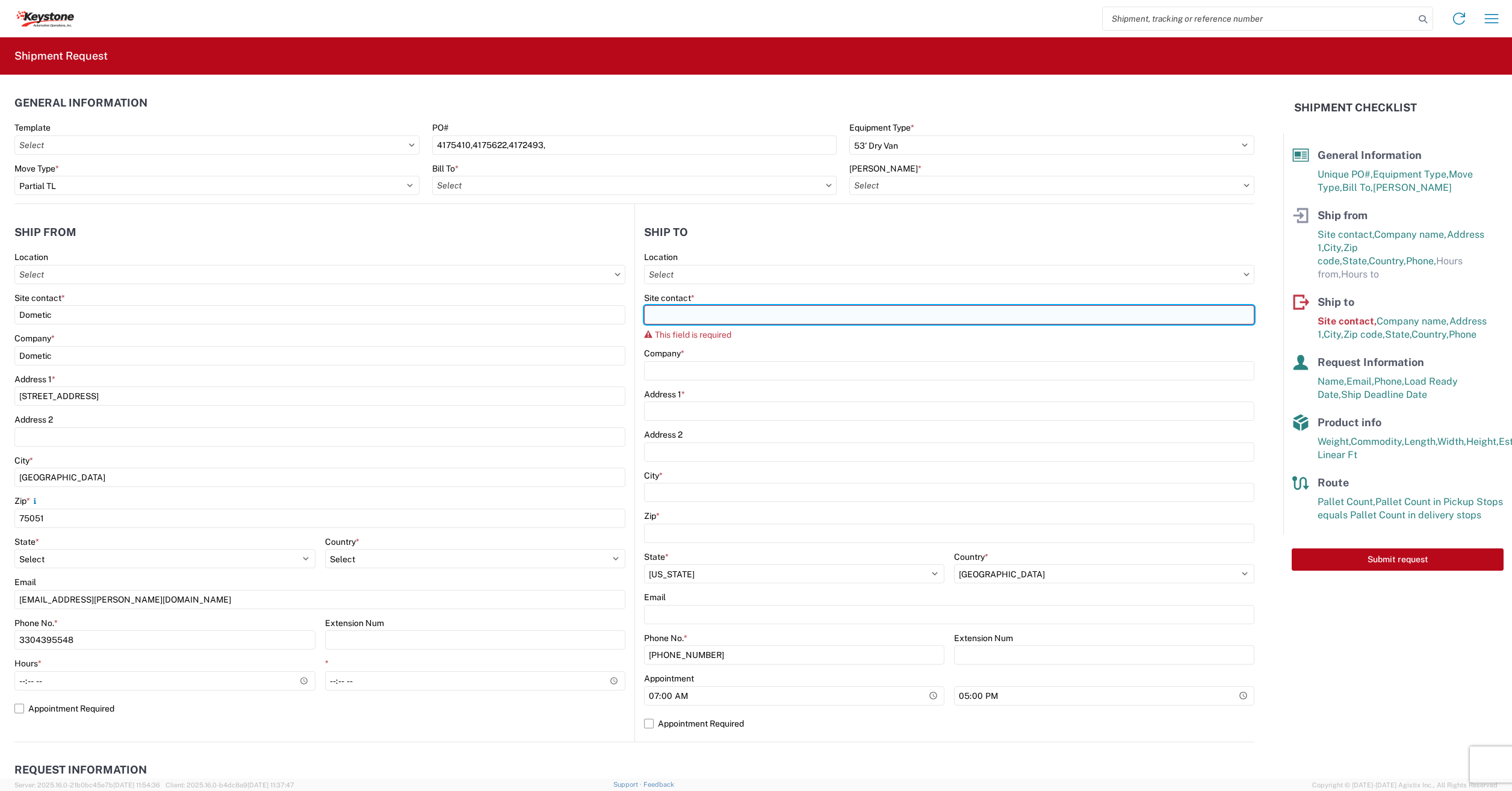
click at [715, 310] on input "Site contact *" at bounding box center [949, 314] width 611 height 19
type input "k"
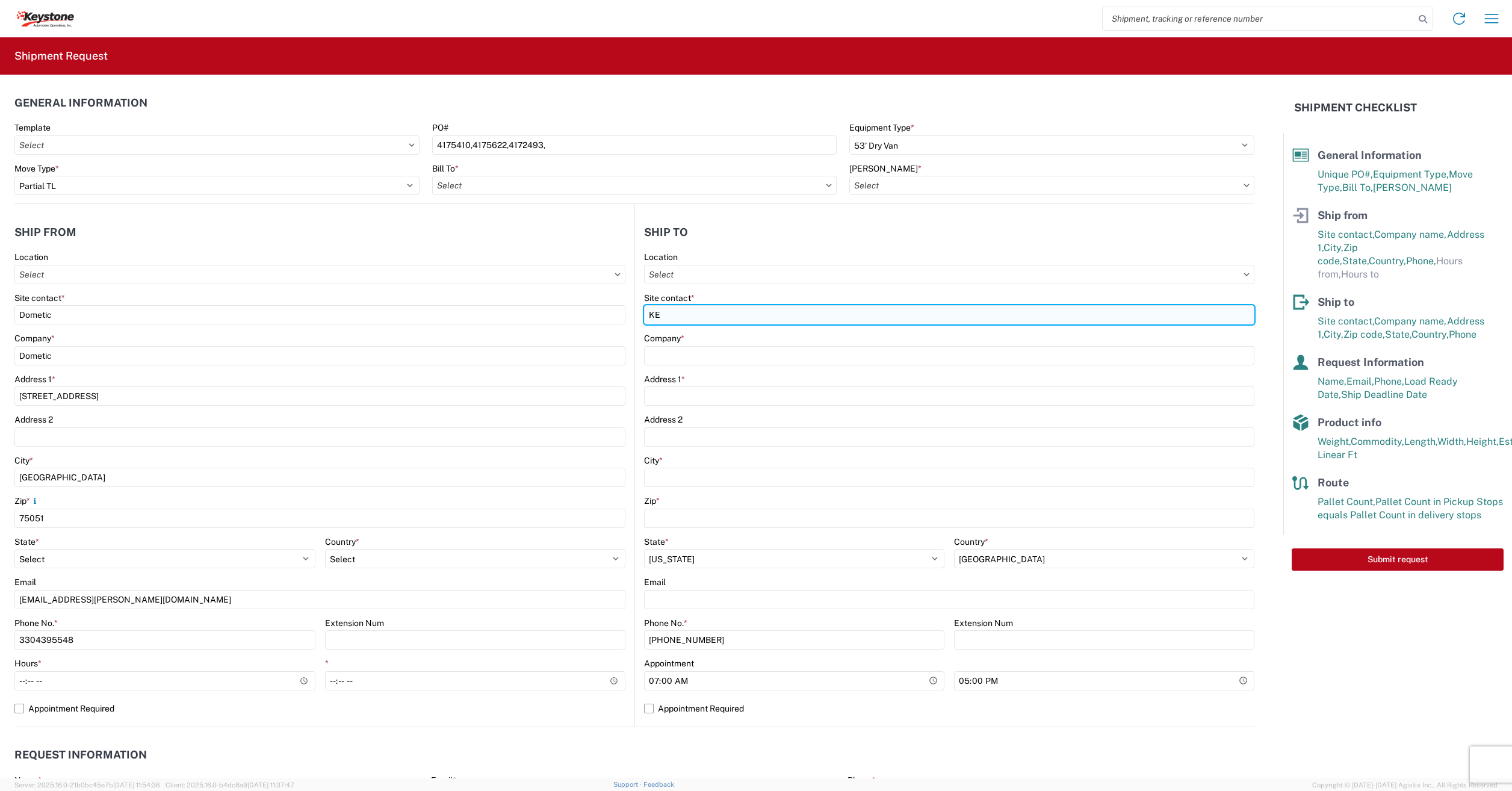
type input "K"
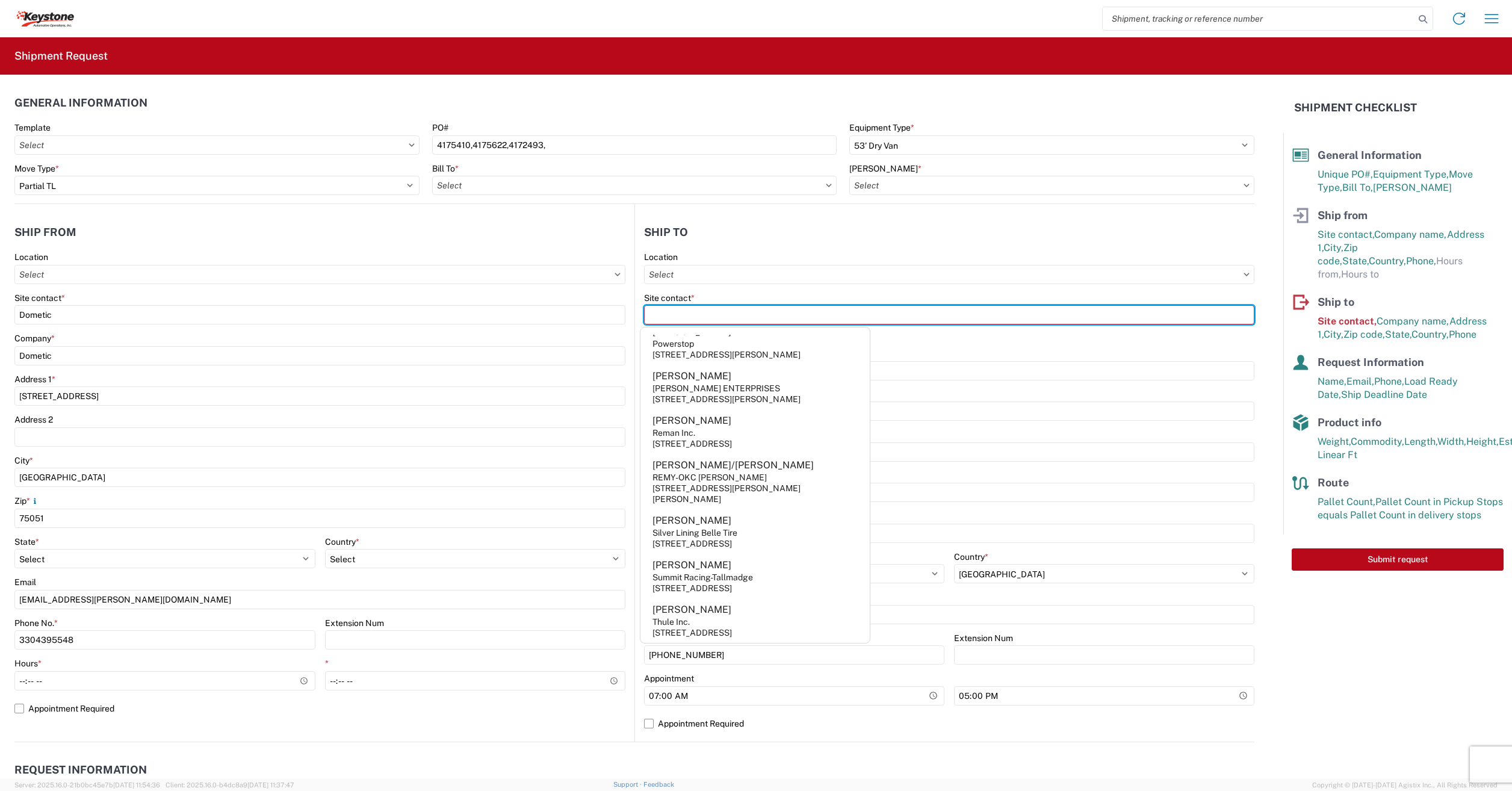
scroll to position [596, 0]
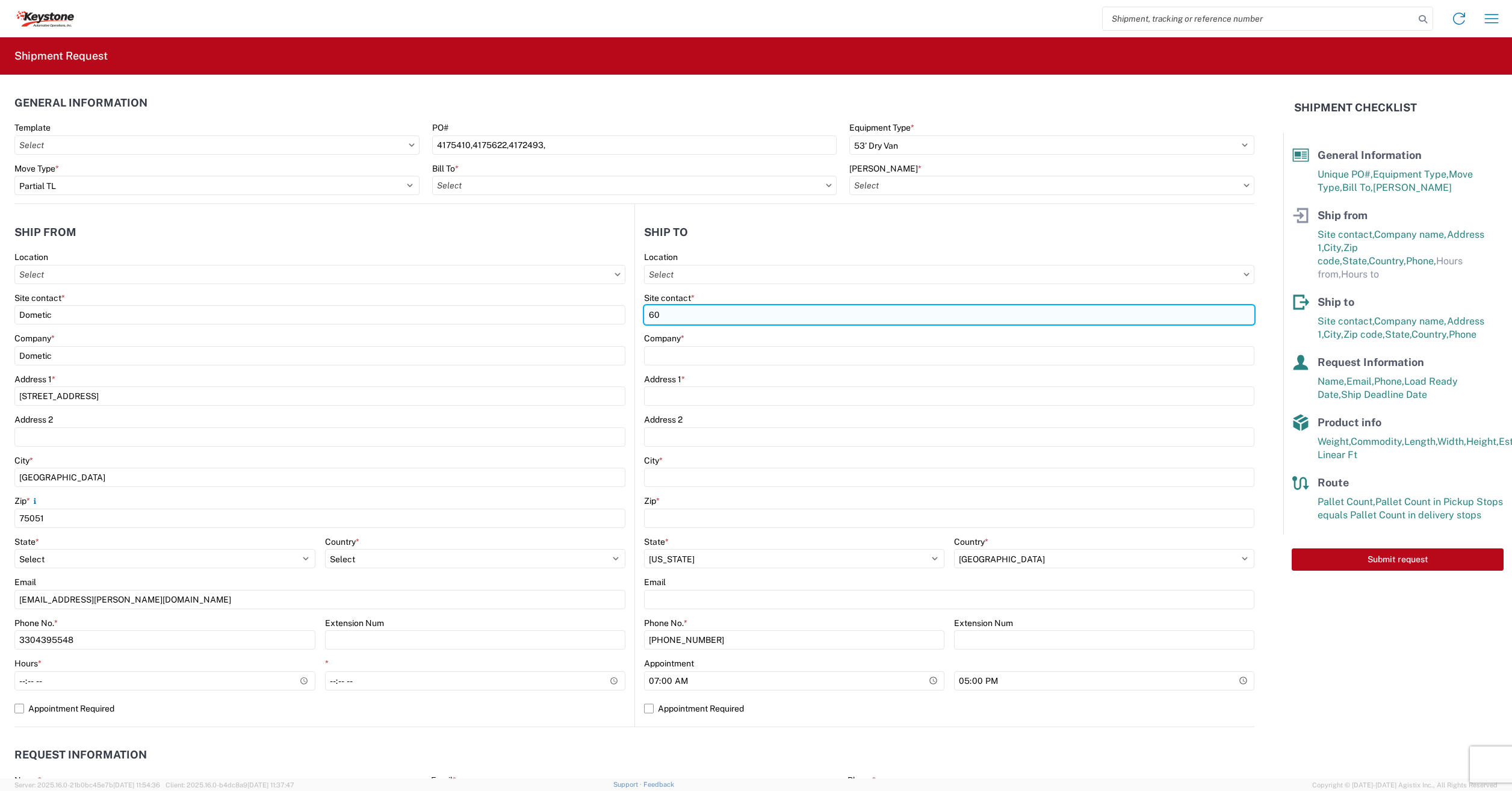
type input "6"
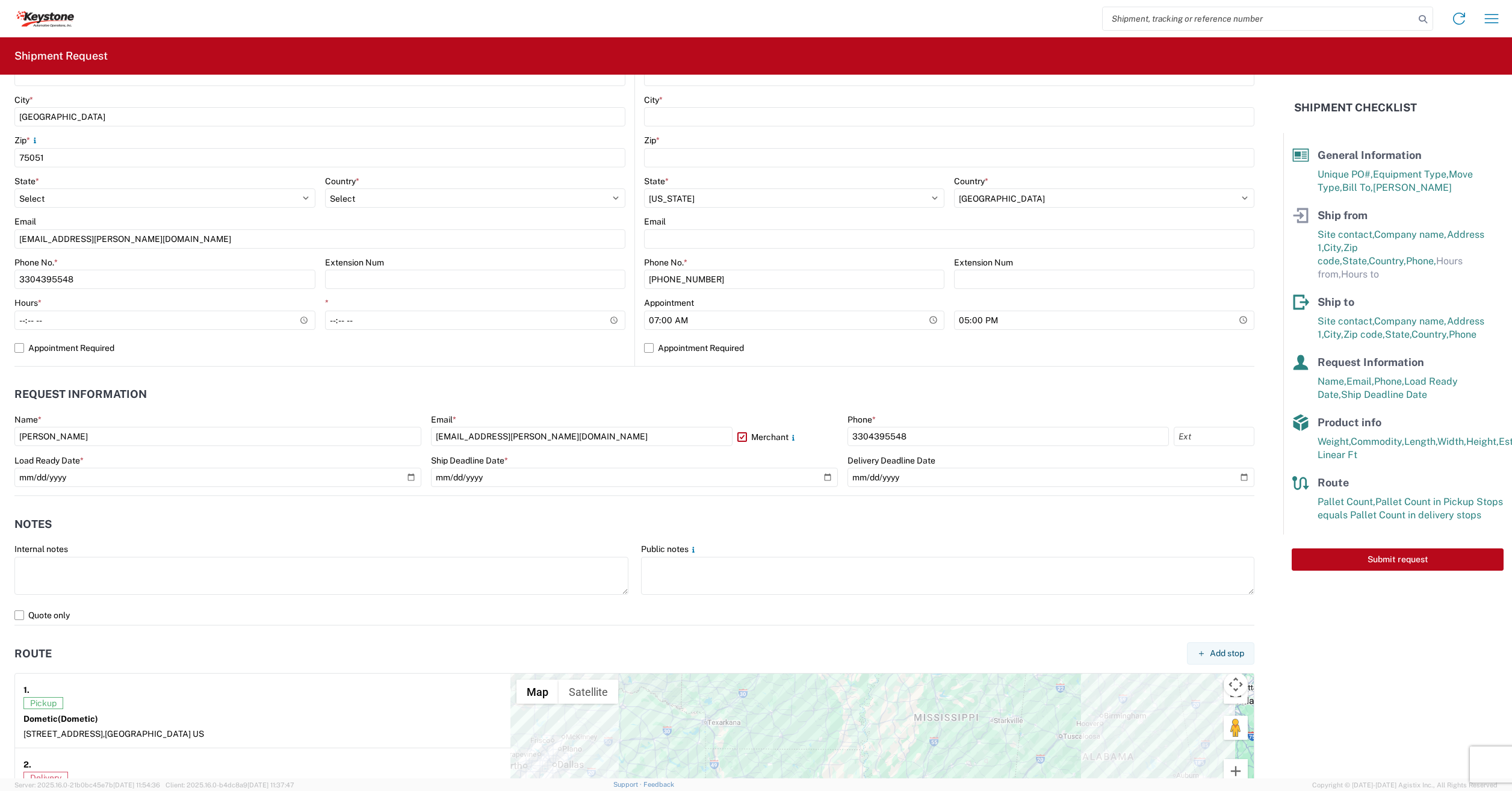
scroll to position [361, 0]
type input "KEYSTONE AUTO OPERATIONS RV"
click at [145, 316] on input "Hours *" at bounding box center [165, 319] width 301 height 19
click at [304, 319] on input "Hours *" at bounding box center [165, 319] width 301 height 19
type input "06:00"
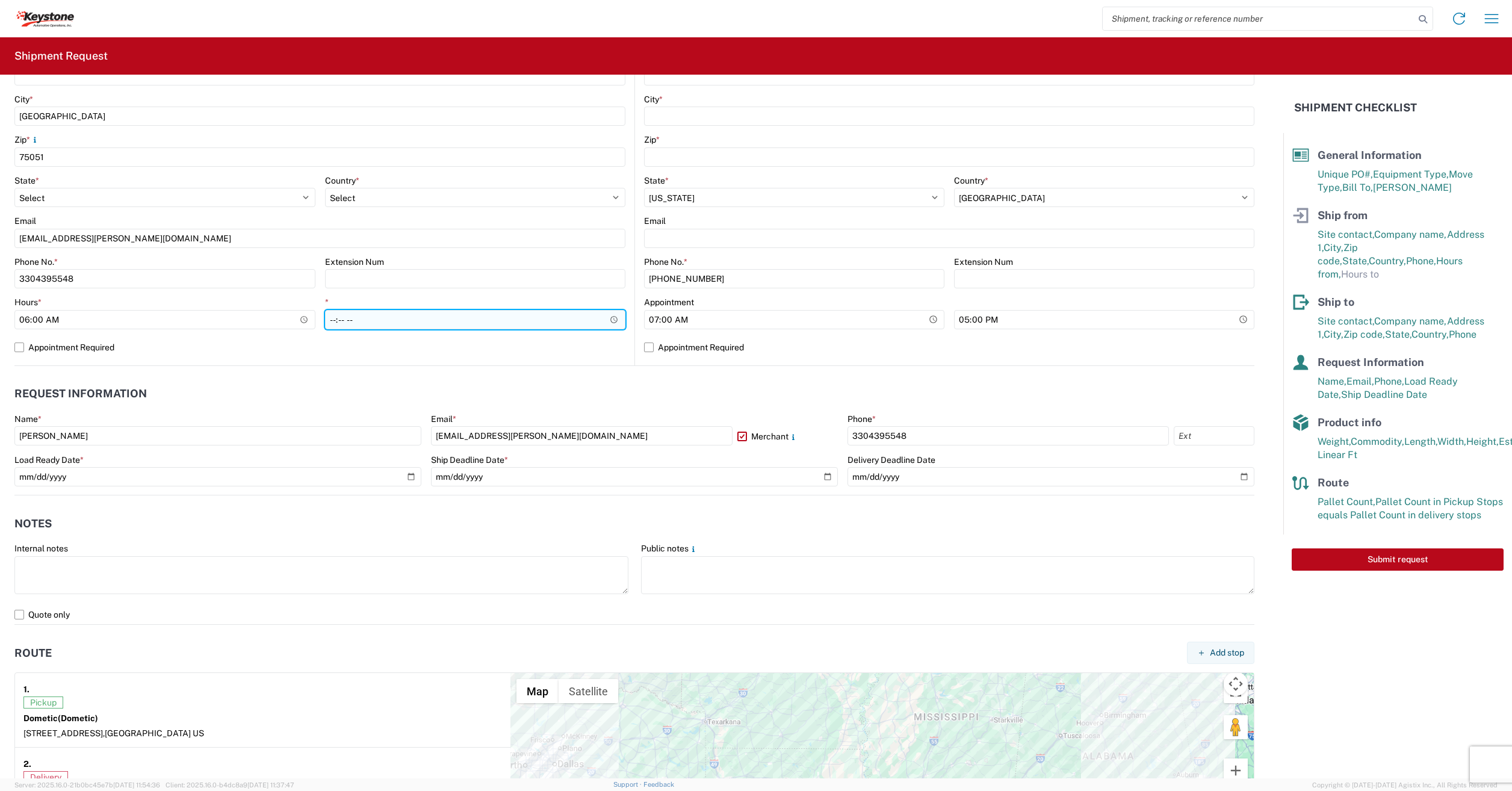
click at [345, 320] on input "*" at bounding box center [476, 319] width 301 height 19
click at [609, 315] on input "*" at bounding box center [476, 319] width 301 height 19
type input "14:30"
click at [468, 381] on header "Request Information" at bounding box center [634, 393] width 1240 height 27
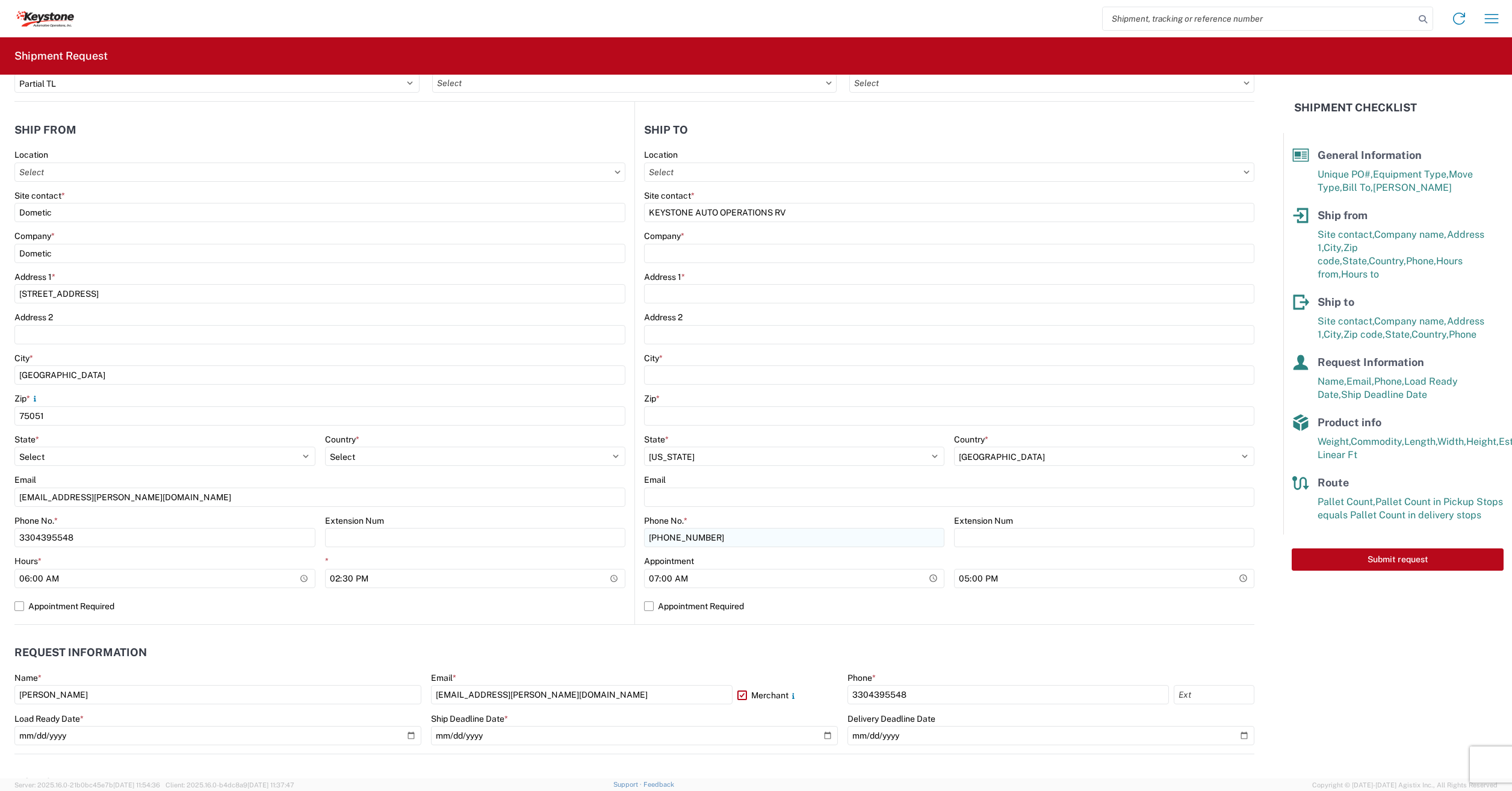
scroll to position [78, 0]
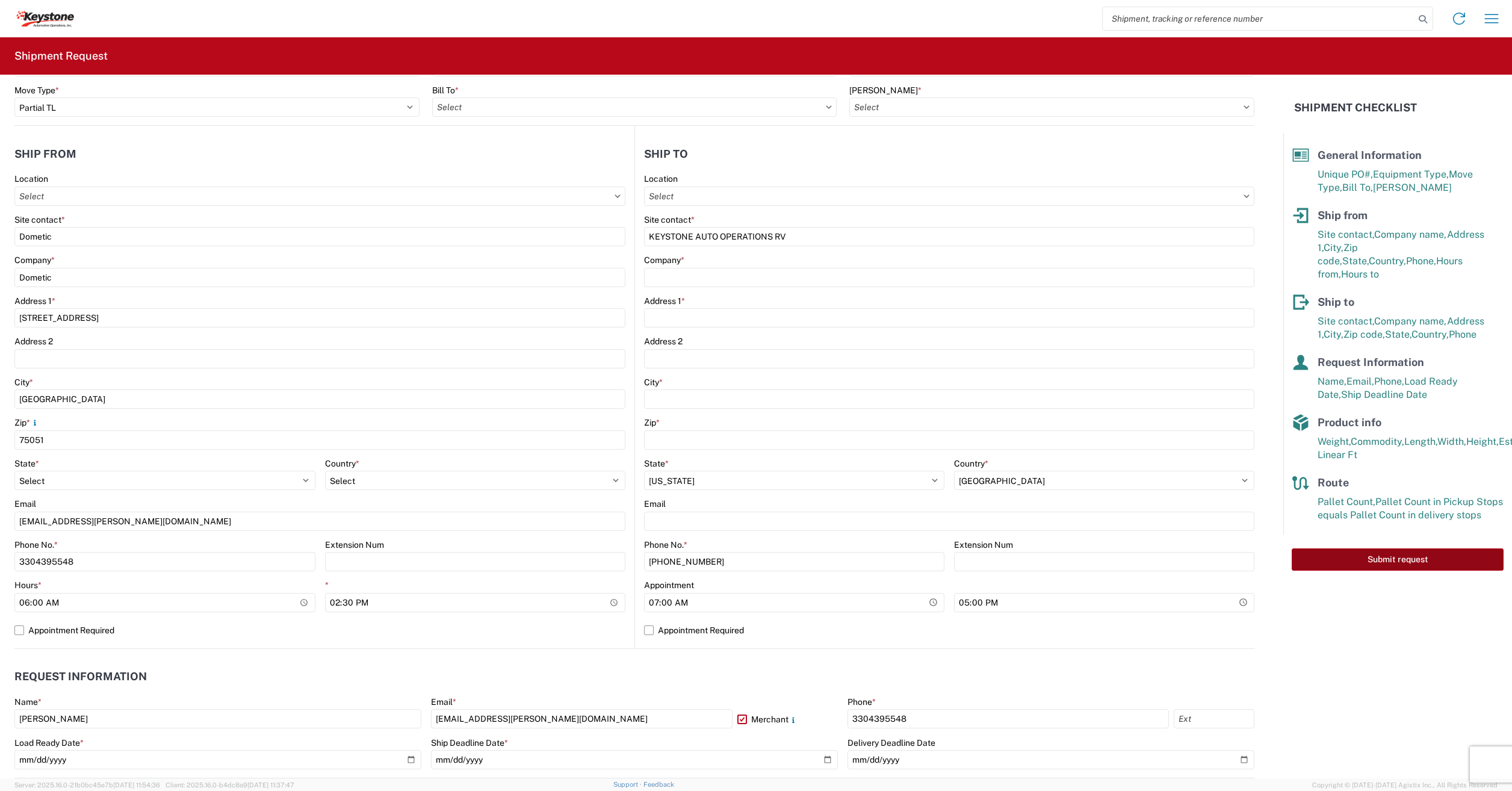
click at [1326, 549] on button "Submit request" at bounding box center [1398, 559] width 212 height 22
select select "[GEOGRAPHIC_DATA]"
select select "US"
